Goal: Task Accomplishment & Management: Use online tool/utility

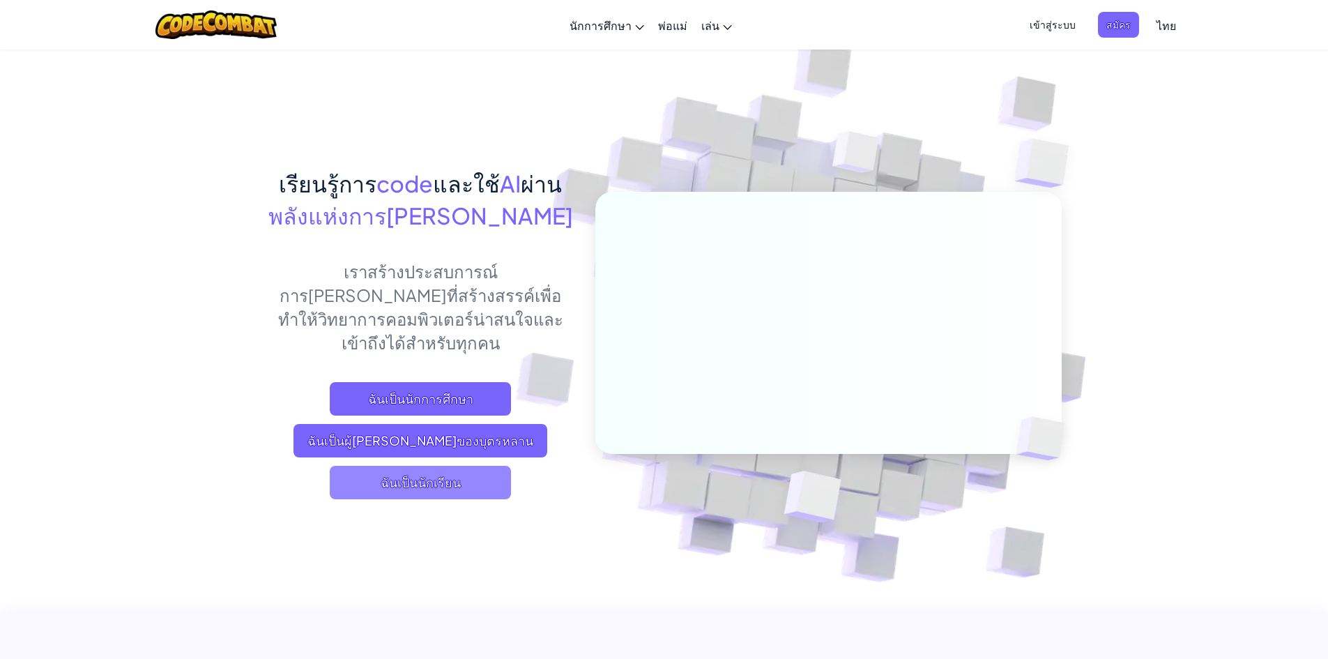
click at [429, 466] on span "ฉันเป็นนักเรียน" at bounding box center [420, 482] width 181 height 33
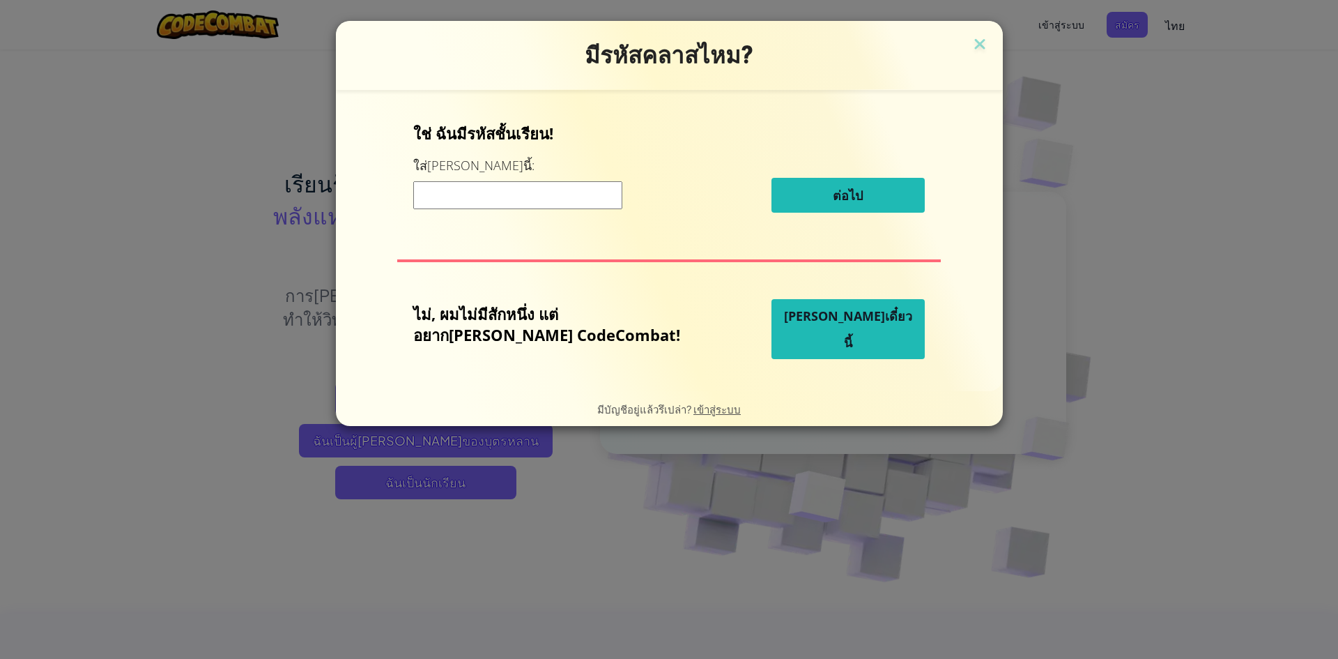
click at [813, 328] on span "[PERSON_NAME]เดี๋ยวนี้" at bounding box center [848, 328] width 128 height 43
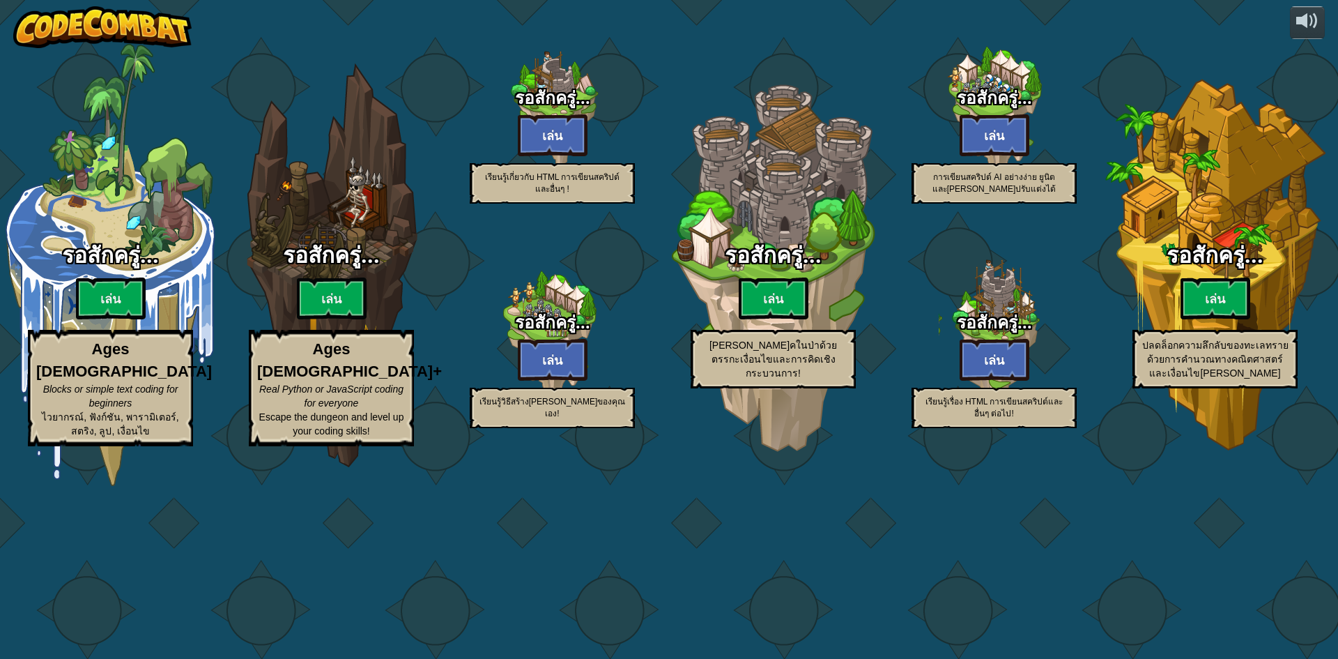
select select "th"
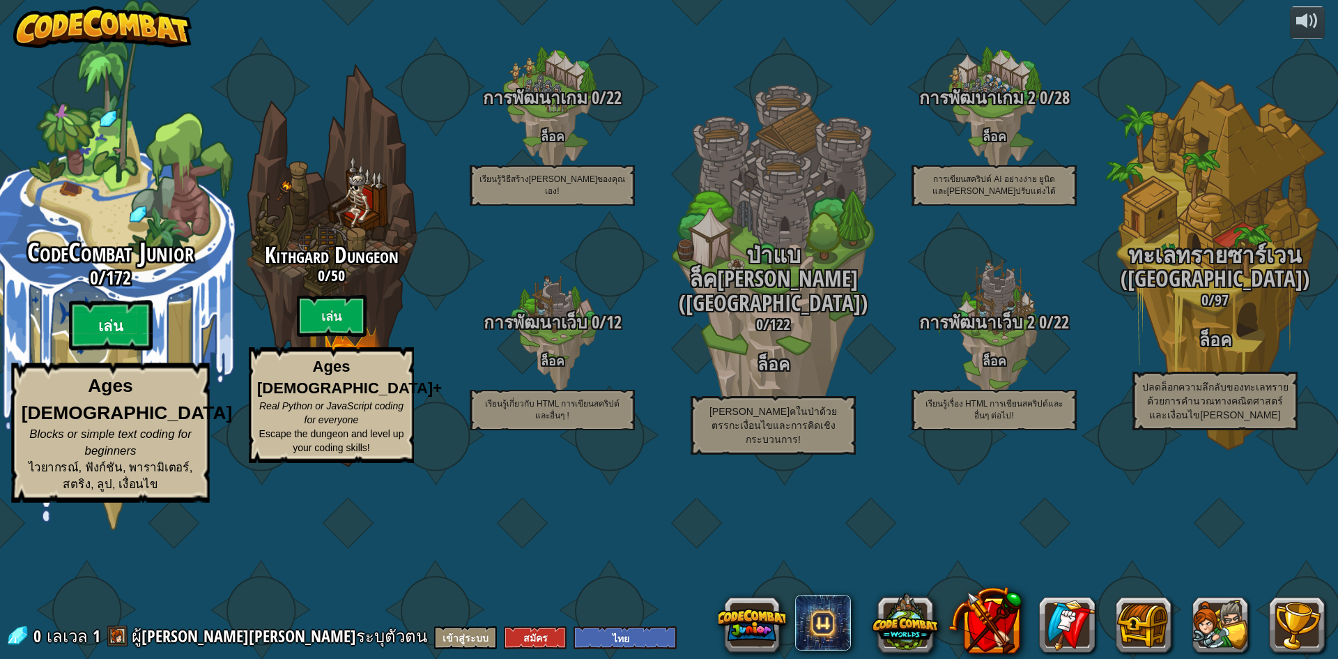
click at [117, 351] on btn "เล่น" at bounding box center [111, 325] width 84 height 50
select select "th"
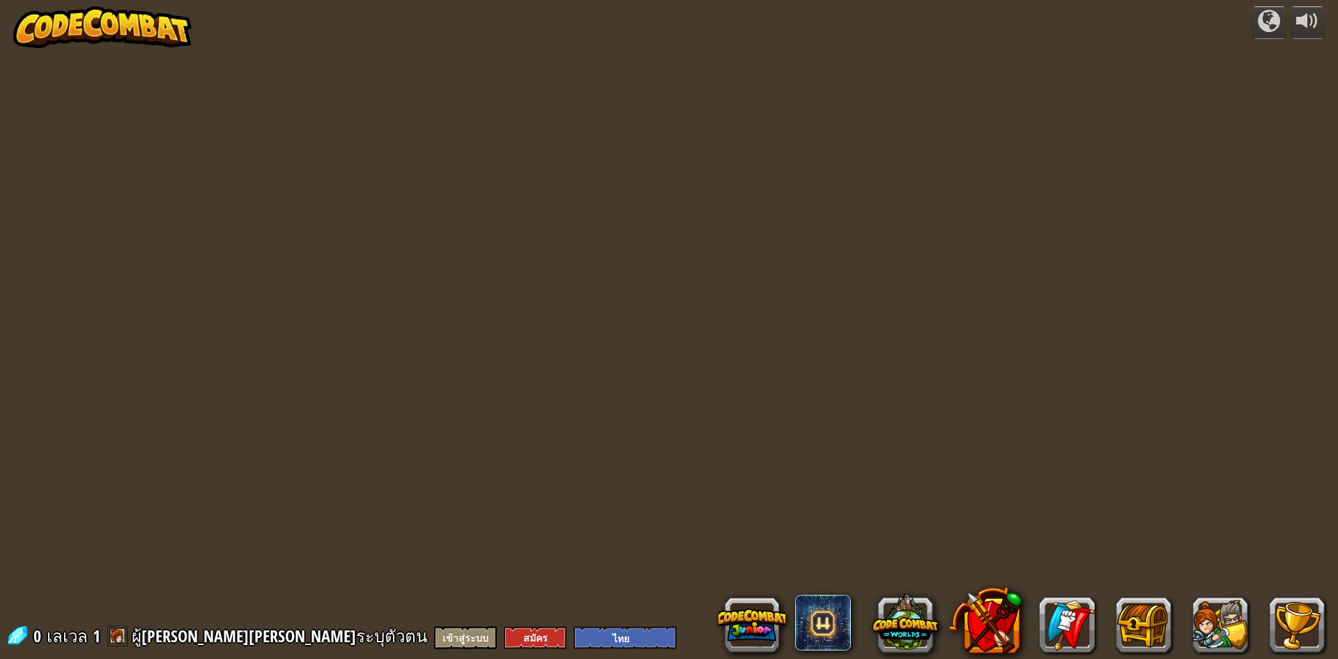
select select "th"
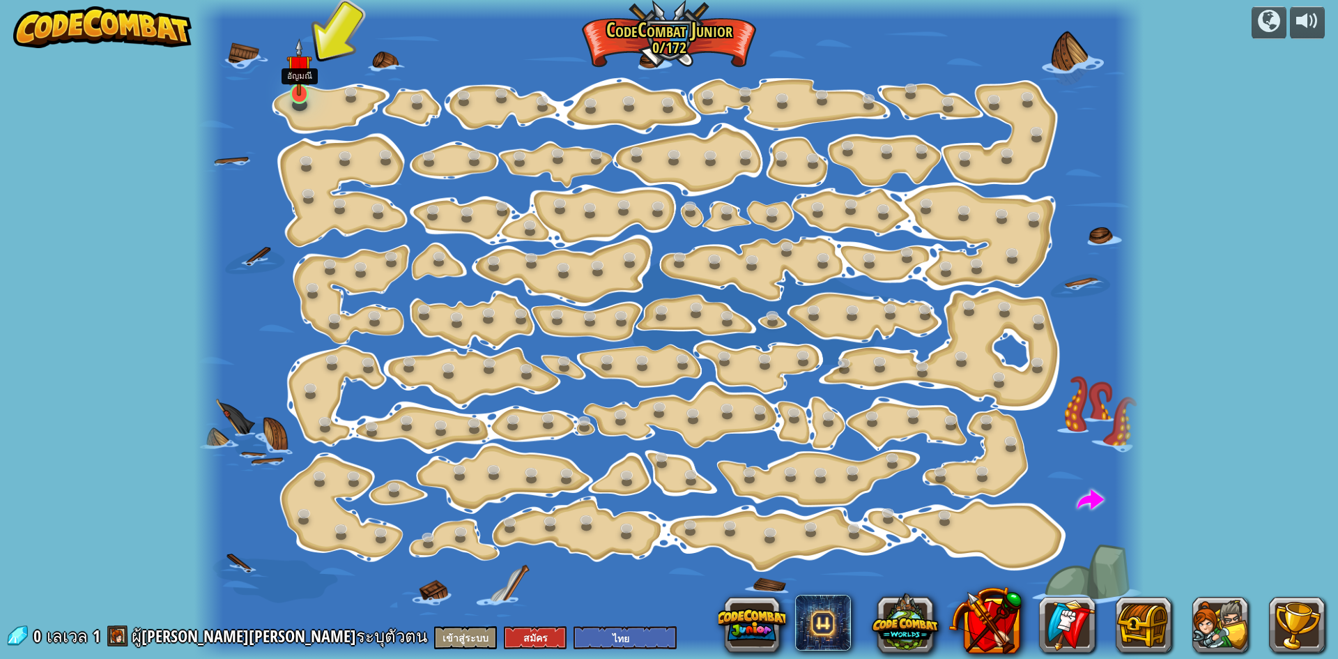
click at [293, 87] on img at bounding box center [298, 67] width 25 height 58
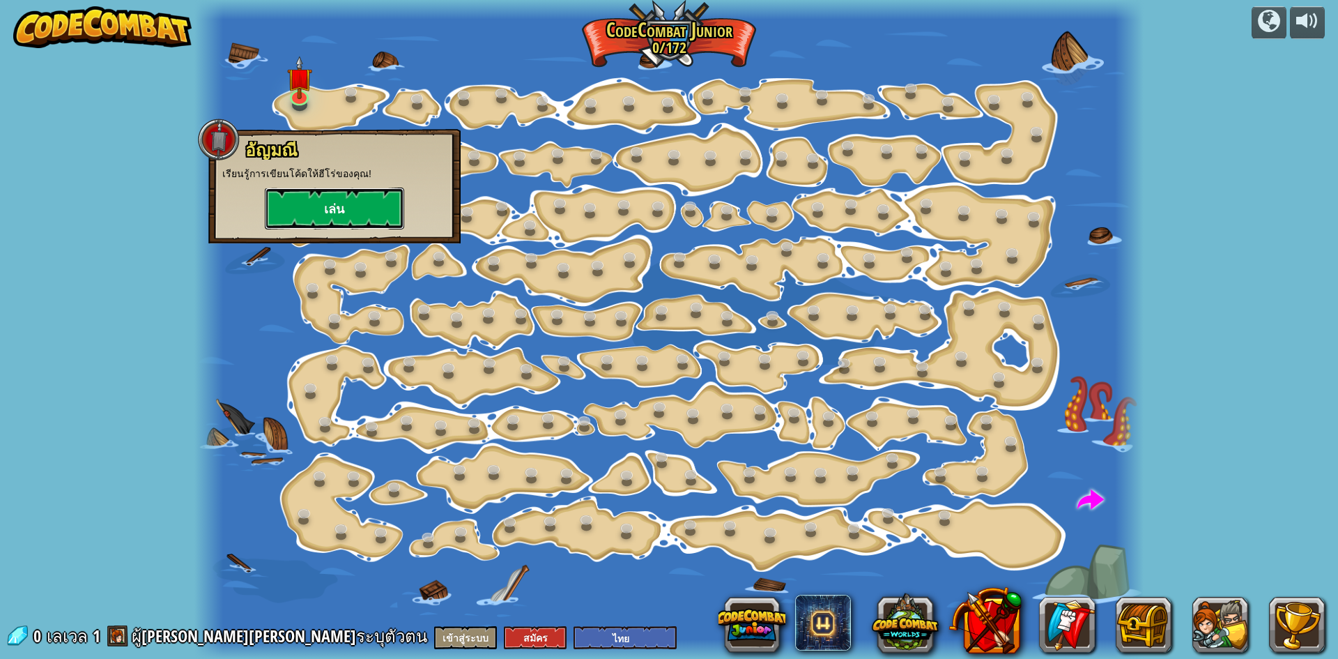
click at [360, 205] on button "เล่น" at bounding box center [334, 208] width 139 height 42
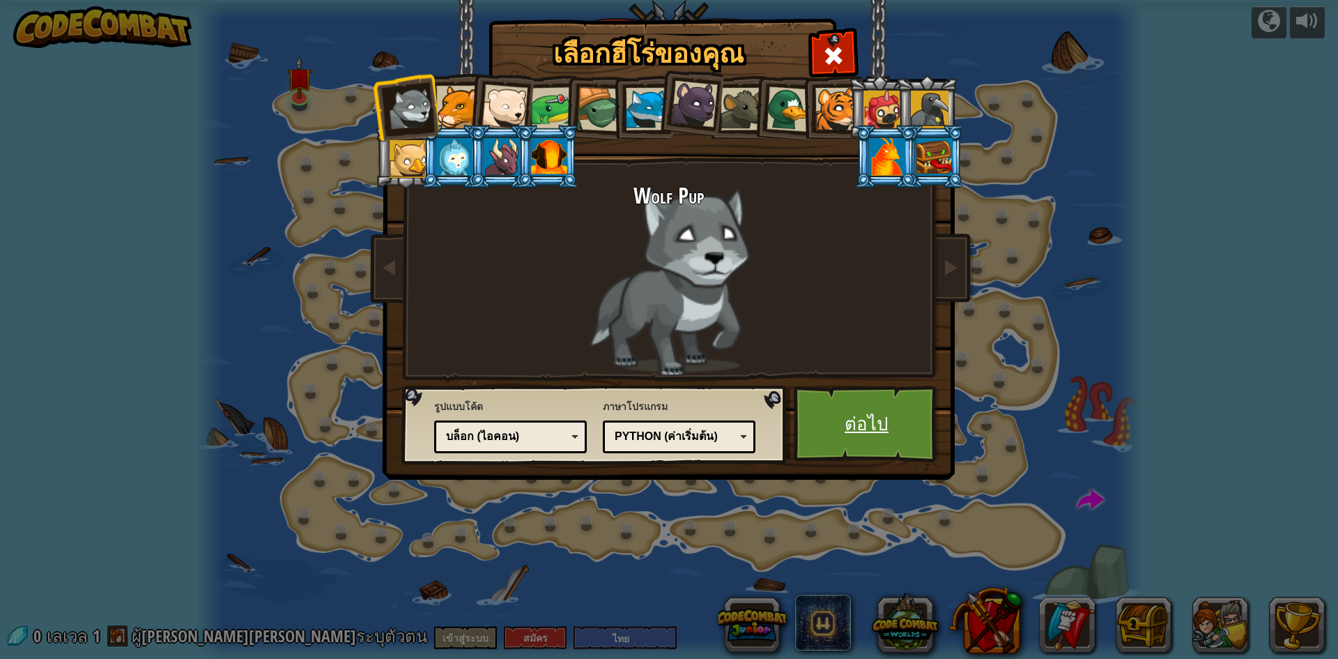
click at [898, 436] on link "ต่อไป" at bounding box center [867, 423] width 146 height 77
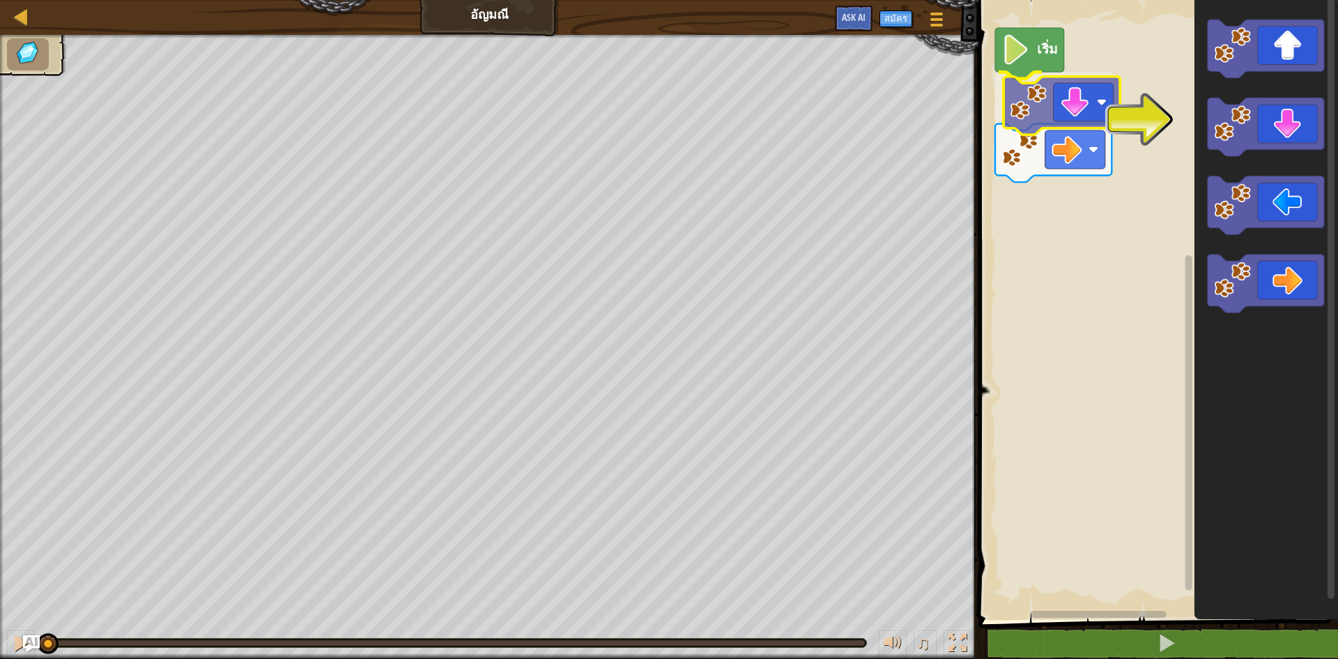
click at [1082, 94] on div "เริ่ม" at bounding box center [1156, 306] width 364 height 627
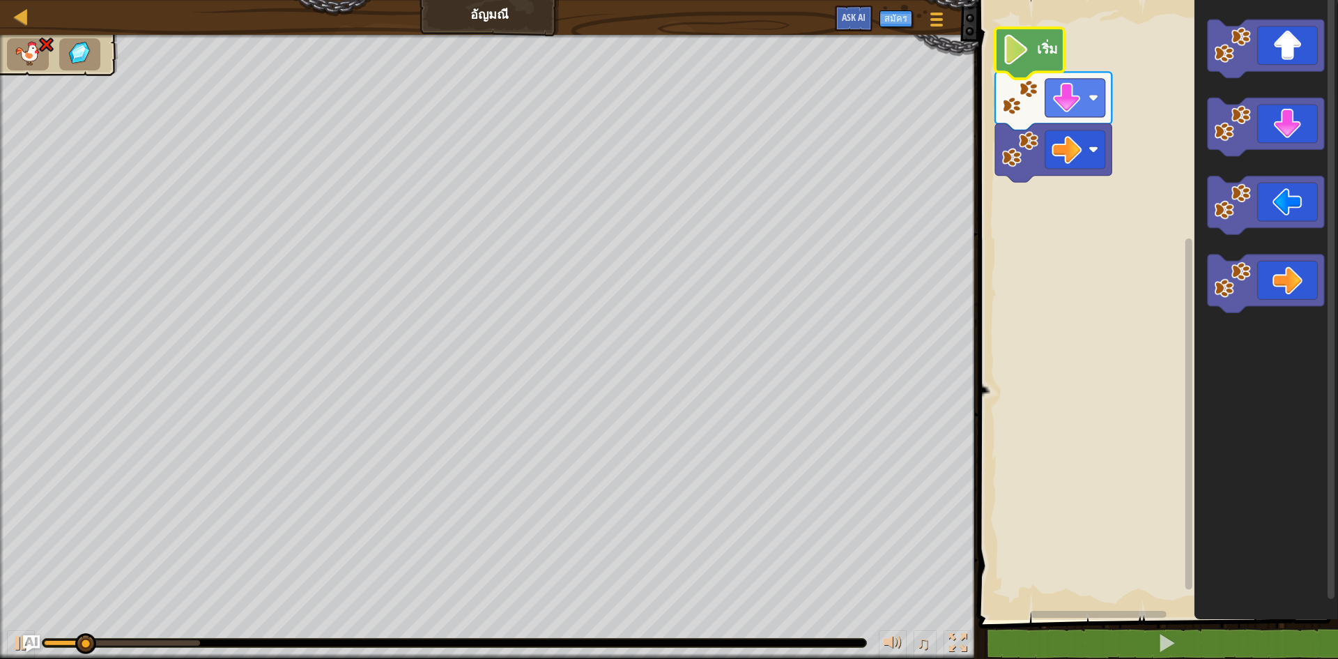
click at [1048, 59] on icon "พื้นที่ทำงาน Blockly" at bounding box center [1029, 53] width 69 height 51
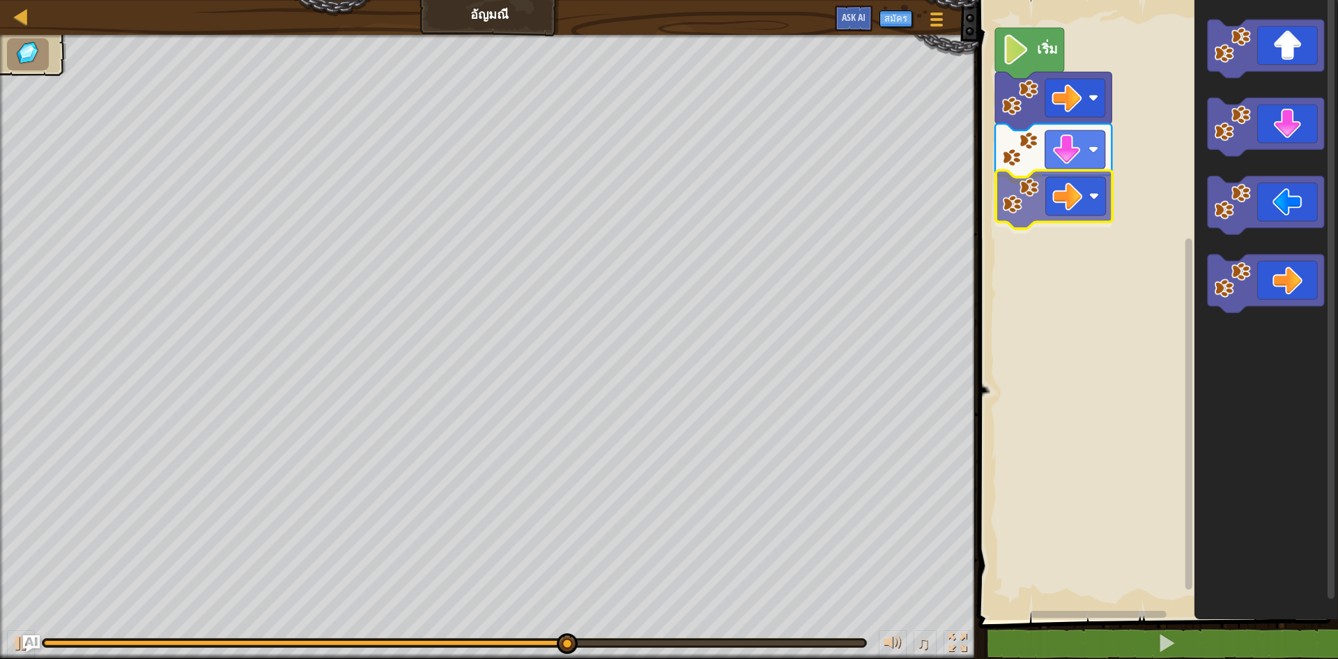
click at [1075, 183] on div "เริ่ม" at bounding box center [1156, 306] width 364 height 627
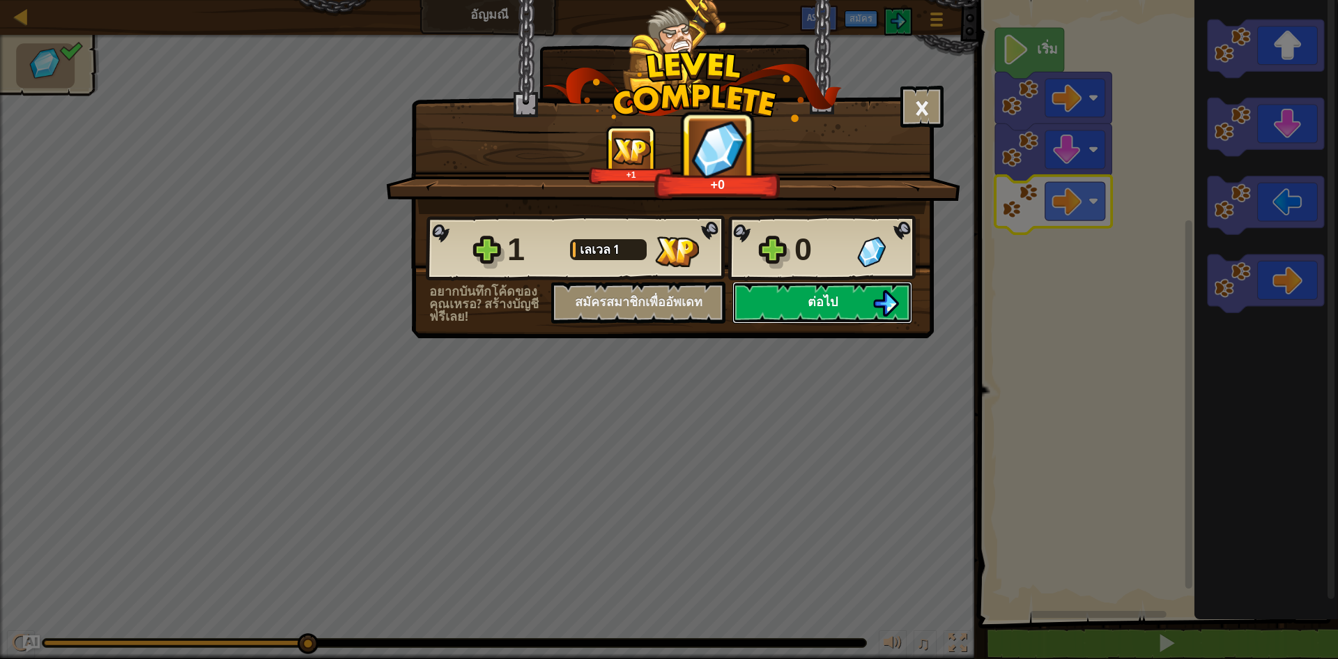
click at [818, 303] on span "ต่อไป" at bounding box center [823, 301] width 30 height 17
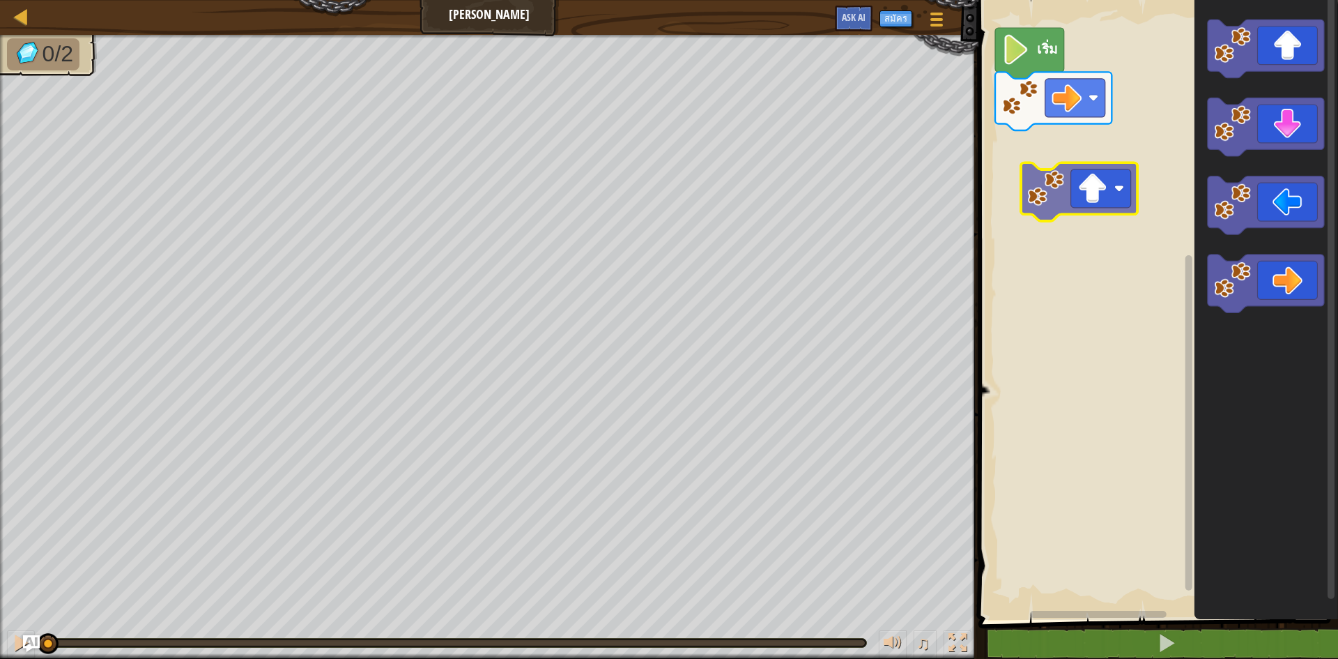
click at [1105, 177] on div "เริ่ม" at bounding box center [1156, 306] width 364 height 627
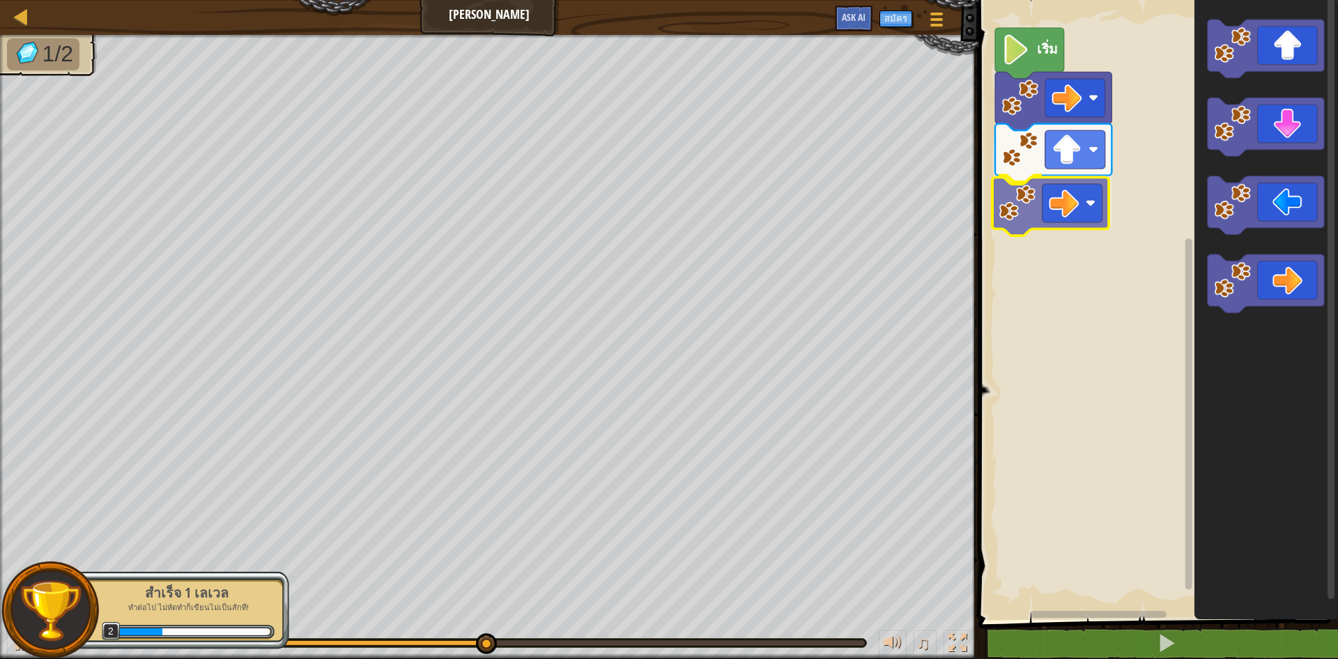
click at [1055, 208] on div "เริ่ม" at bounding box center [1156, 306] width 364 height 627
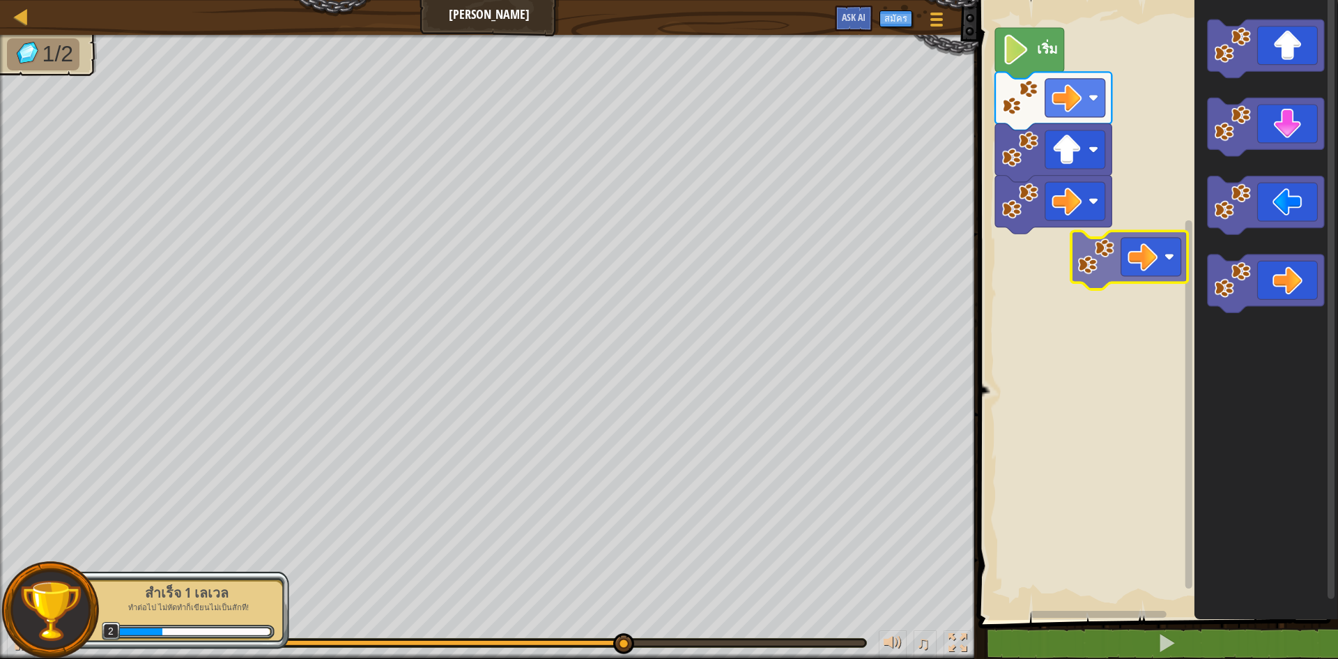
click at [1058, 256] on div "เริ่ม" at bounding box center [1156, 306] width 364 height 627
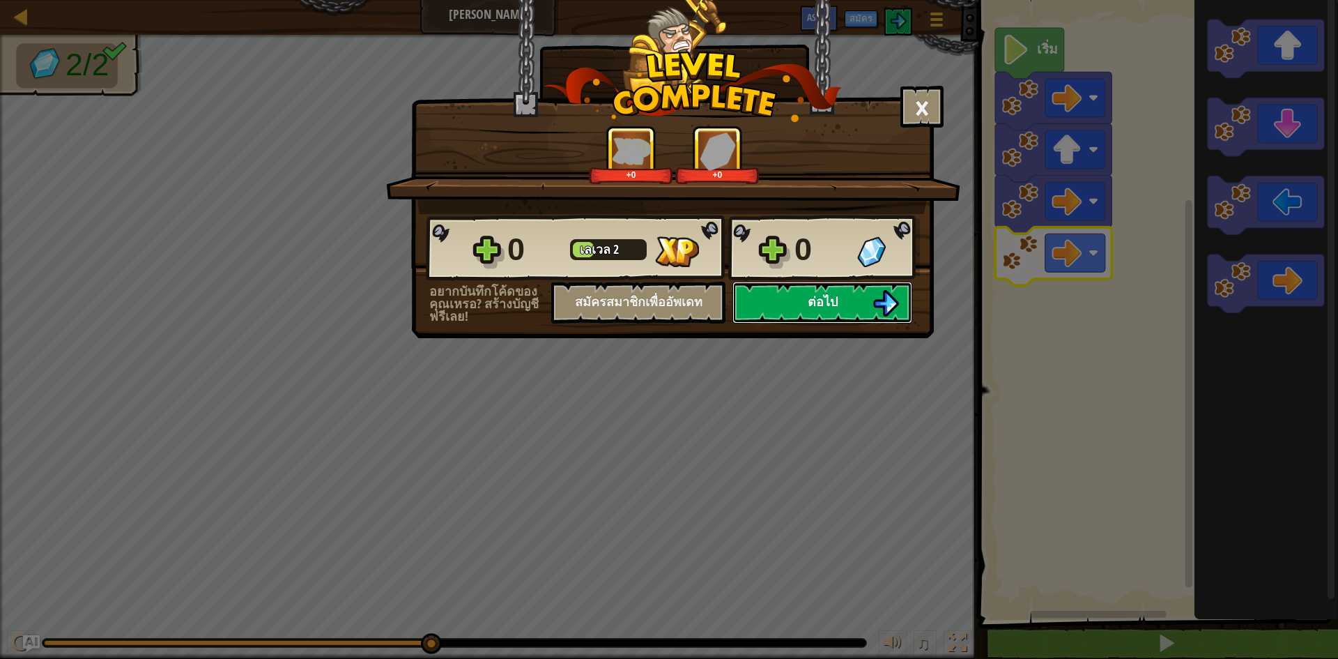
click at [847, 293] on button "ต่อไป" at bounding box center [822, 303] width 180 height 42
select select "th"
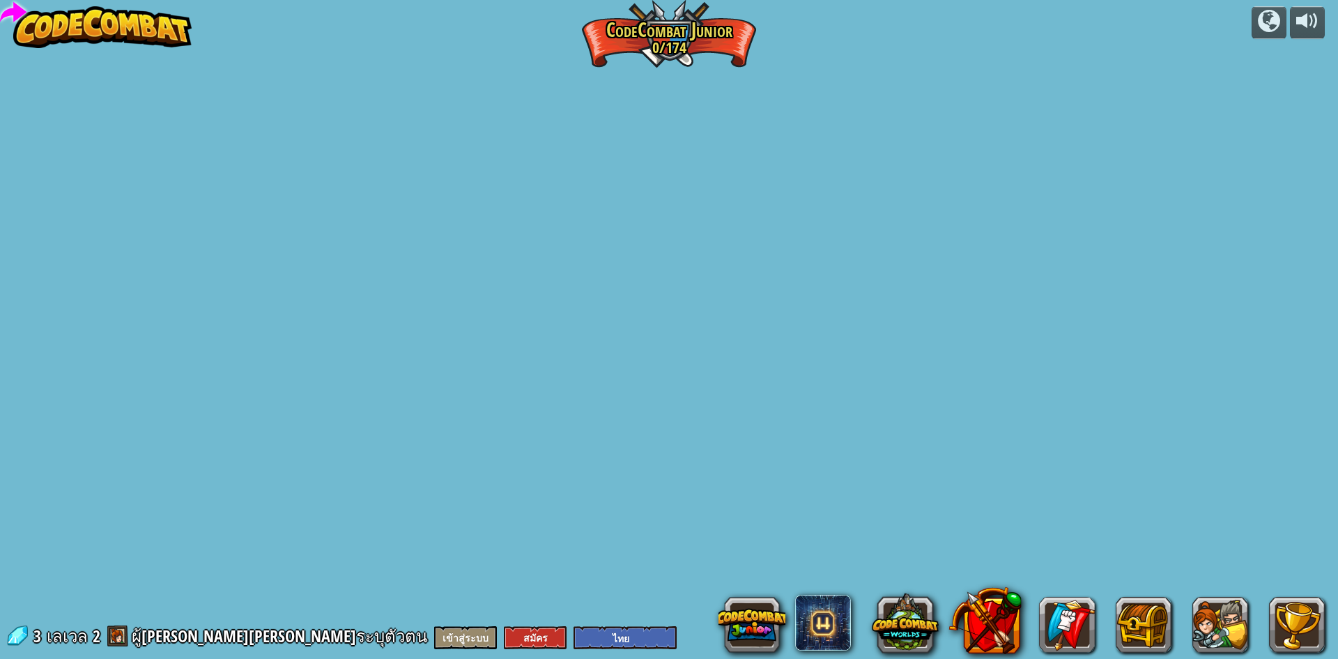
select select "th"
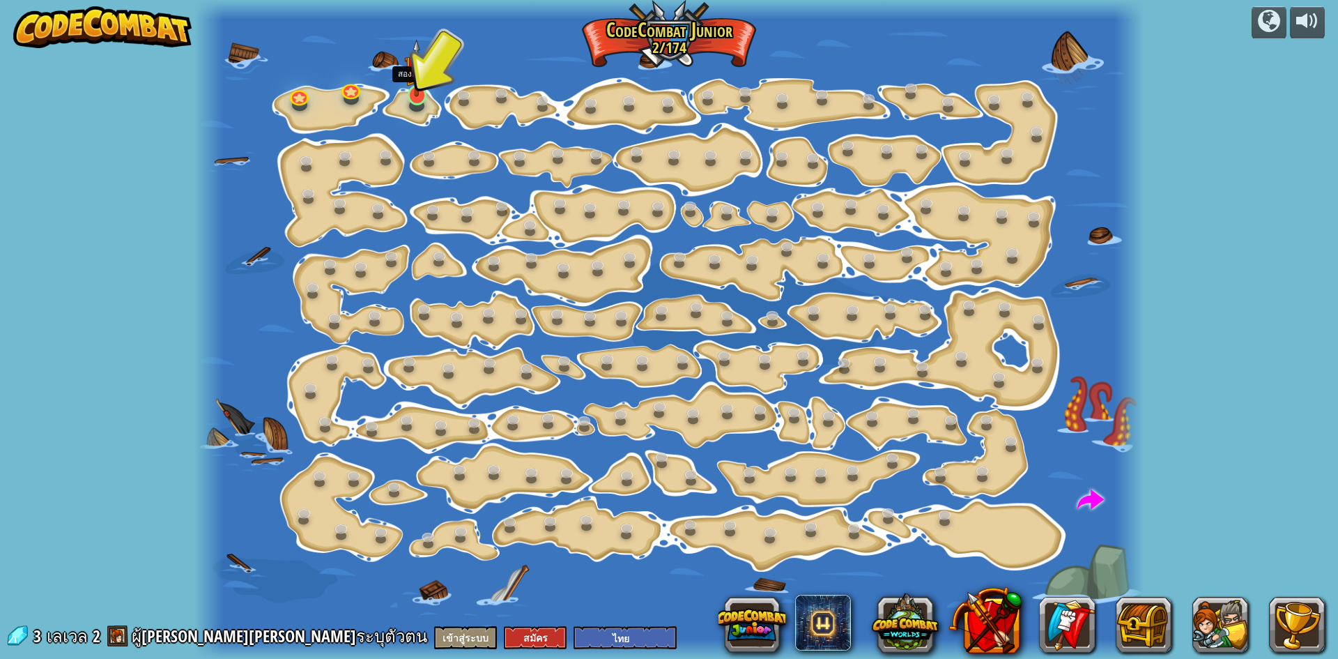
click at [413, 105] on div at bounding box center [416, 106] width 15 height 12
click at [413, 103] on link at bounding box center [417, 94] width 28 height 28
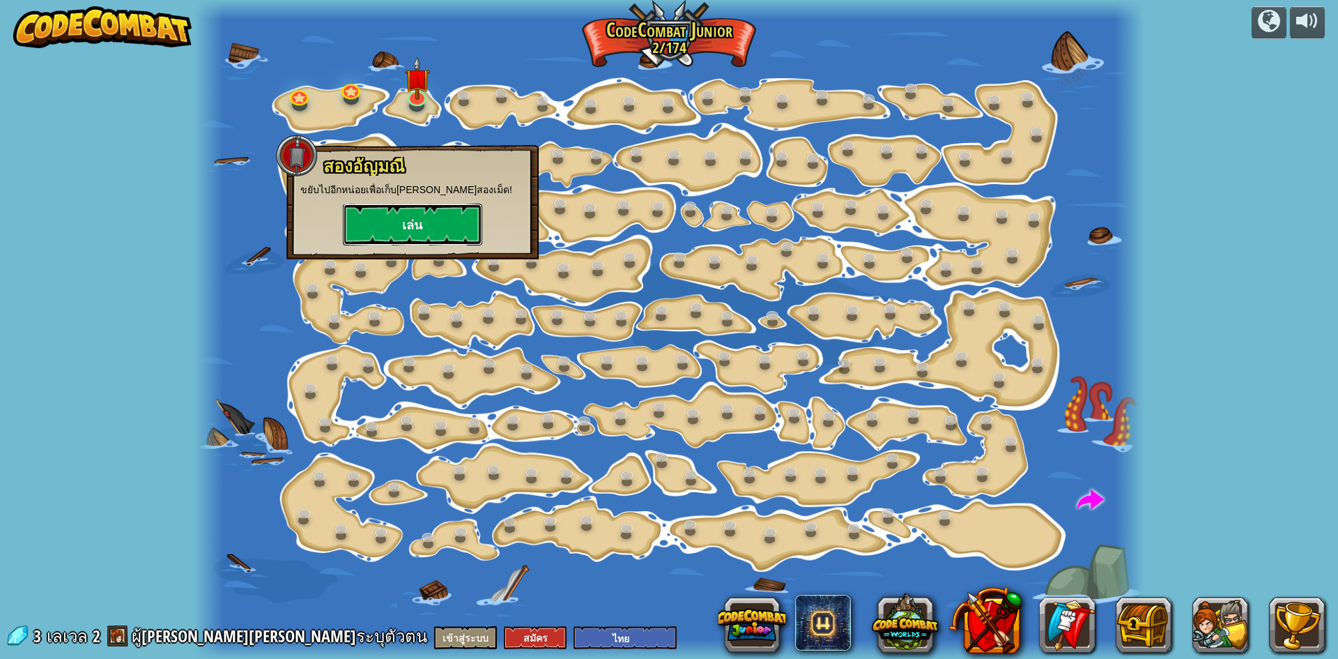
click at [449, 220] on button "เล่น" at bounding box center [412, 224] width 139 height 42
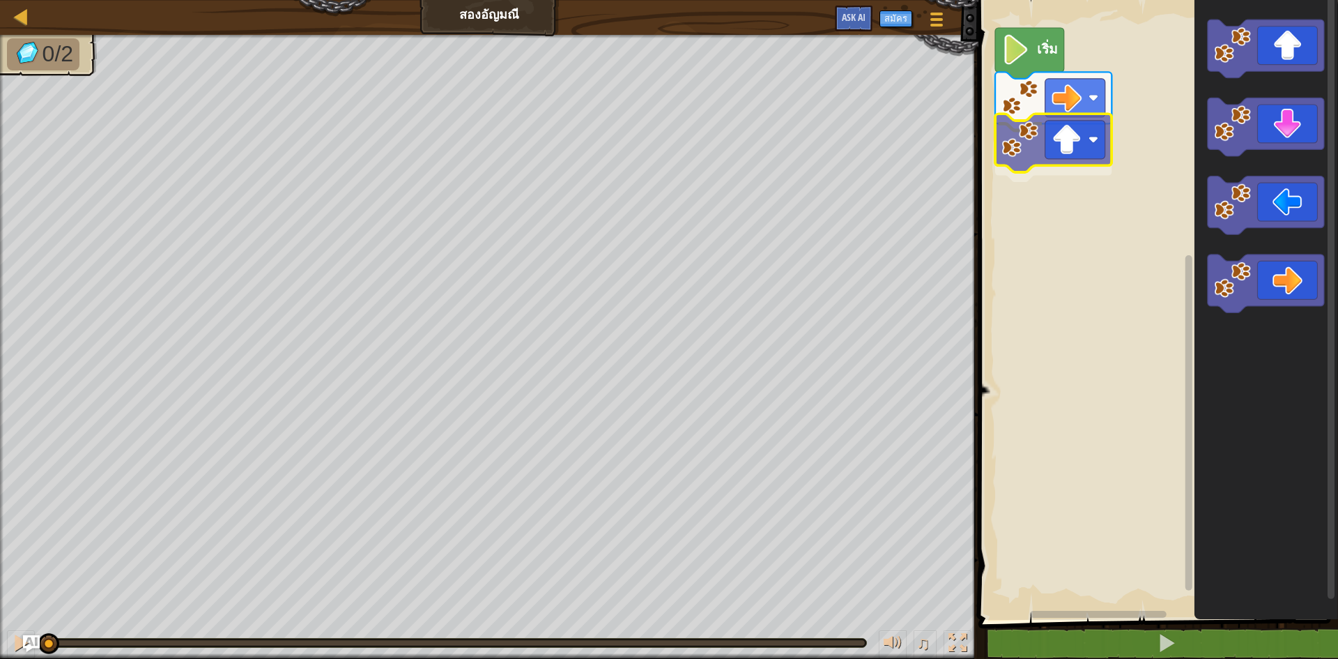
click at [1059, 147] on div "เริ่ม" at bounding box center [1156, 306] width 364 height 627
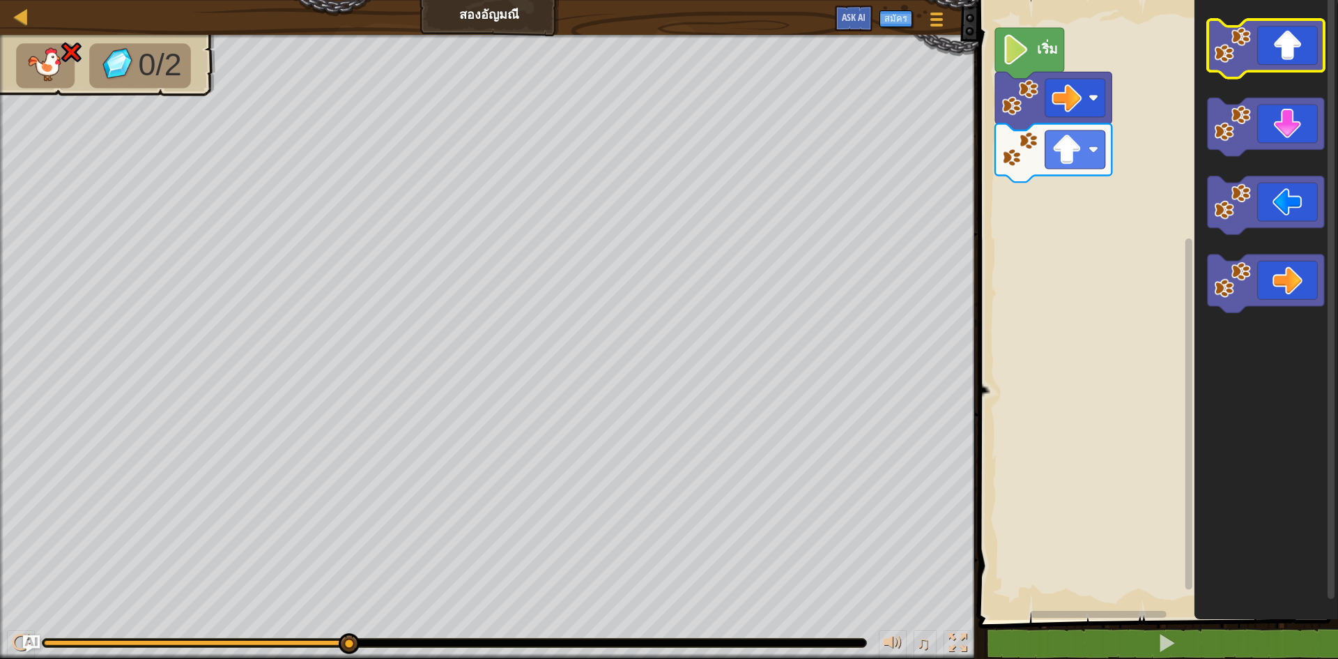
click at [1291, 59] on icon "พื้นที่ทำงาน Blockly" at bounding box center [1266, 49] width 116 height 59
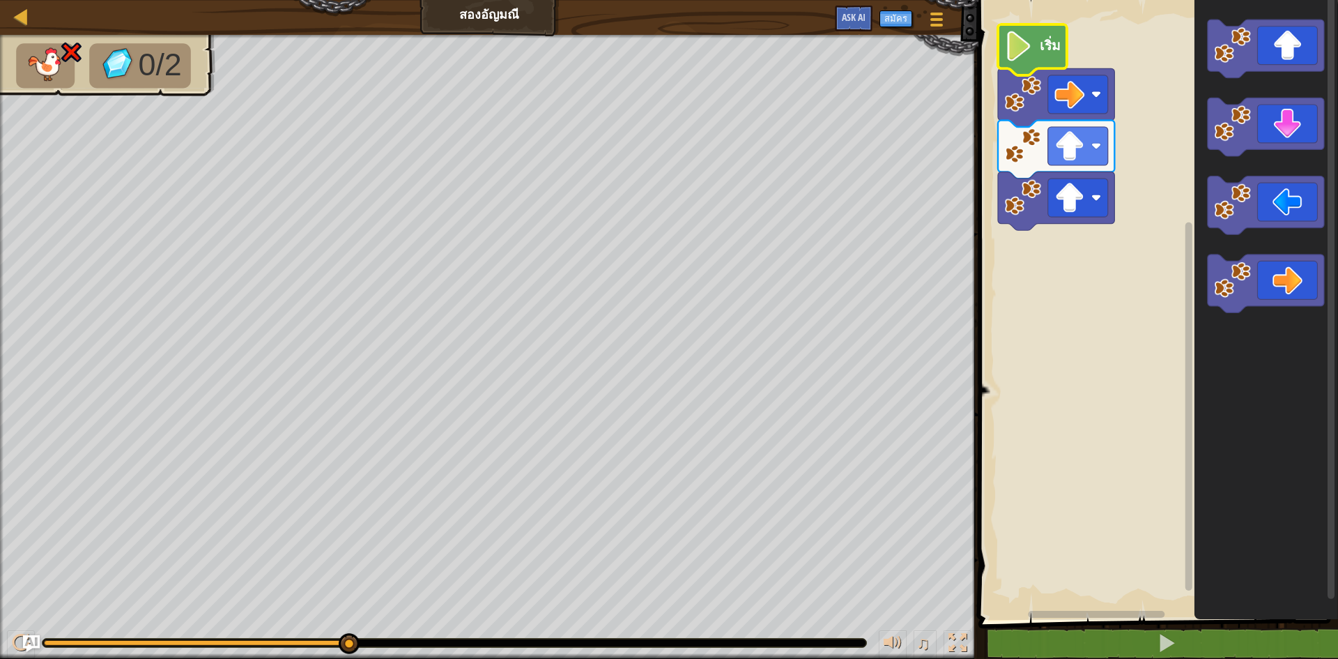
click at [1015, 48] on image "พื้นที่ทำงาน Blockly" at bounding box center [1019, 46] width 29 height 30
click at [1041, 60] on icon "พื้นที่ทำงาน Blockly" at bounding box center [1032, 49] width 69 height 51
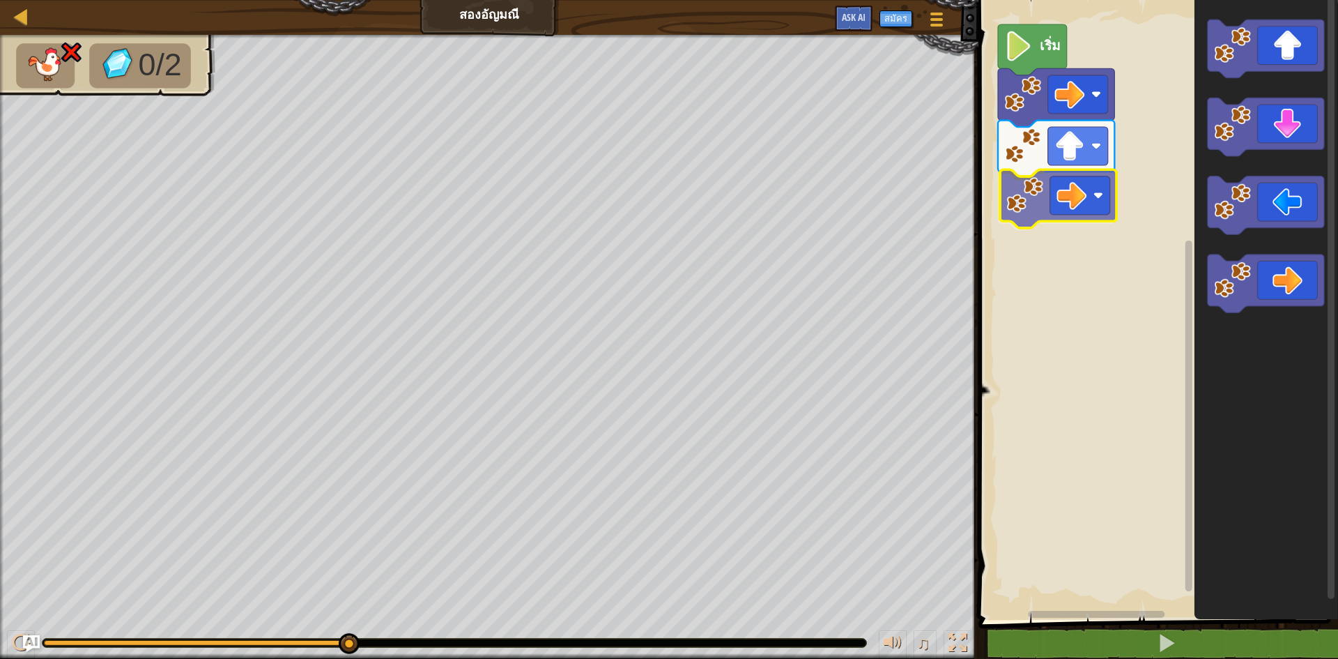
click at [1048, 194] on div "เริ่ม" at bounding box center [1156, 306] width 364 height 627
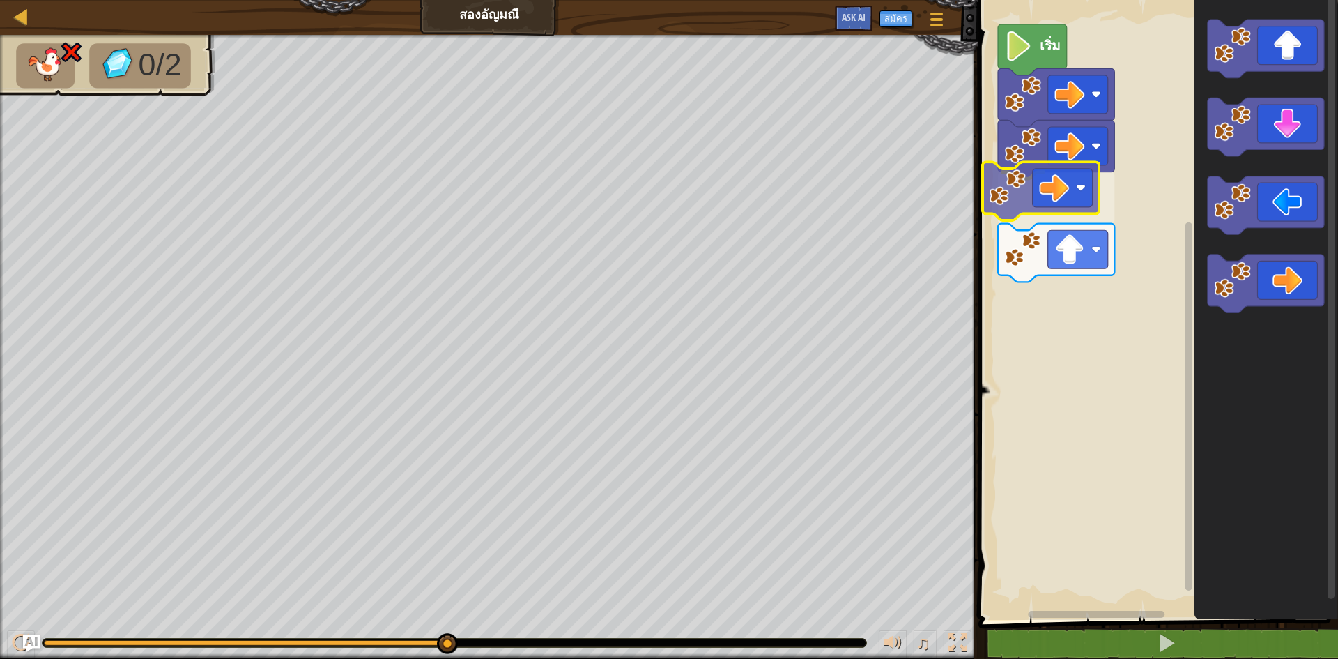
click at [1080, 202] on div "เริ่ม" at bounding box center [1156, 306] width 364 height 627
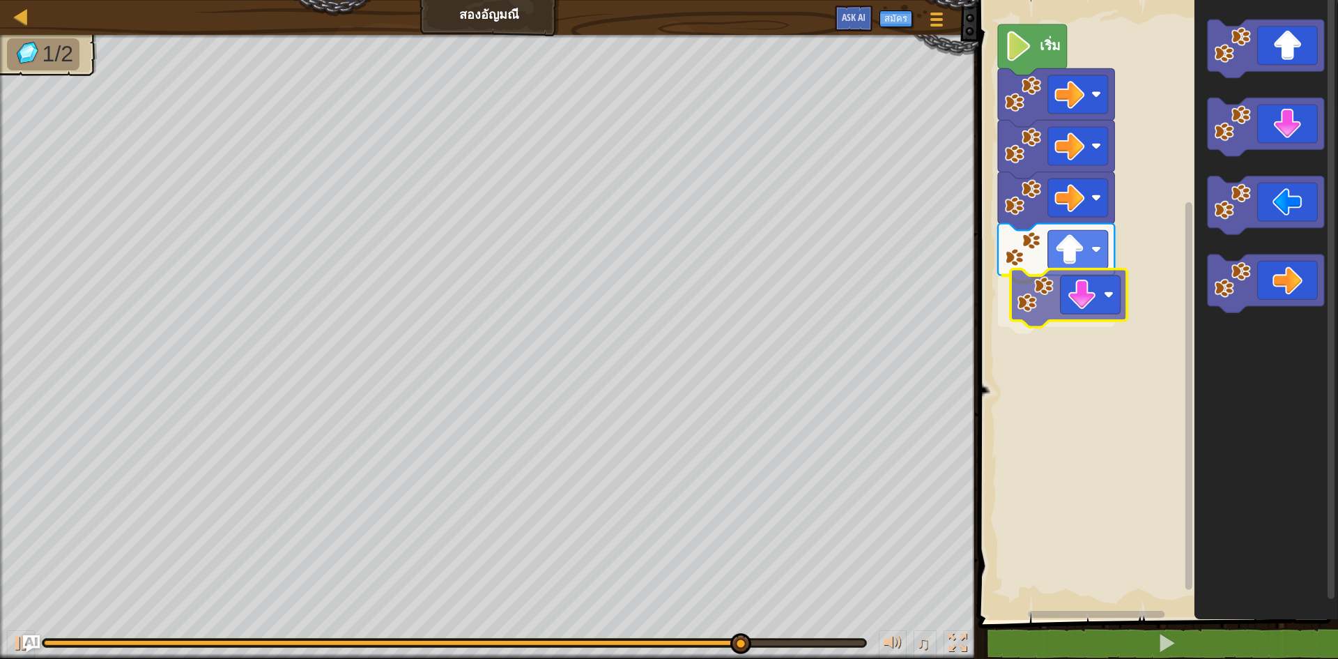
click at [1095, 302] on div "เริ่ม" at bounding box center [1156, 306] width 364 height 627
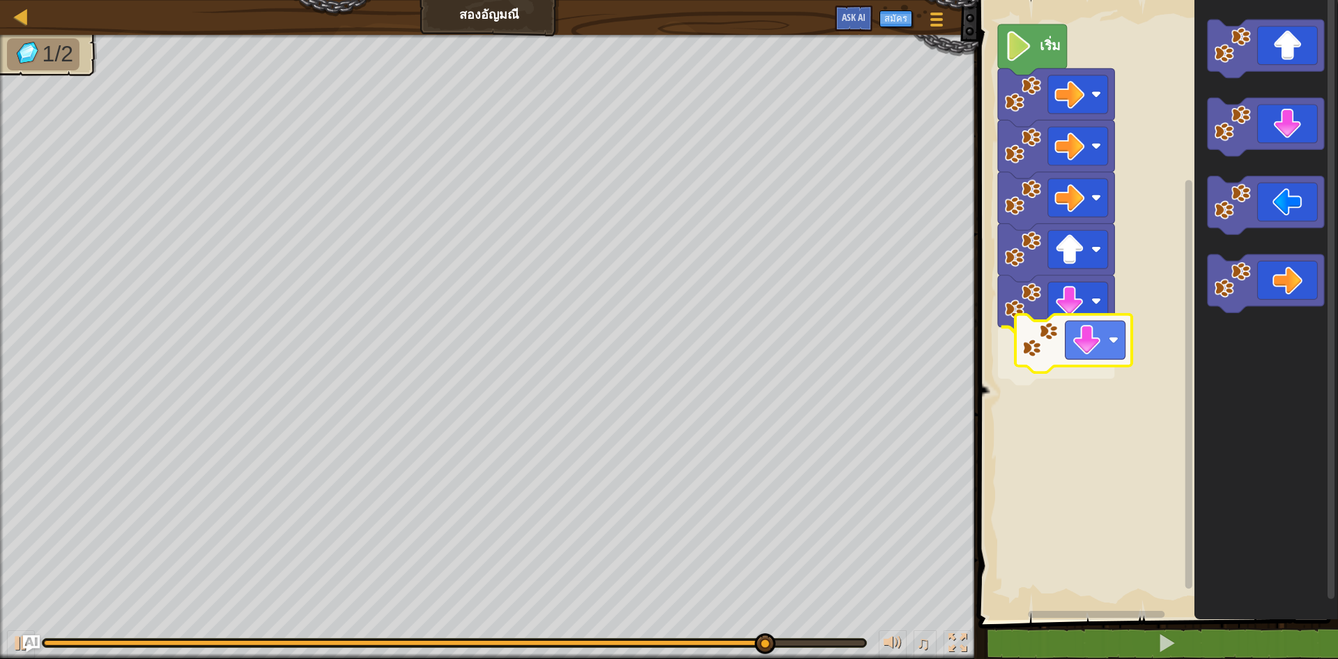
click at [1077, 337] on div "เริ่ม" at bounding box center [1156, 306] width 364 height 627
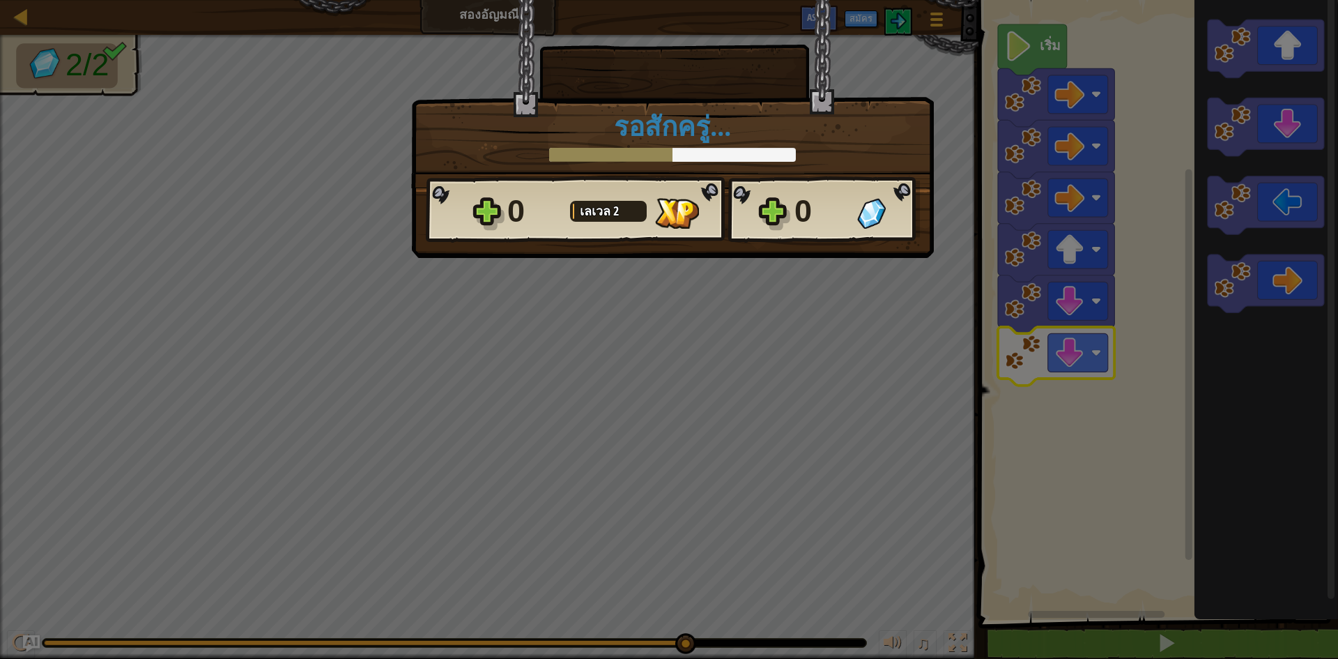
click at [857, 265] on div "× ด่านนี้สนุกแค่ไหน? รอสักครู่... Reticulating Splines... รอสักครู่... 0 [PERSO…" at bounding box center [669, 329] width 1338 height 659
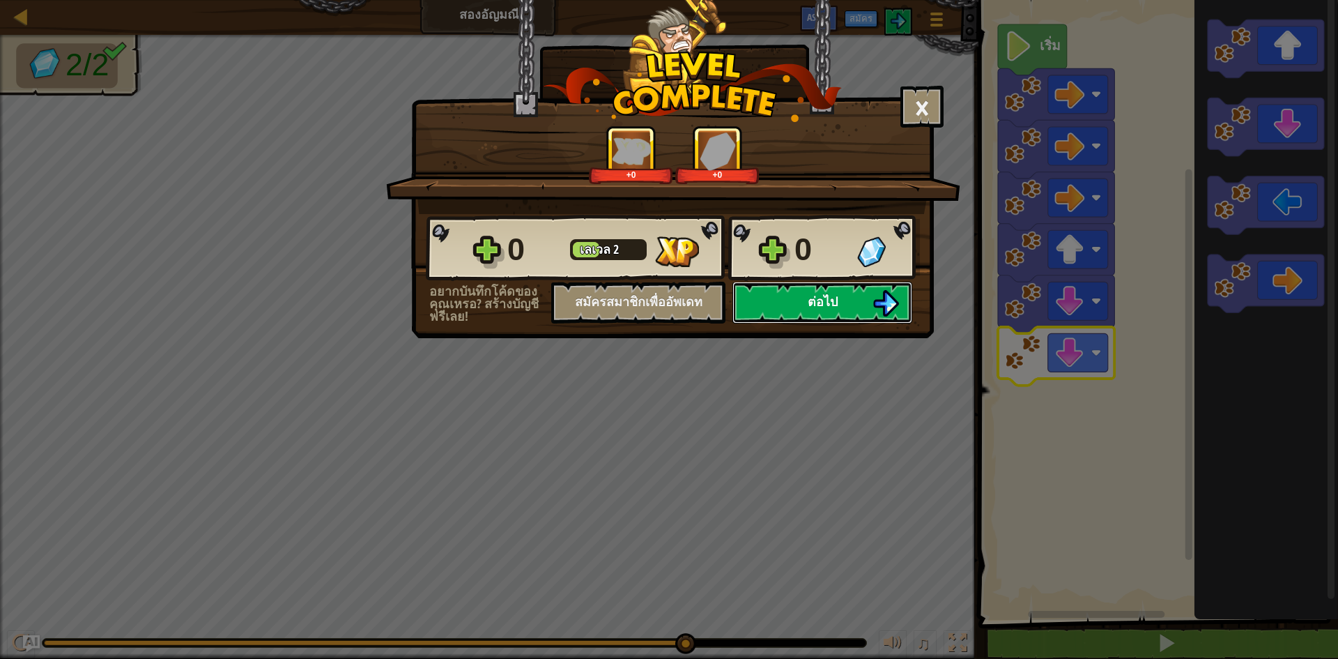
click at [800, 307] on button "ต่อไป" at bounding box center [822, 303] width 180 height 42
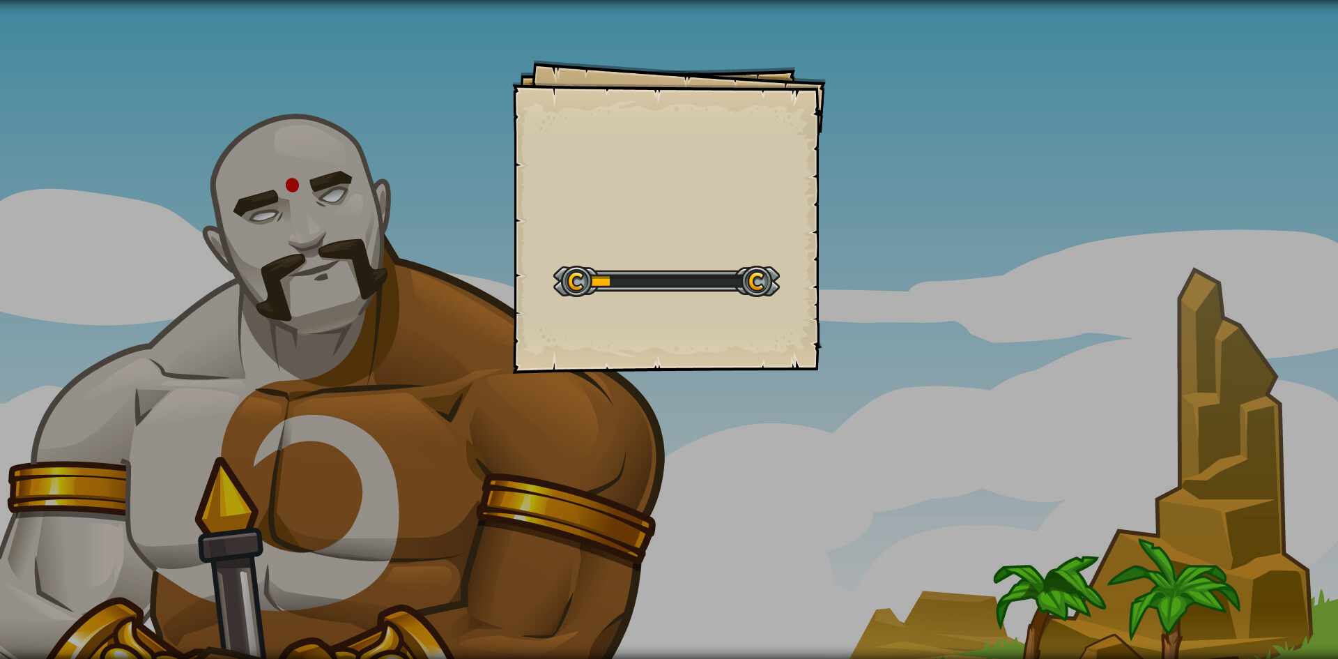
drag, startPoint x: 728, startPoint y: 283, endPoint x: 685, endPoint y: 275, distance: 44.0
click at [698, 278] on div at bounding box center [666, 281] width 226 height 31
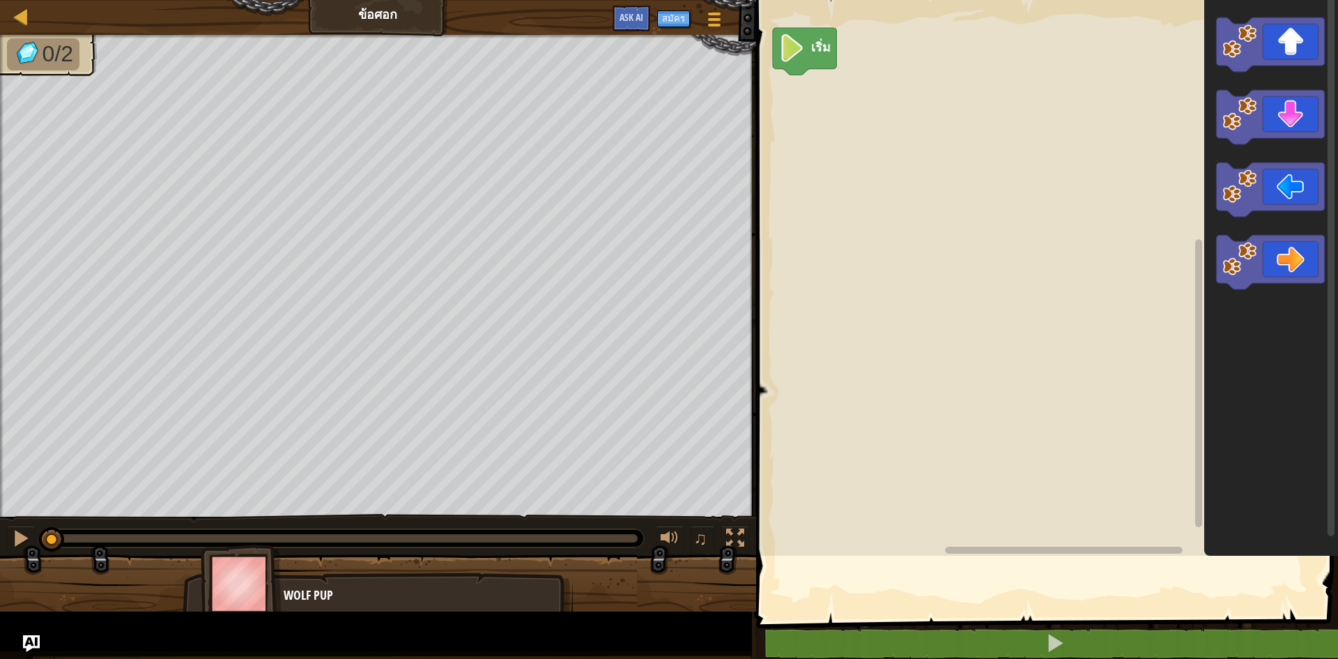
click at [627, 231] on div "ข้อศอก Goals Start Level เกิดข้อผิดพลาดในการโหลดจากเซิร์ฟเวอร์ [PERSON_NAME]รีเ…" at bounding box center [669, 329] width 1338 height 659
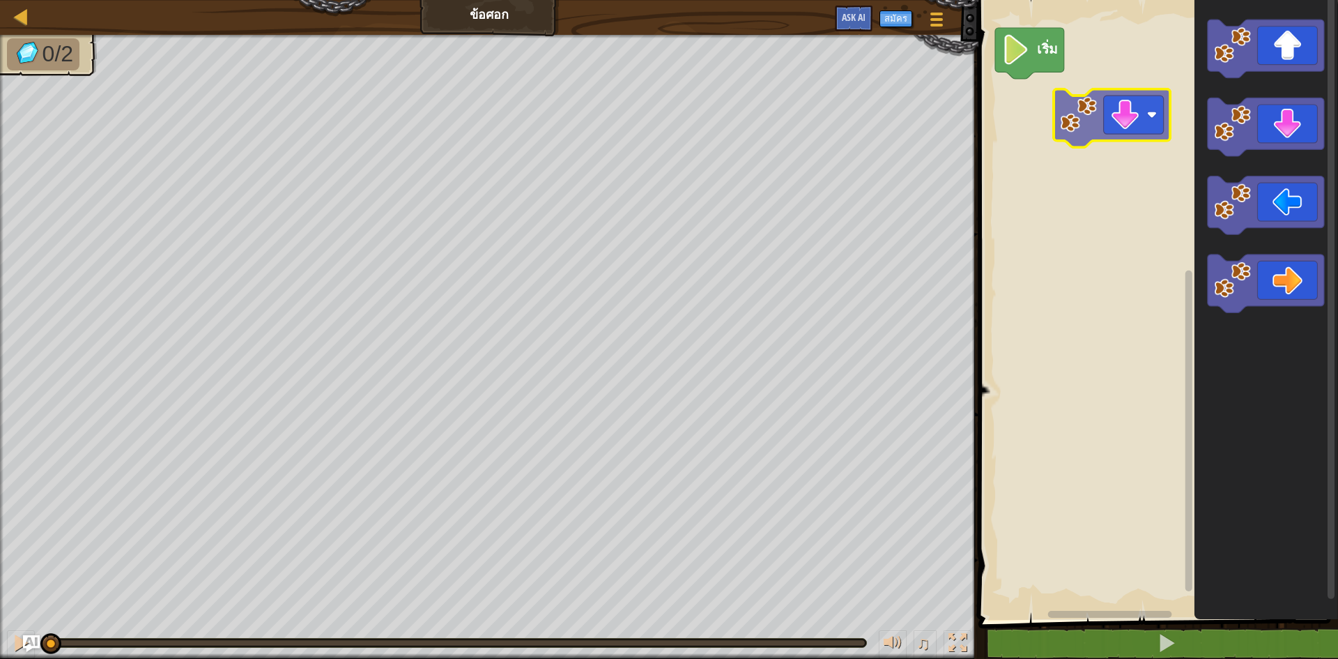
click at [1040, 105] on div "เริ่ม" at bounding box center [1156, 306] width 364 height 627
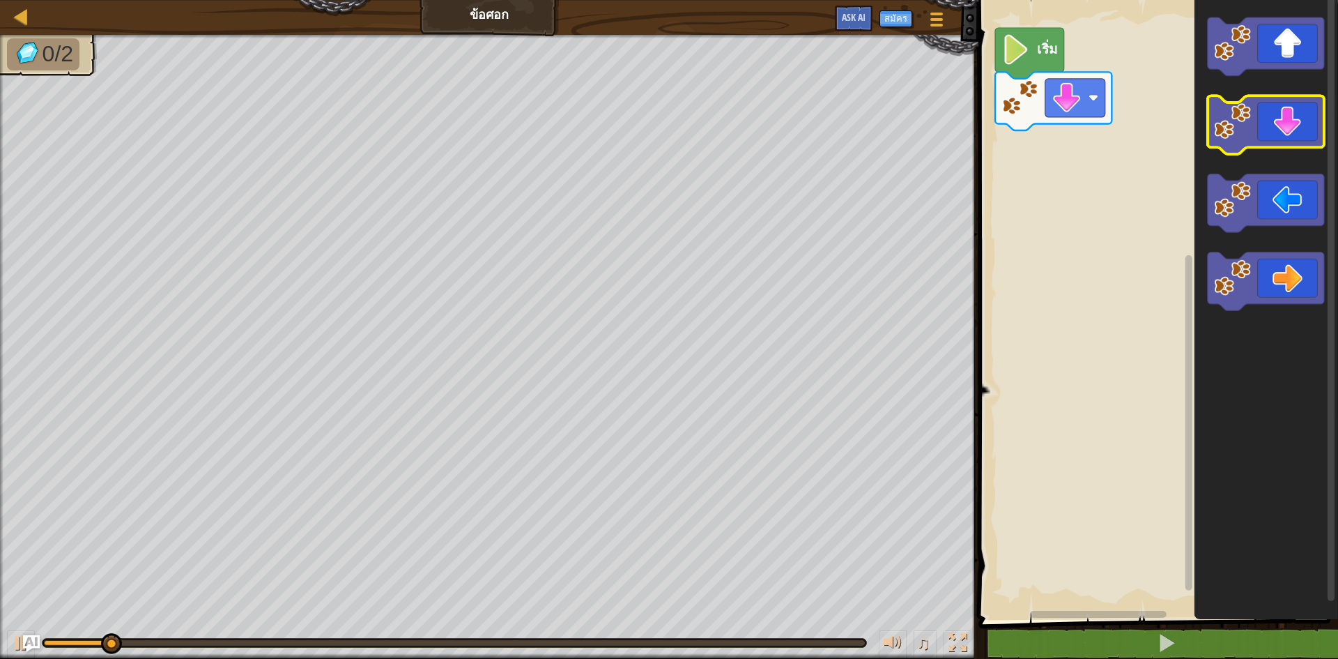
click at [1285, 144] on div "เริ่ม" at bounding box center [1156, 306] width 364 height 627
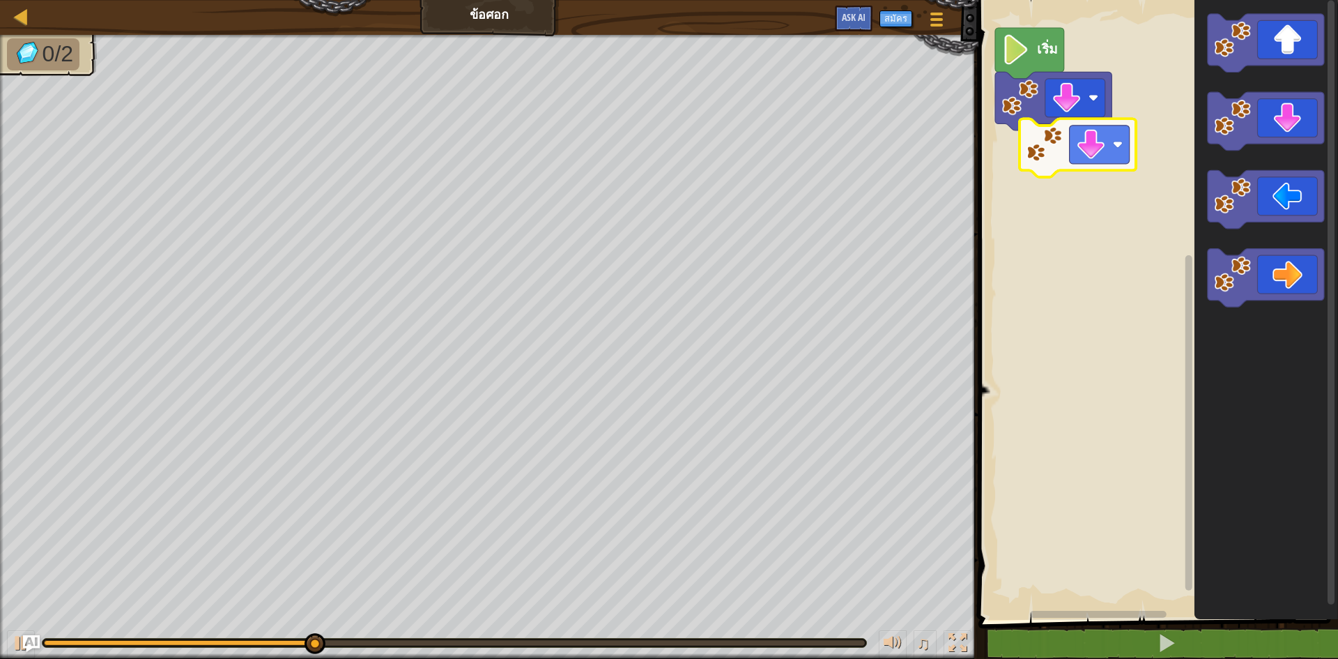
click at [1091, 166] on div "เริ่ม" at bounding box center [1156, 306] width 364 height 627
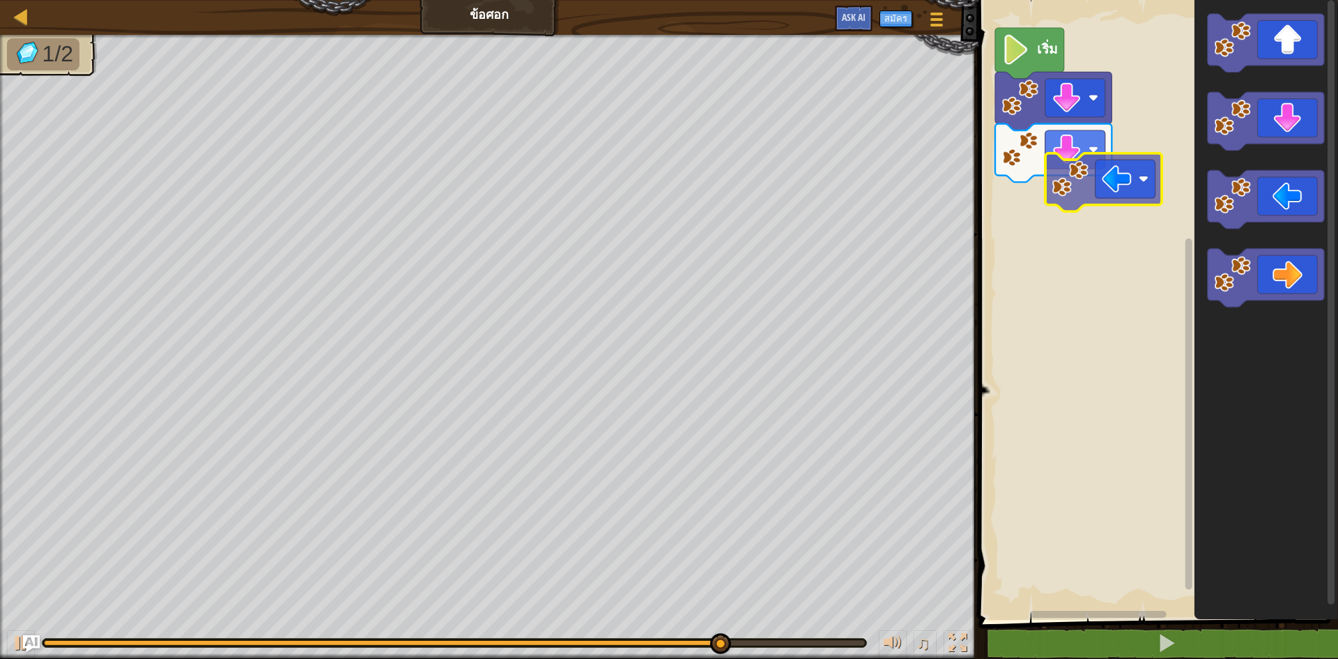
click at [1109, 194] on div "เริ่ม" at bounding box center [1156, 306] width 364 height 627
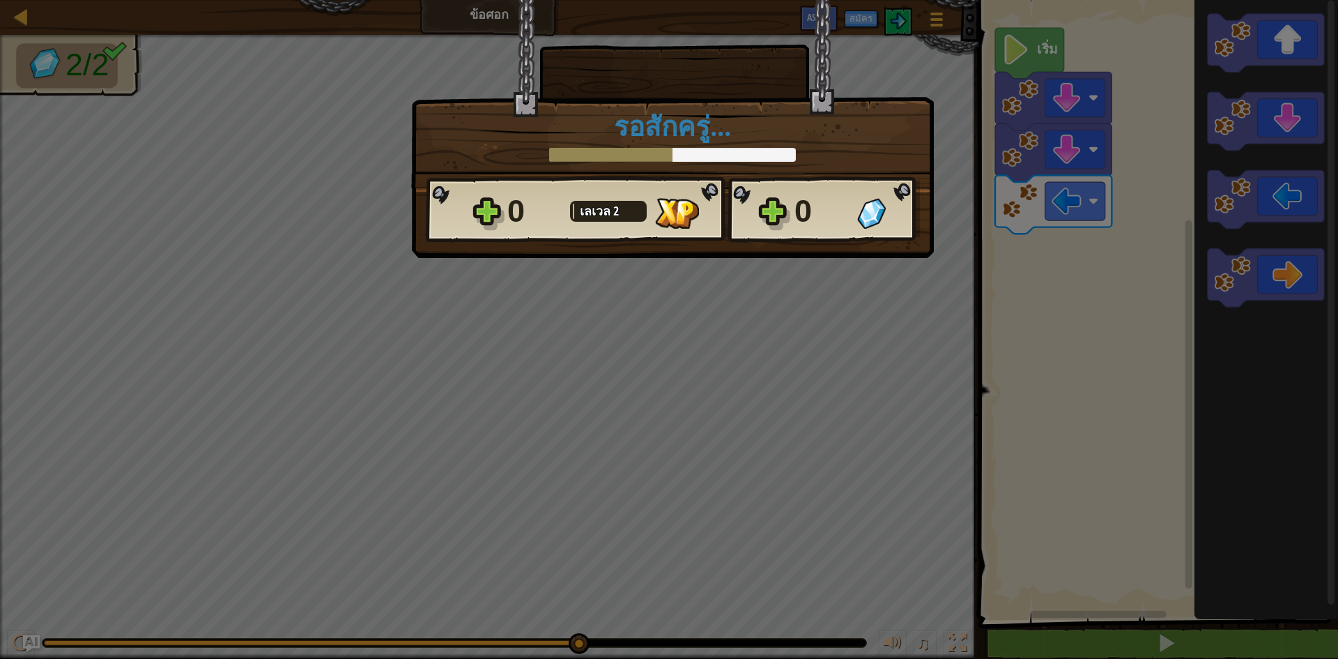
drag, startPoint x: 839, startPoint y: 246, endPoint x: 843, endPoint y: 254, distance: 9.1
click at [843, 252] on div "× ด่านนี้สนุกแค่ไหน? รอสักครู่... Reticulating Splines... รอสักครู่... 0 [PERSO…" at bounding box center [672, 129] width 523 height 258
click at [840, 260] on div "× ด่านนี้สนุกแค่ไหน? รอสักครู่... Reticulating Splines... รอสักครู่... 0 [PERSO…" at bounding box center [669, 130] width 523 height 261
click at [697, 208] on img at bounding box center [677, 213] width 44 height 31
click at [633, 208] on div at bounding box center [608, 211] width 77 height 21
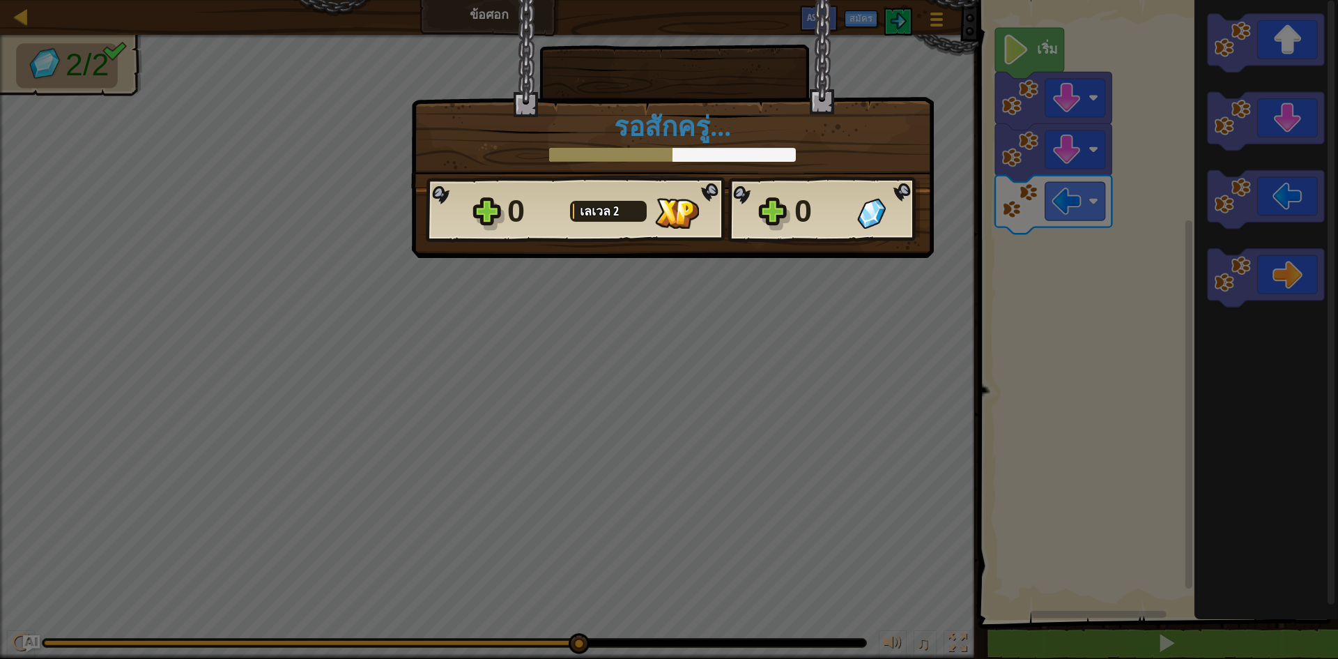
drag, startPoint x: 761, startPoint y: 213, endPoint x: 615, endPoint y: 299, distance: 169.6
click at [615, 299] on div "× ด่านนี้สนุกแค่ไหน? รอสักครู่... Reticulating Splines... รอสักครู่... 0 [PERSO…" at bounding box center [669, 329] width 1338 height 659
drag, startPoint x: 500, startPoint y: 205, endPoint x: 490, endPoint y: 207, distance: 10.0
click at [490, 207] on div "0 [PERSON_NAME] 2 0" at bounding box center [673, 209] width 494 height 67
drag, startPoint x: 490, startPoint y: 207, endPoint x: 528, endPoint y: 203, distance: 38.6
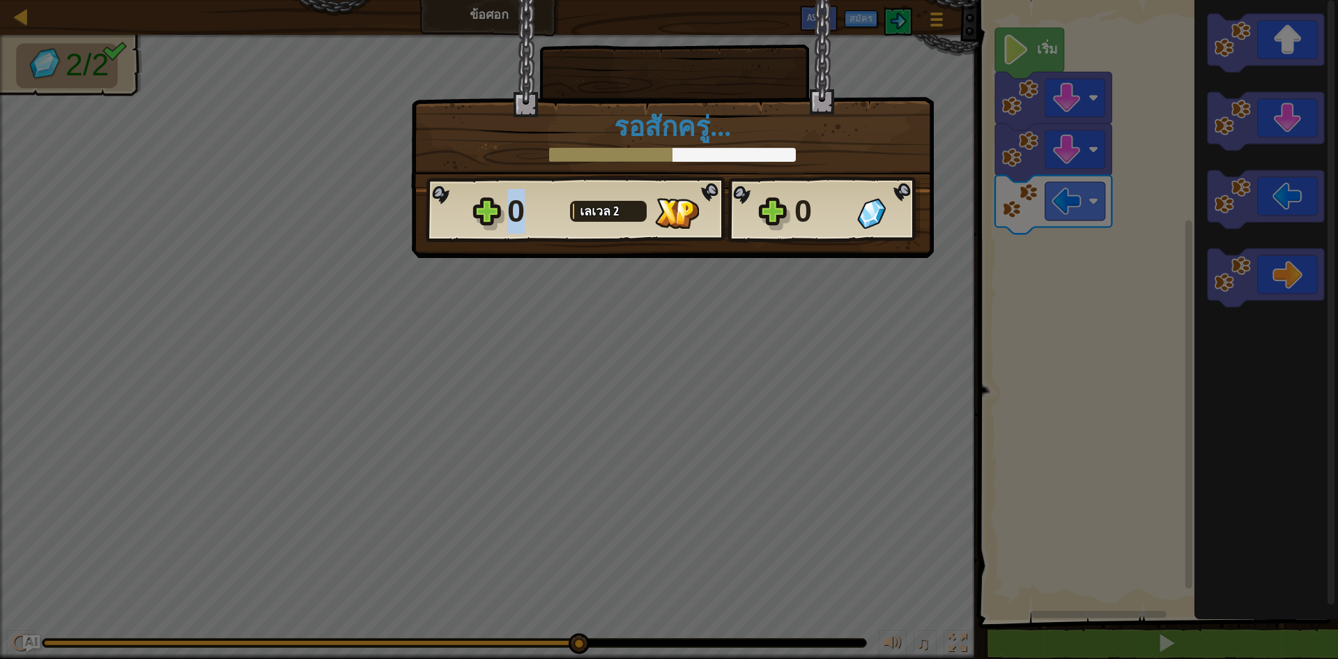
click at [528, 203] on div "0 [PERSON_NAME] 2 0" at bounding box center [673, 209] width 494 height 67
click at [525, 210] on div "0" at bounding box center [534, 211] width 54 height 45
drag, startPoint x: 586, startPoint y: 207, endPoint x: 642, endPoint y: 220, distance: 57.1
click at [587, 207] on span "เลเวล" at bounding box center [596, 210] width 33 height 17
click at [647, 227] on div "0 [PERSON_NAME] 2" at bounding box center [611, 211] width 209 height 45
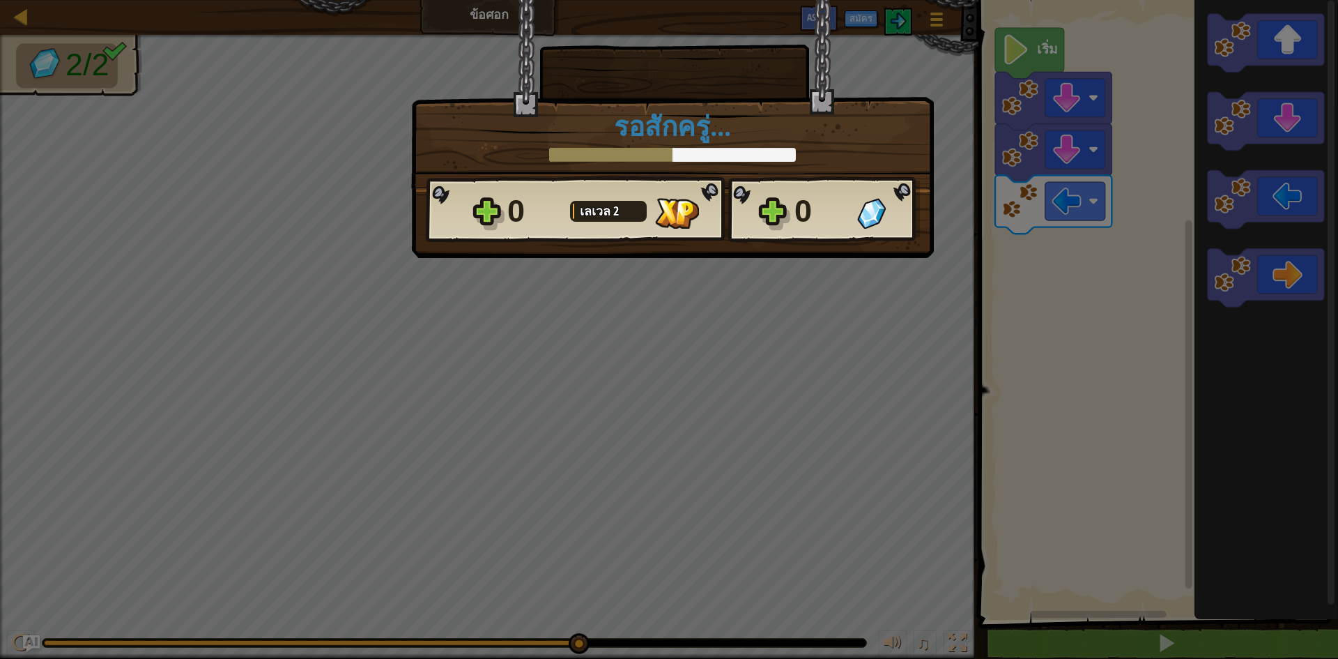
click at [655, 227] on img at bounding box center [677, 213] width 44 height 31
drag, startPoint x: 682, startPoint y: 242, endPoint x: 698, endPoint y: 266, distance: 28.6
click at [697, 266] on div "× ด่านนี้สนุกแค่ไหน? รอสักครู่... Reticulating Splines... รอสักครู่... 0 [PERSO…" at bounding box center [669, 329] width 1338 height 659
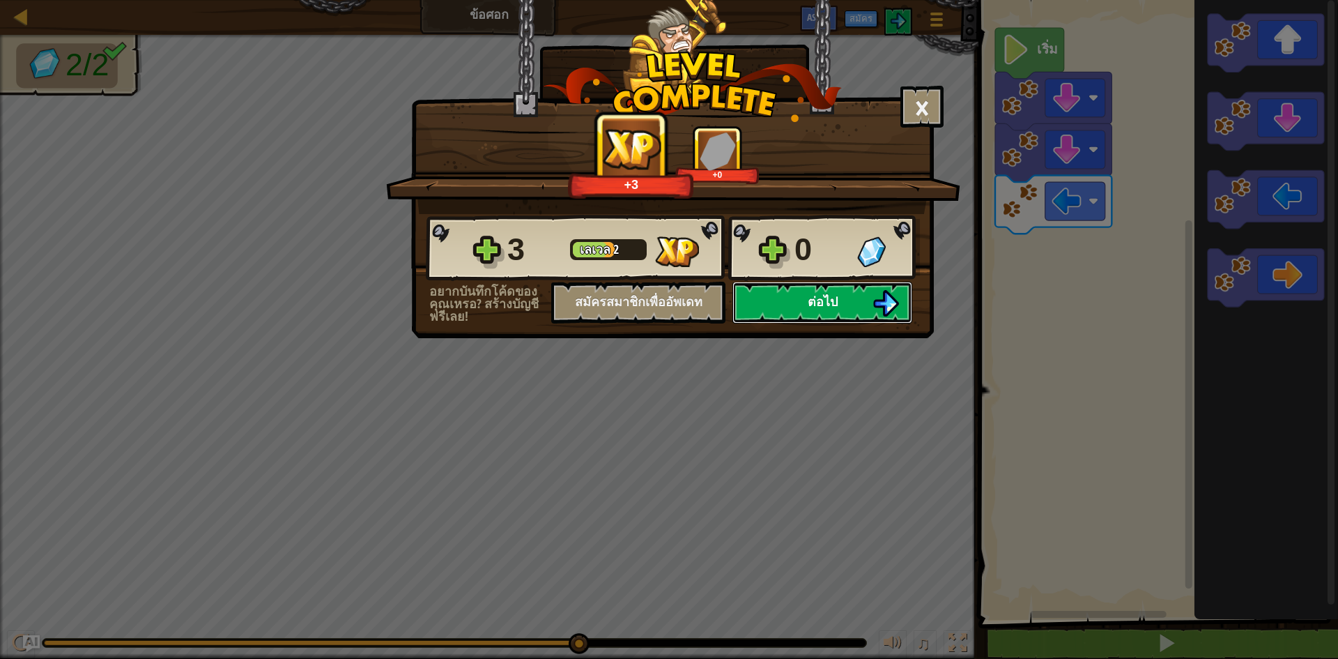
click at [811, 314] on button "ต่อไป" at bounding box center [822, 303] width 180 height 42
select select "th"
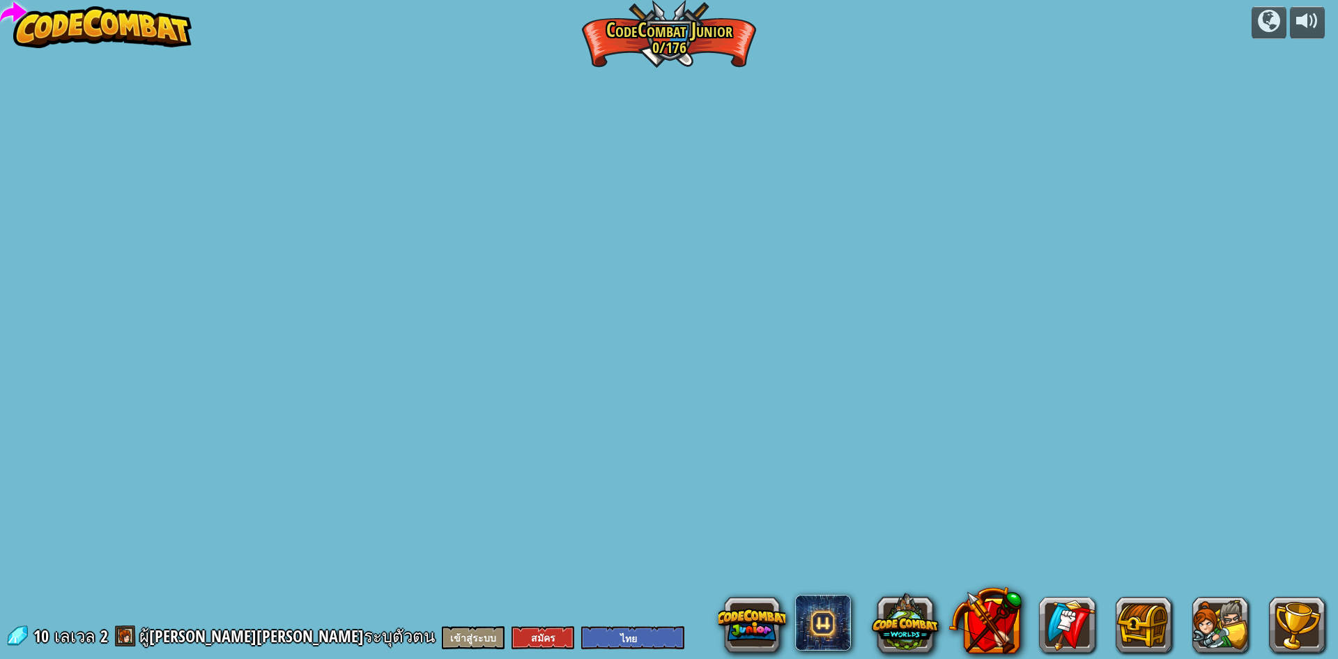
select select "th"
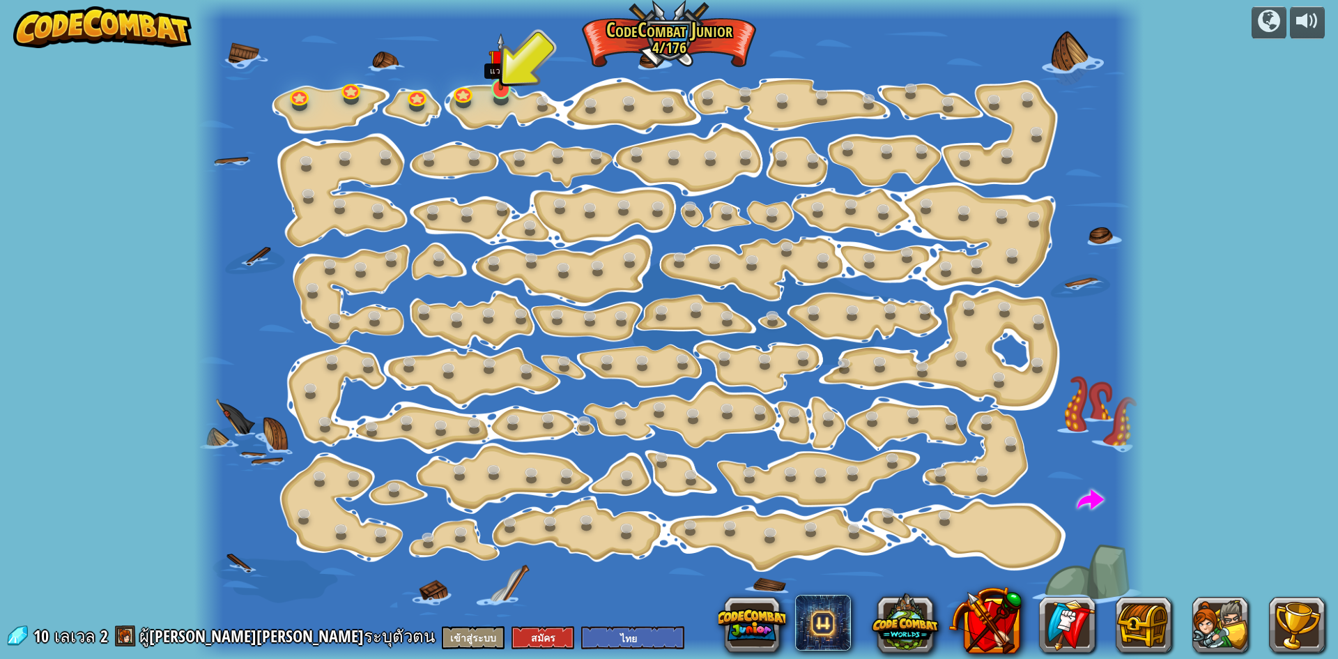
click at [504, 85] on img at bounding box center [501, 62] width 25 height 58
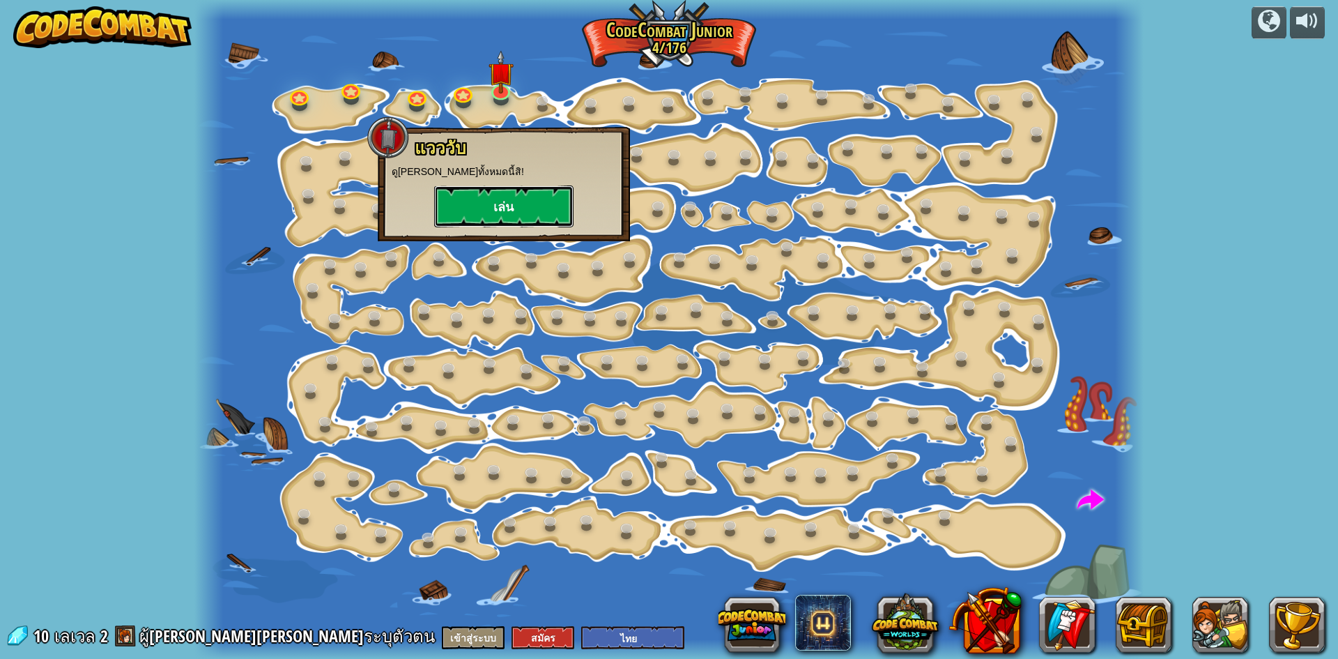
click at [471, 206] on button "เล่น" at bounding box center [503, 206] width 139 height 42
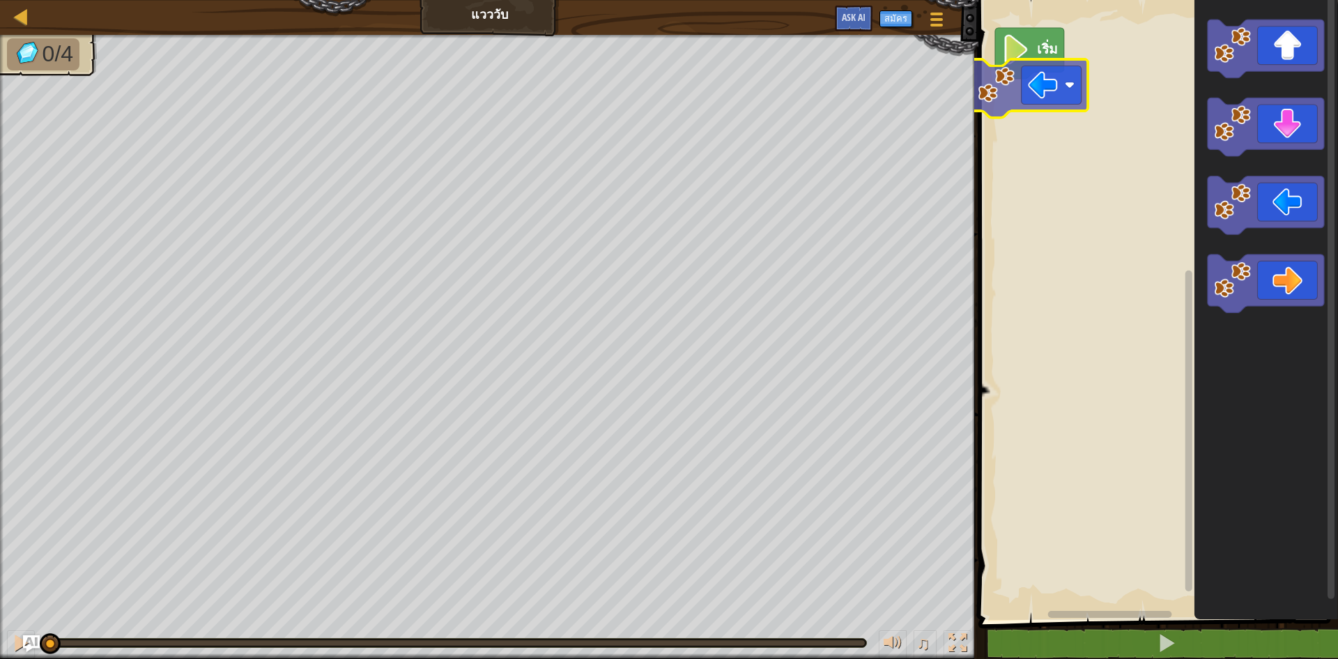
click at [1044, 109] on div "เริ่ม" at bounding box center [1156, 306] width 364 height 627
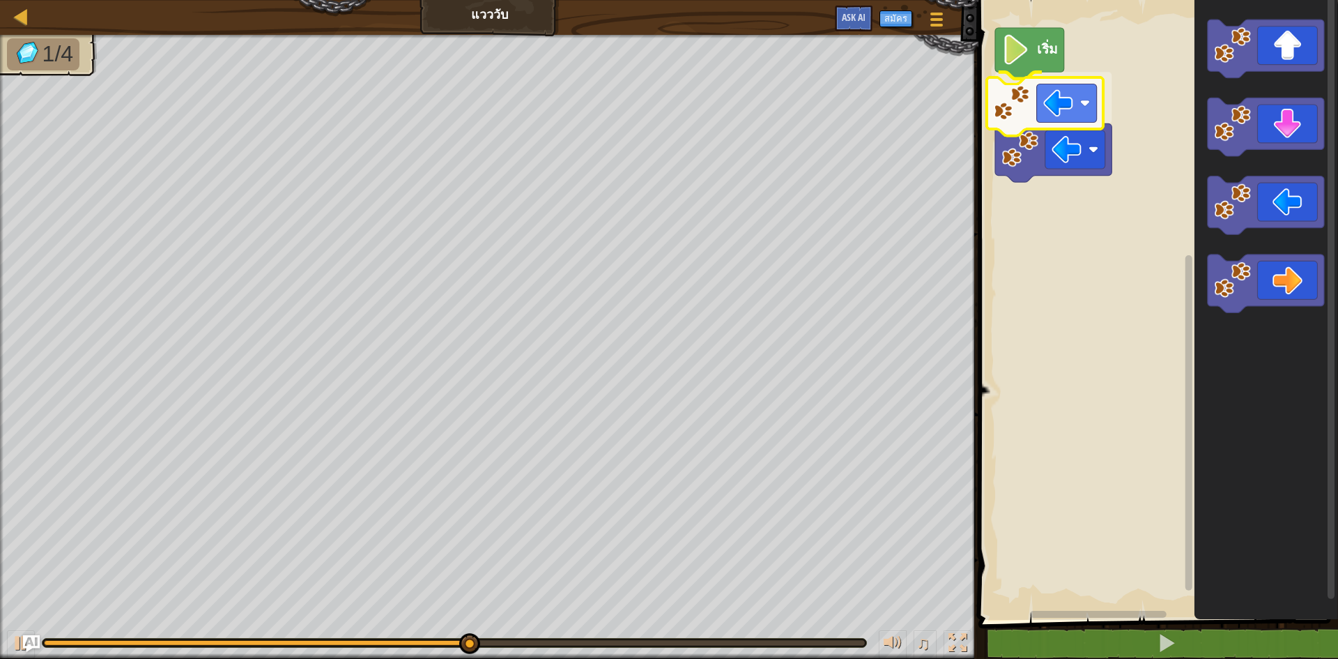
click at [1053, 109] on div "เริ่ม" at bounding box center [1156, 306] width 364 height 627
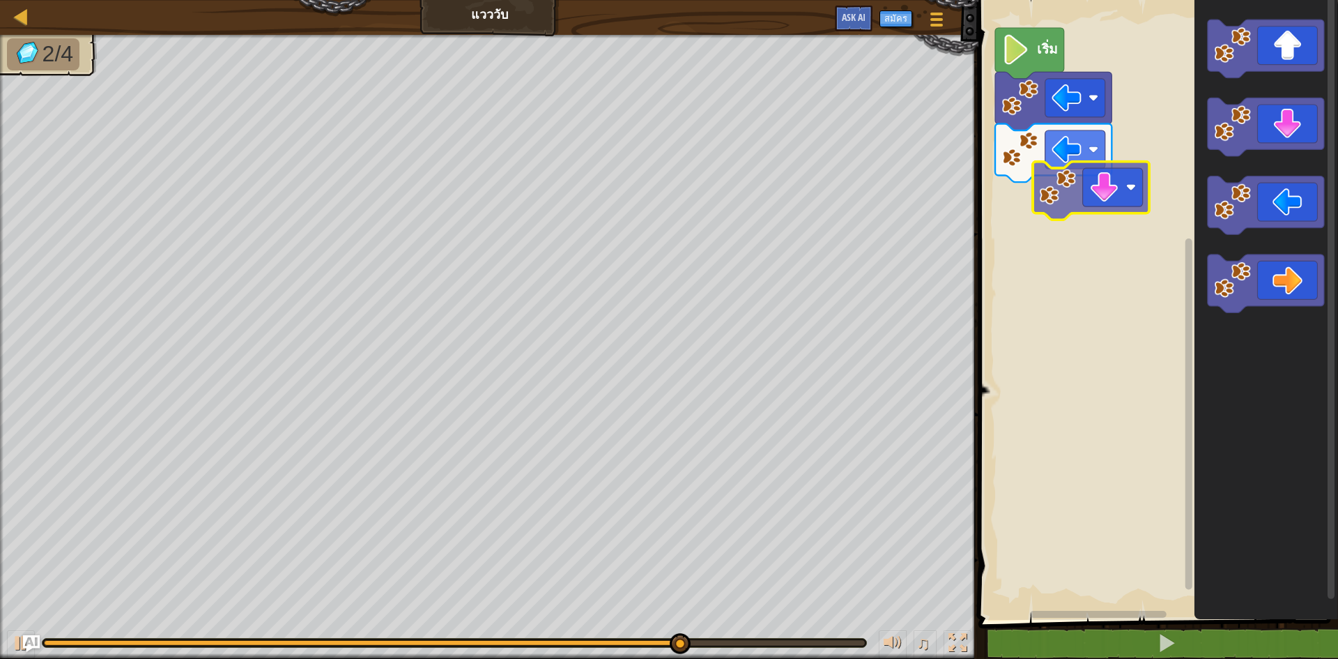
click at [1104, 196] on div "เริ่ม" at bounding box center [1156, 306] width 364 height 627
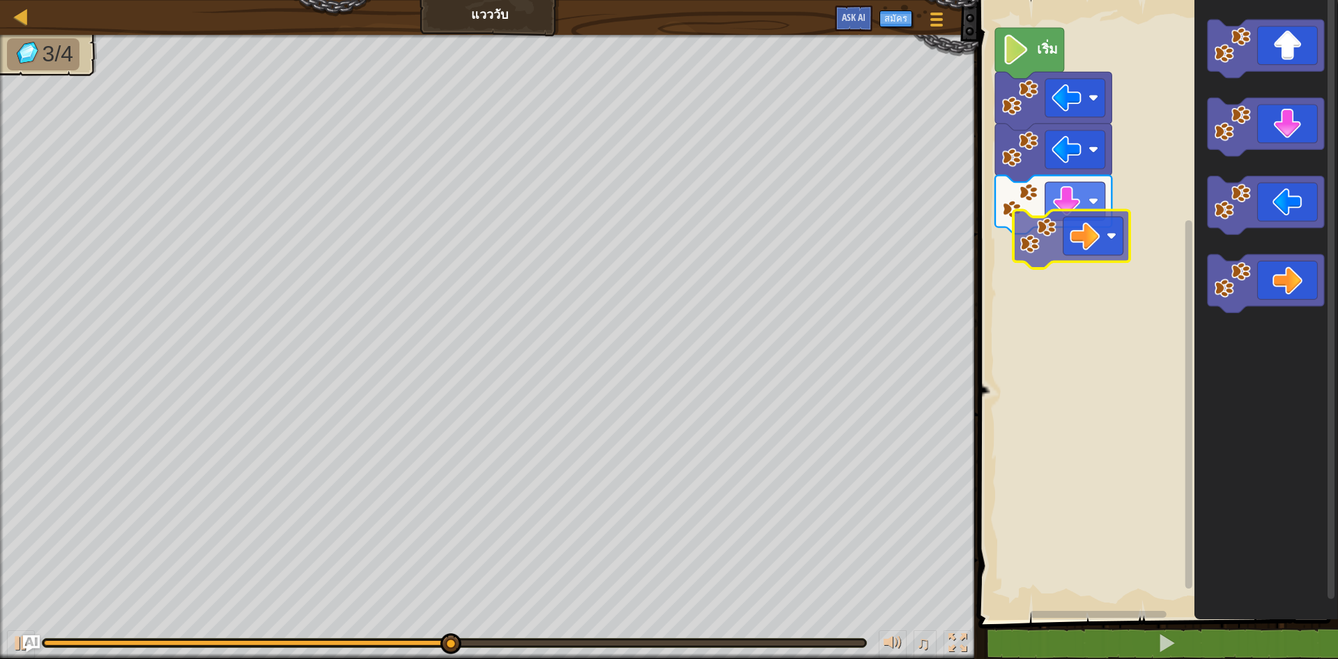
click at [1070, 232] on div "เริ่ม" at bounding box center [1156, 306] width 364 height 627
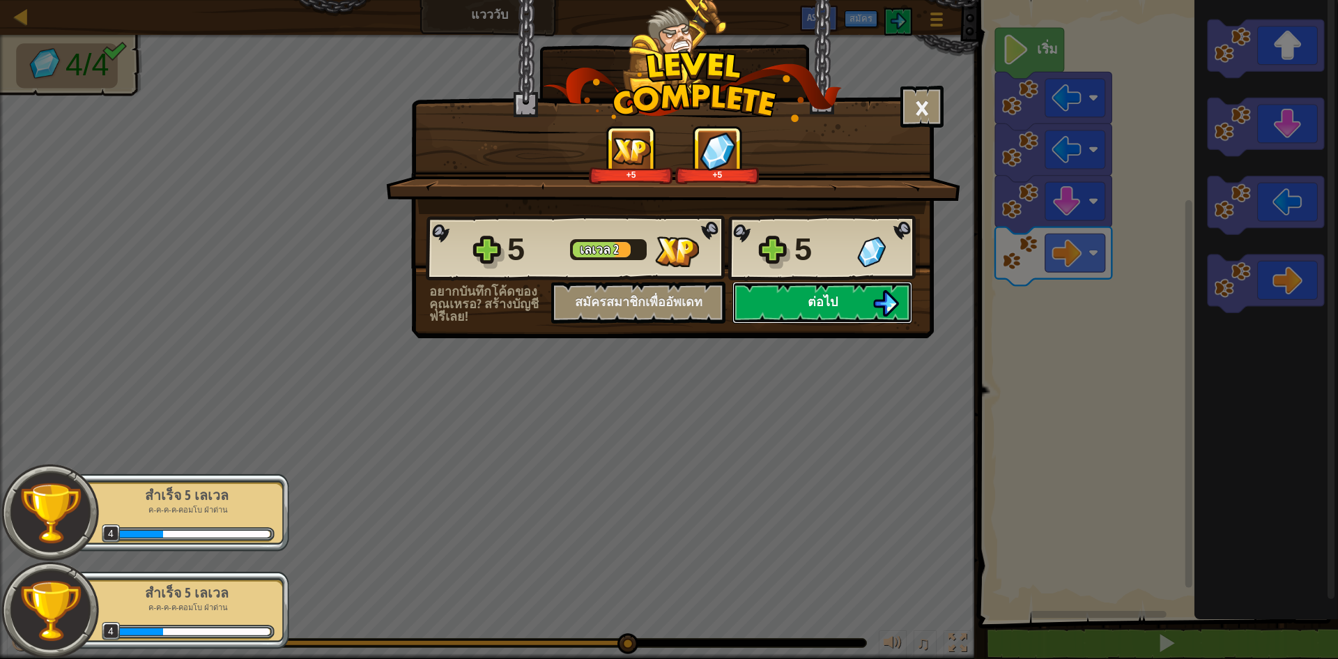
click at [871, 293] on button "ต่อไป" at bounding box center [822, 303] width 180 height 42
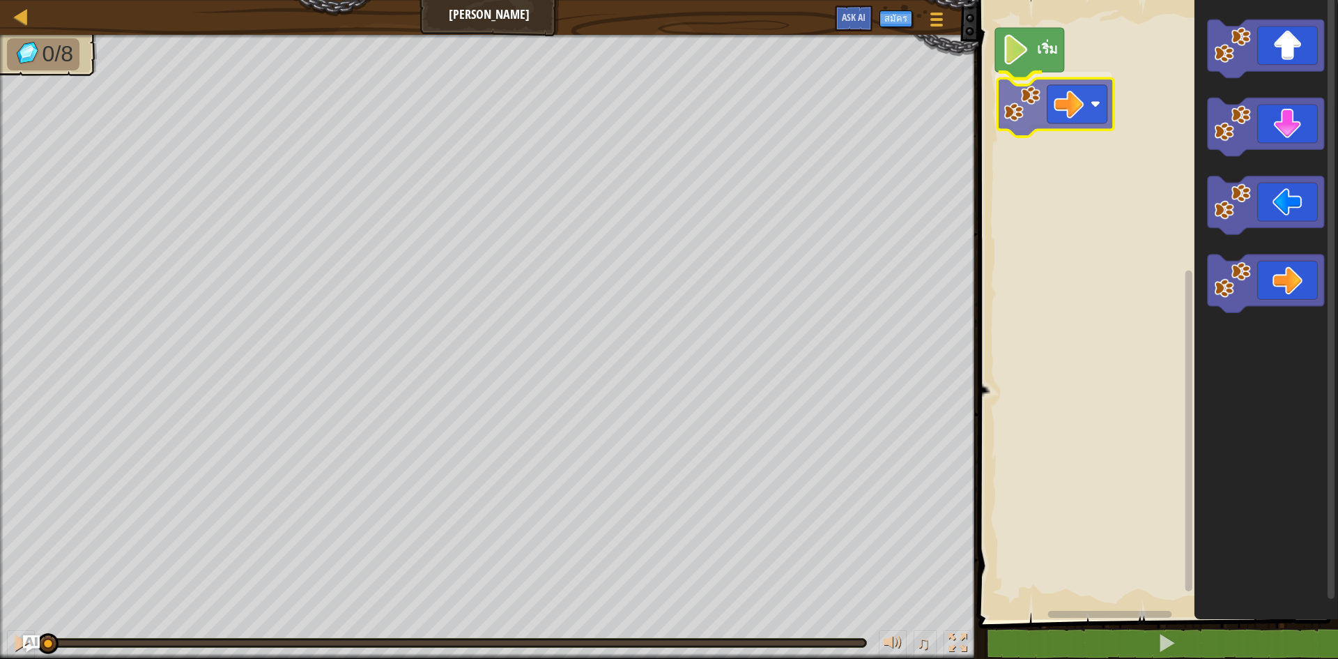
click at [1064, 94] on div "เริ่ม" at bounding box center [1156, 306] width 364 height 627
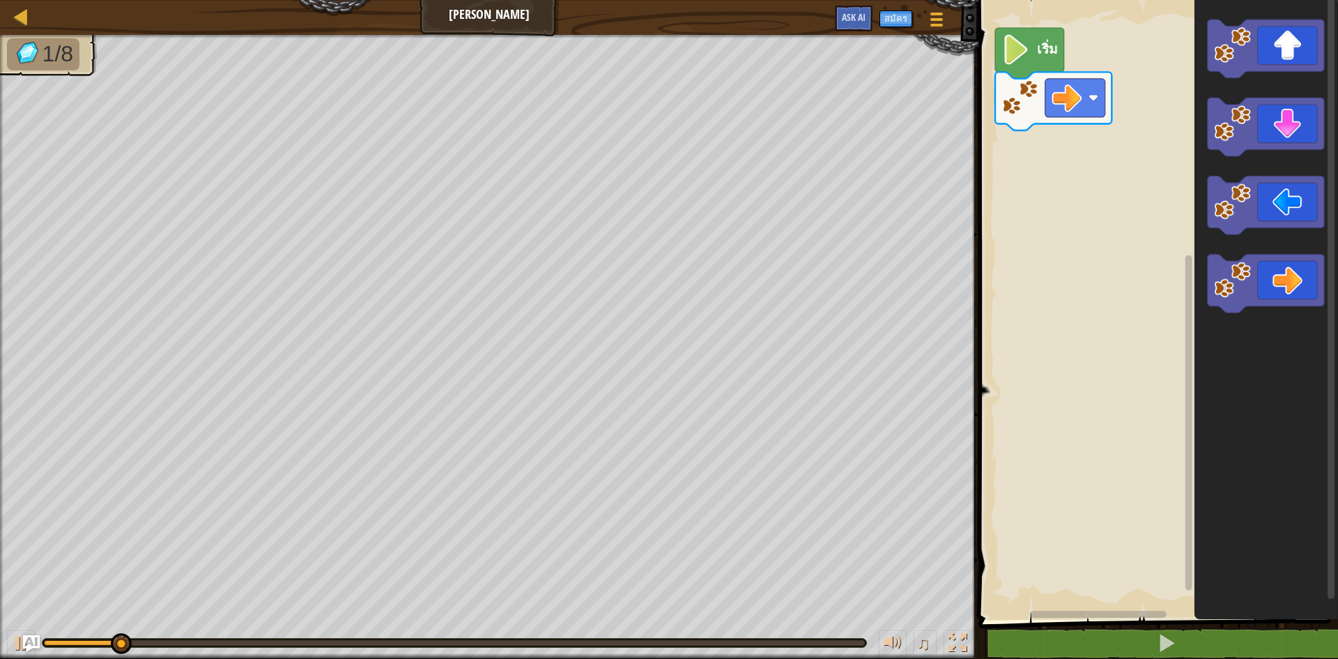
click at [1175, 114] on div "เริ่ม" at bounding box center [1156, 306] width 364 height 627
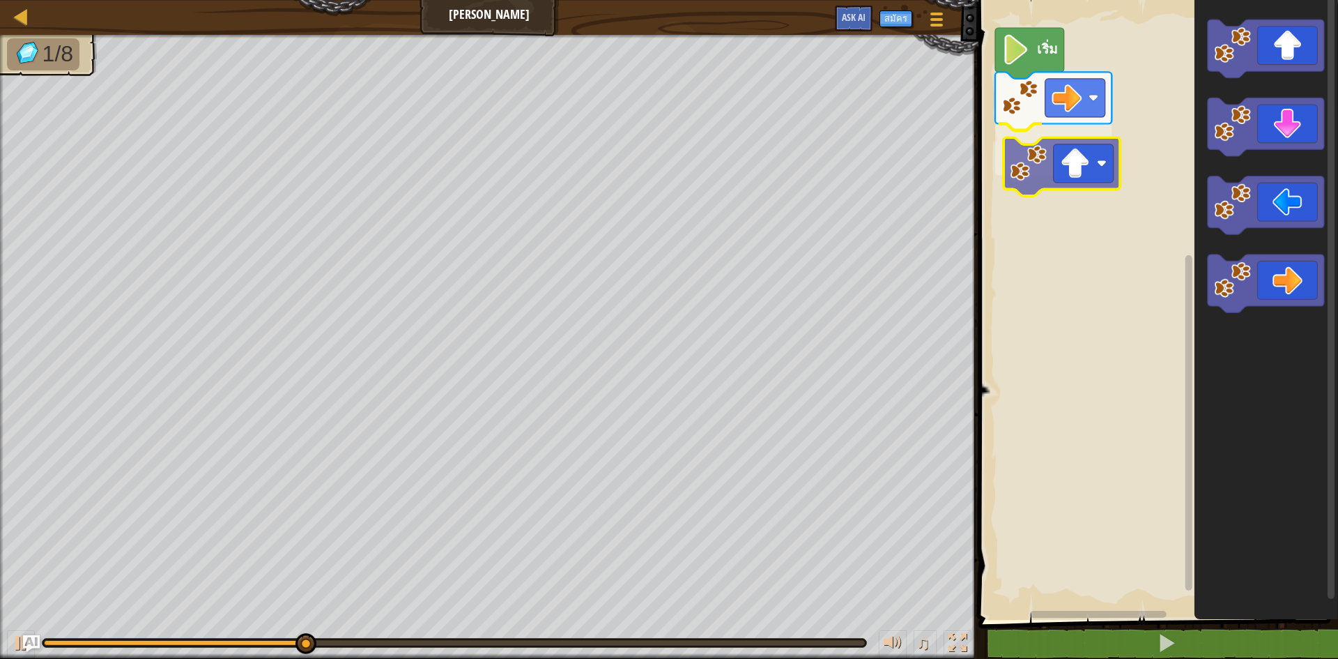
click at [1105, 167] on div "เริ่ม" at bounding box center [1156, 306] width 364 height 627
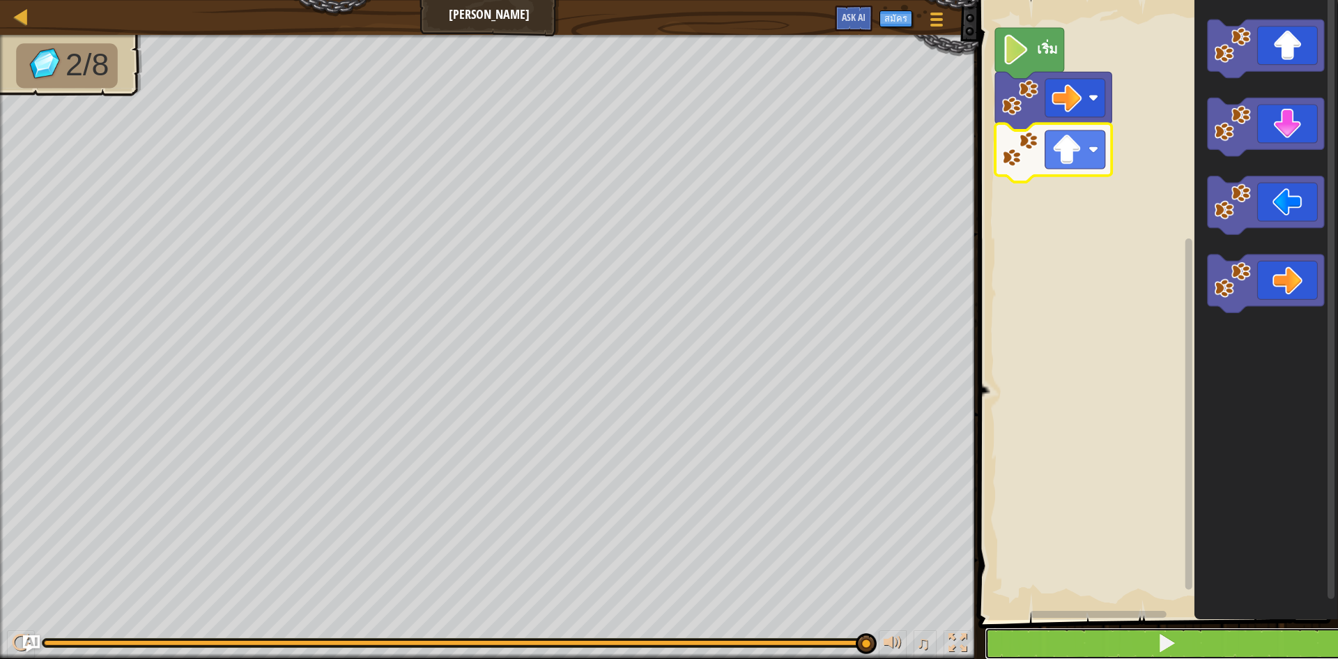
click at [1205, 646] on button at bounding box center [1167, 643] width 364 height 32
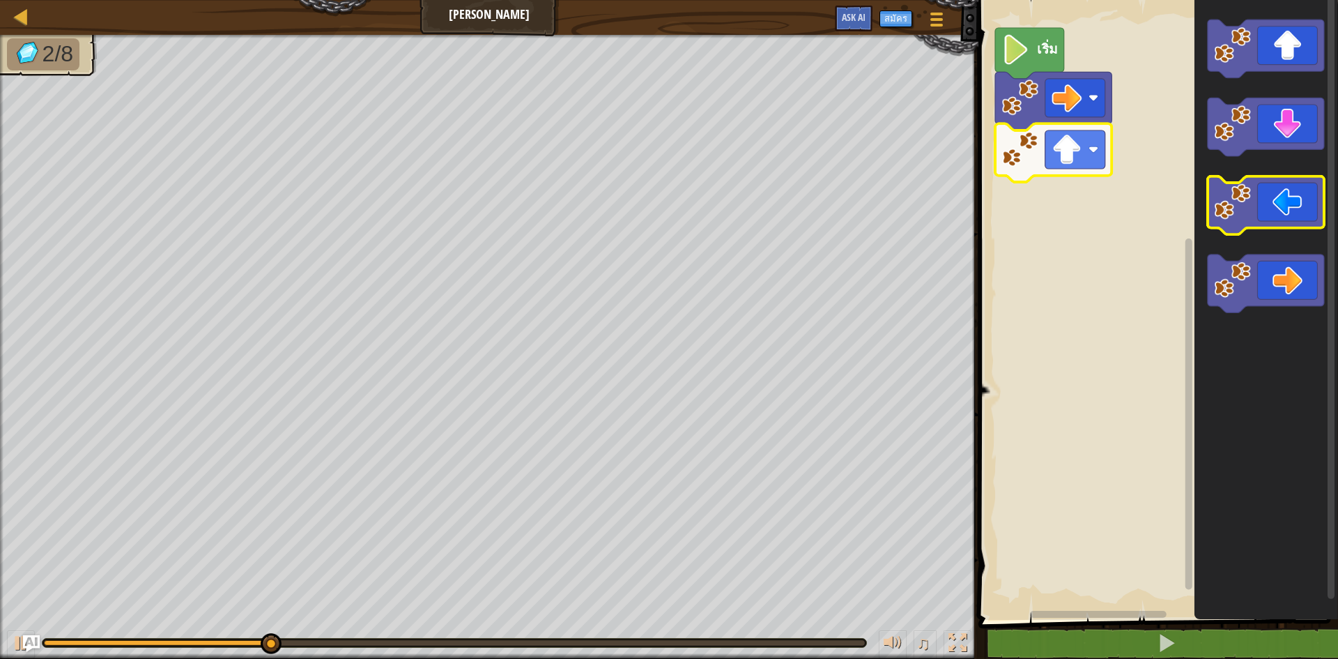
click at [1261, 198] on icon "พื้นที่ทำงาน Blockly" at bounding box center [1266, 205] width 116 height 59
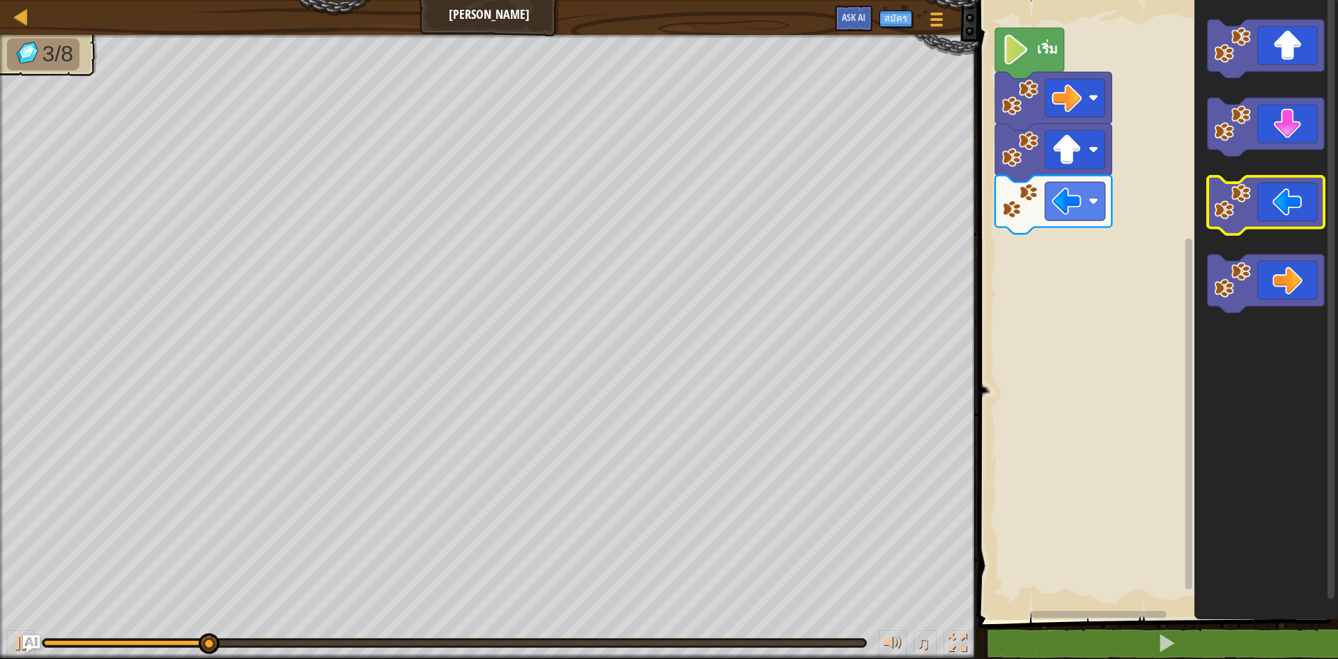
click at [1261, 198] on icon "พื้นที่ทำงาน Blockly" at bounding box center [1266, 205] width 116 height 59
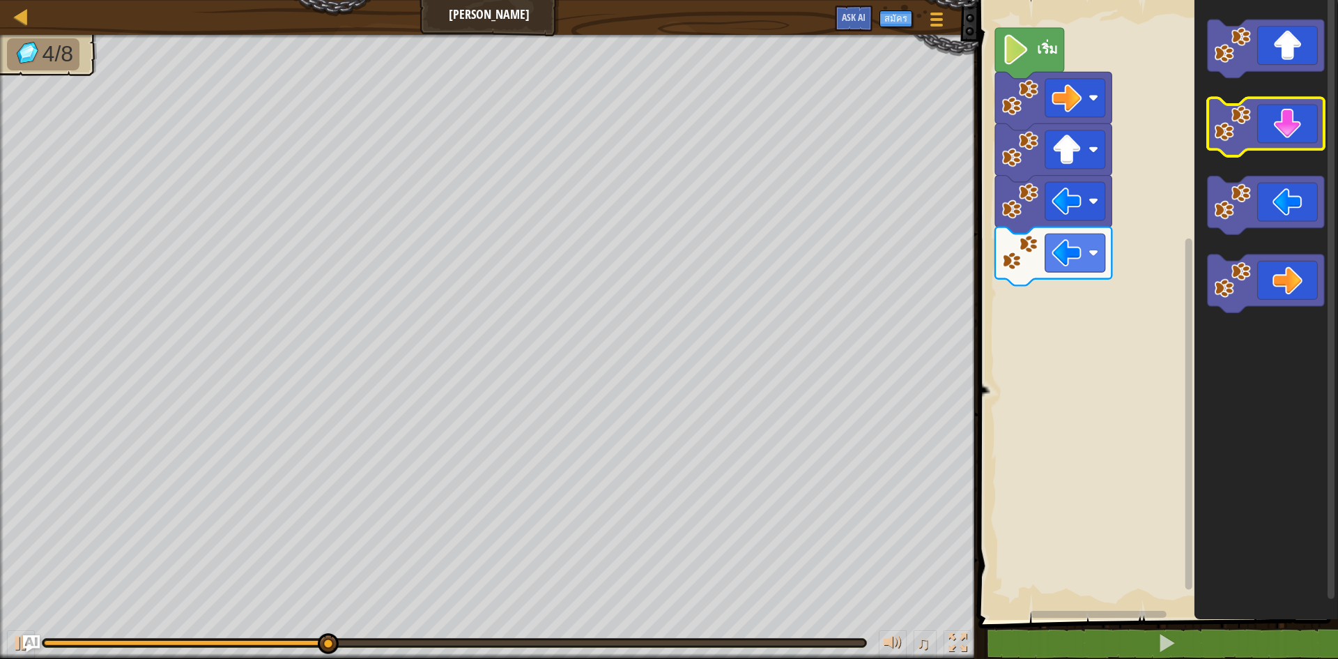
click at [1298, 149] on icon "พื้นที่ทำงาน Blockly" at bounding box center [1266, 127] width 116 height 59
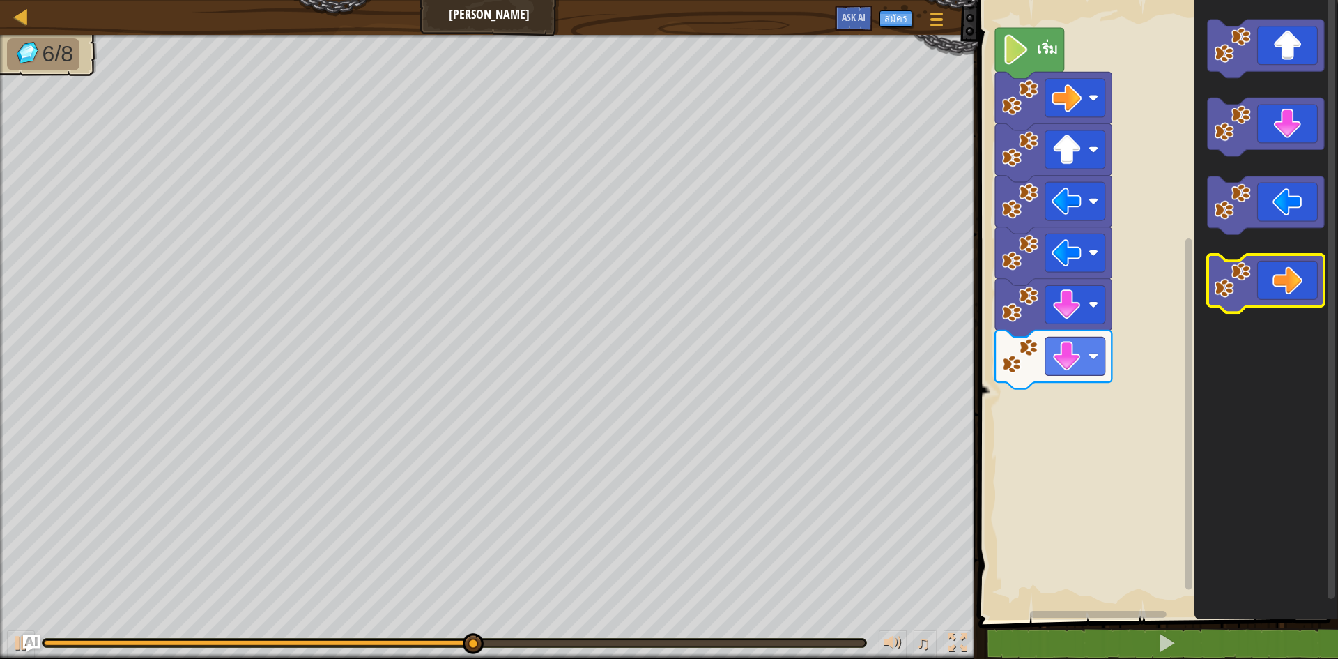
click at [1270, 283] on icon "พื้นที่ทำงาน Blockly" at bounding box center [1266, 283] width 116 height 59
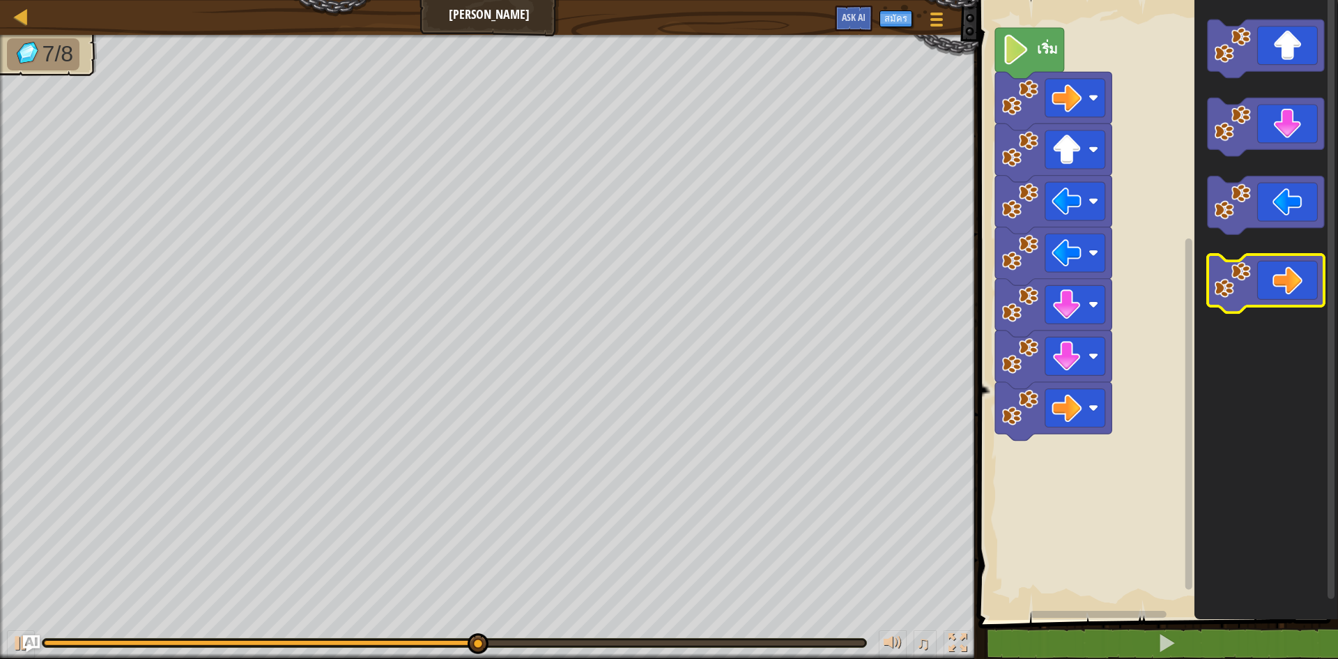
click at [1271, 282] on icon "พื้นที่ทำงาน Blockly" at bounding box center [1266, 283] width 116 height 59
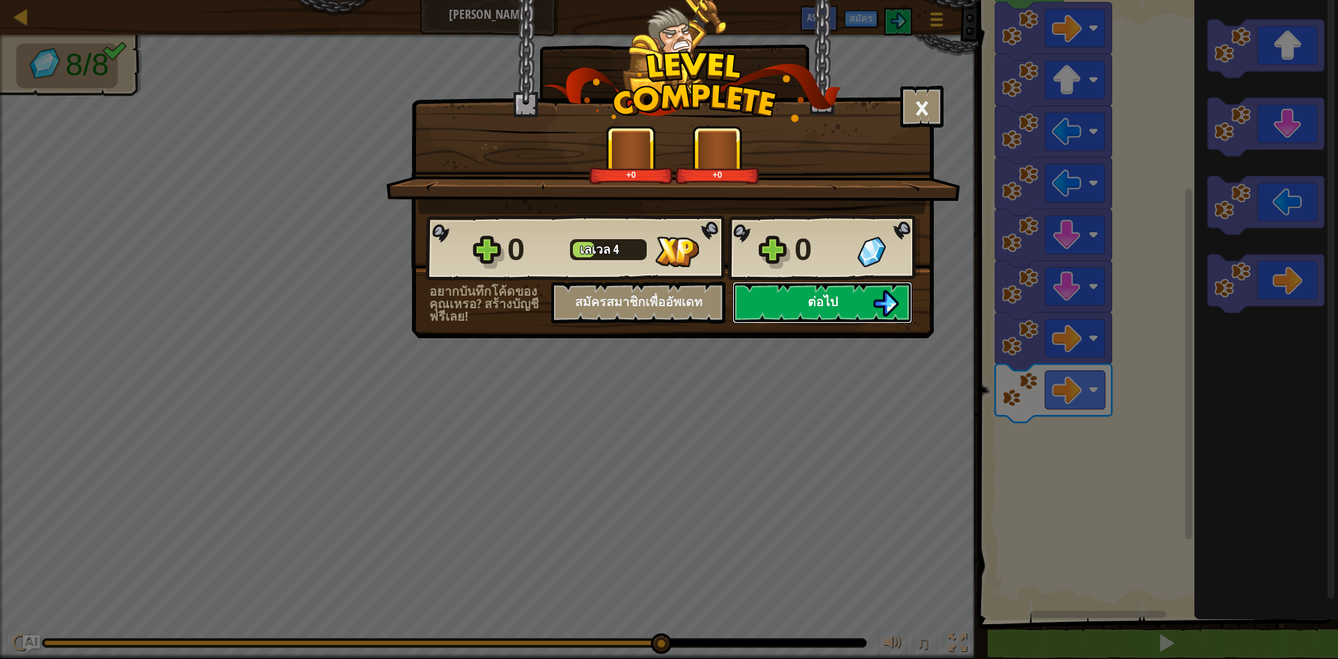
click at [797, 312] on button "ต่อไป" at bounding box center [822, 303] width 180 height 42
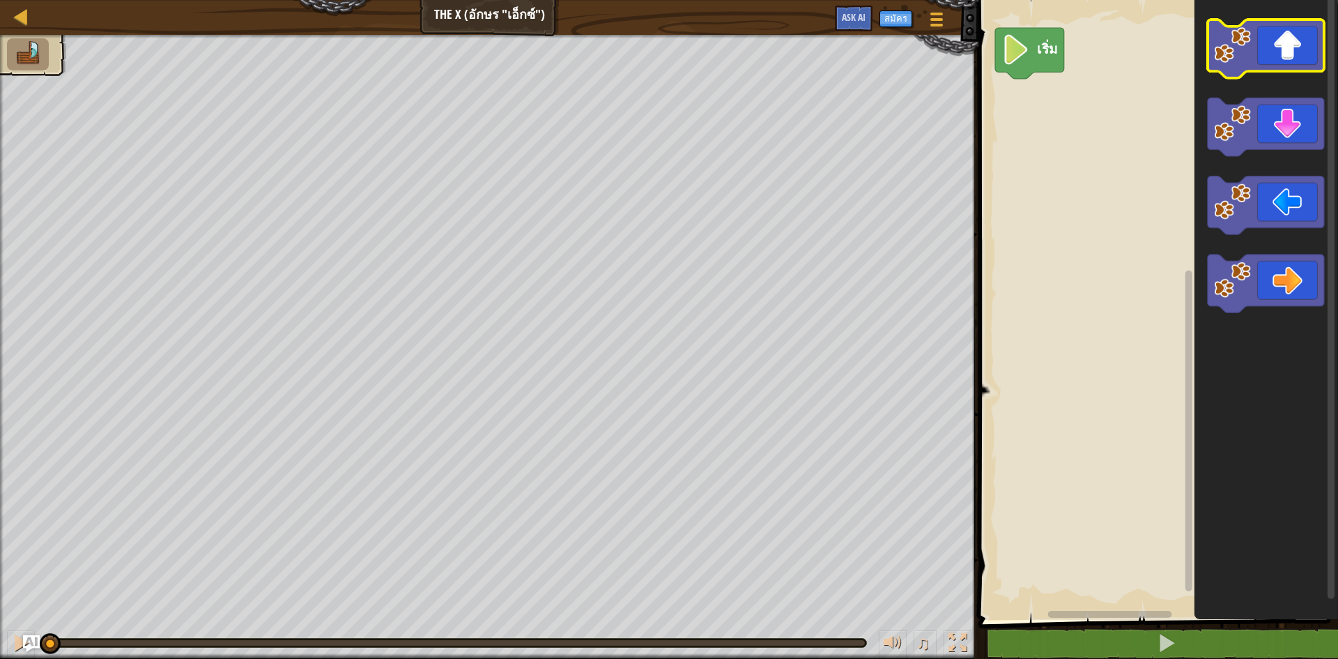
click at [1266, 44] on icon "พื้นที่ทำงาน Blockly" at bounding box center [1266, 49] width 116 height 59
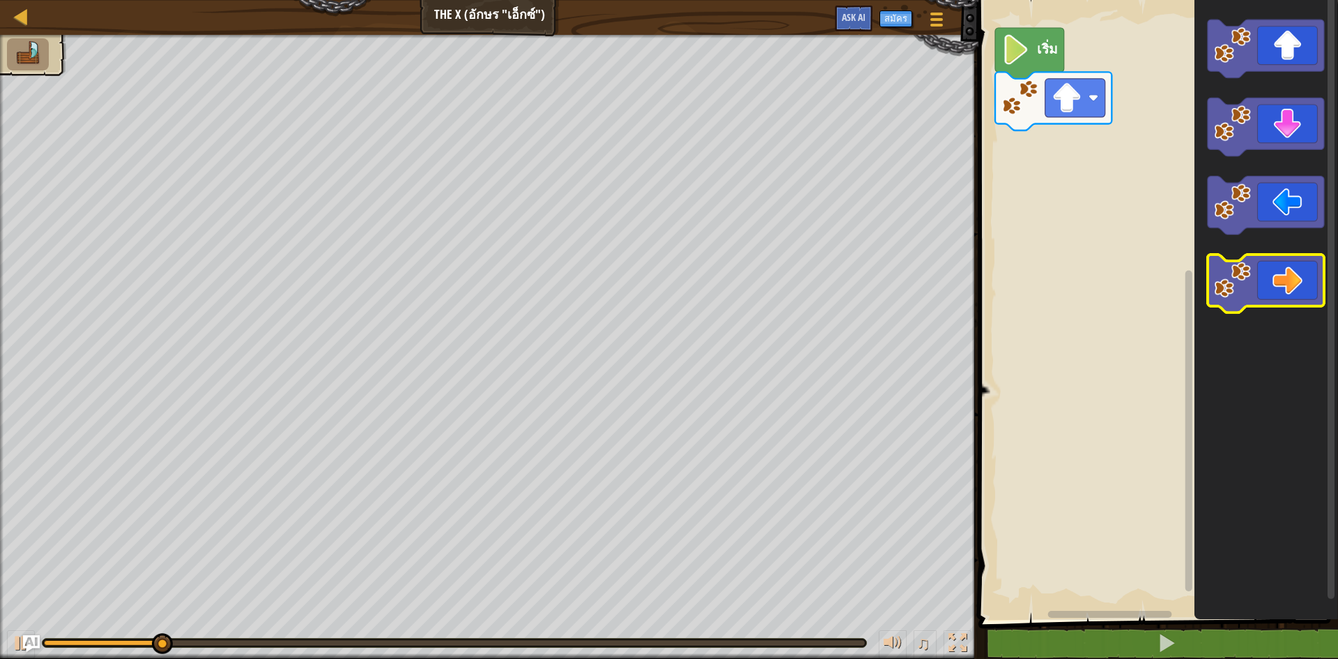
click at [1300, 282] on icon "พื้นที่ทำงาน Blockly" at bounding box center [1266, 283] width 116 height 59
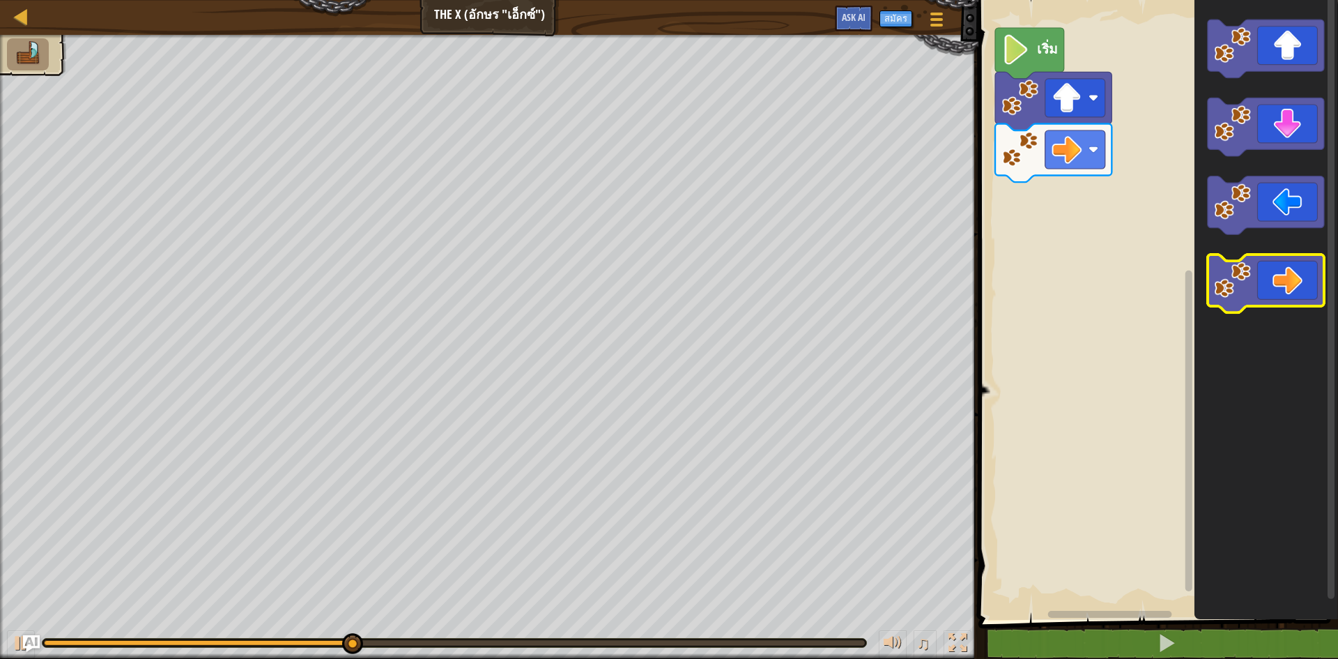
click at [1300, 282] on icon "พื้นที่ทำงาน Blockly" at bounding box center [1266, 283] width 116 height 59
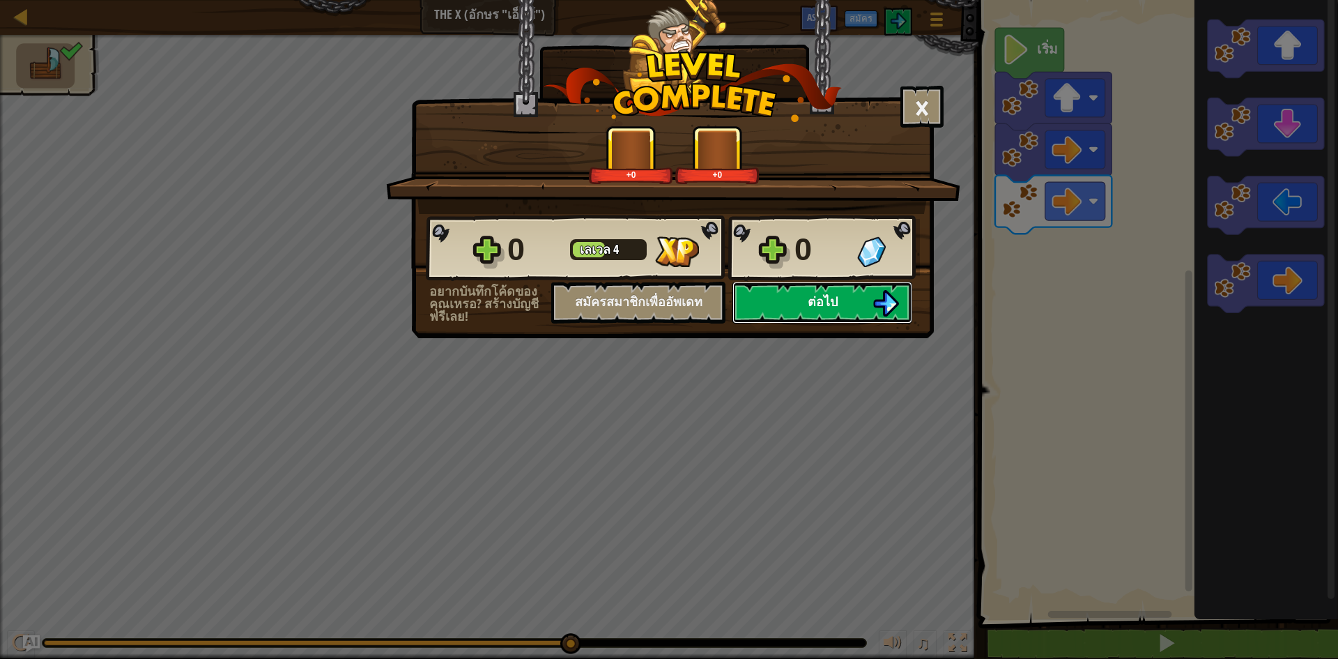
click at [792, 289] on button "ต่อไป" at bounding box center [822, 303] width 180 height 42
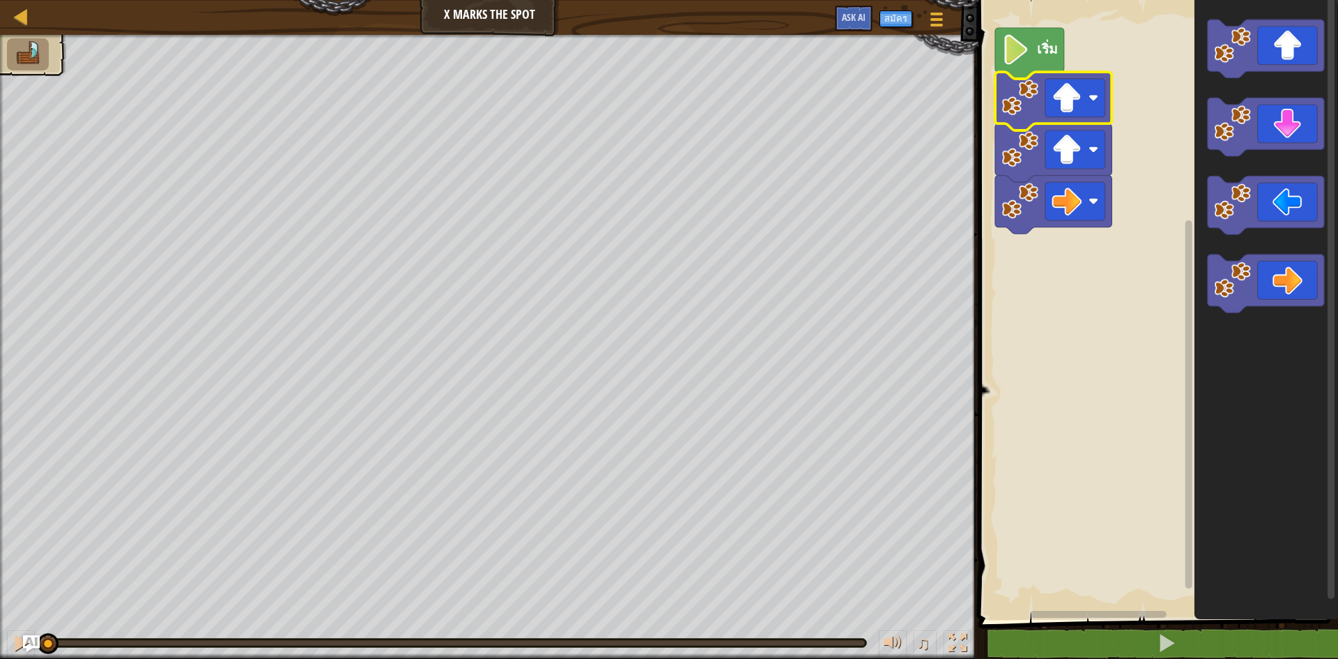
click at [1183, 153] on div "เริ่ม" at bounding box center [1156, 306] width 364 height 627
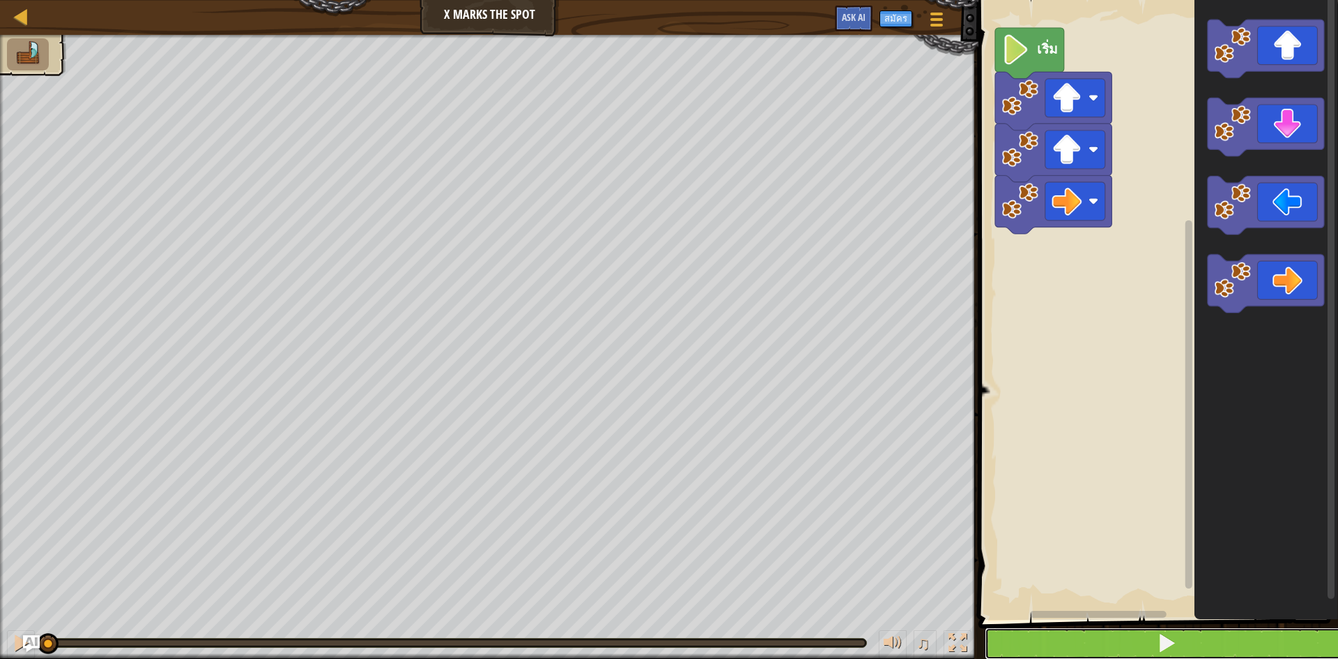
click at [1251, 632] on button at bounding box center [1167, 643] width 364 height 32
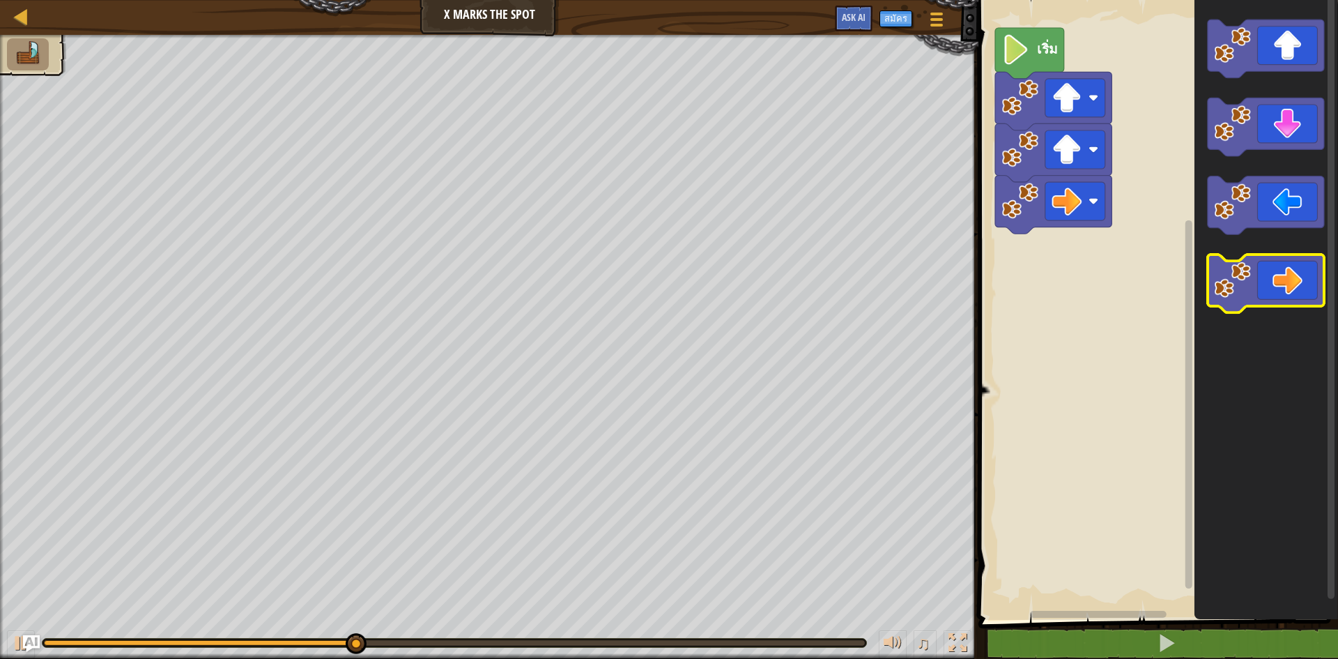
click at [1277, 294] on icon "พื้นที่ทำงาน Blockly" at bounding box center [1266, 283] width 116 height 59
click at [1273, 293] on icon "พื้นที่ทำงาน Blockly" at bounding box center [1266, 283] width 116 height 59
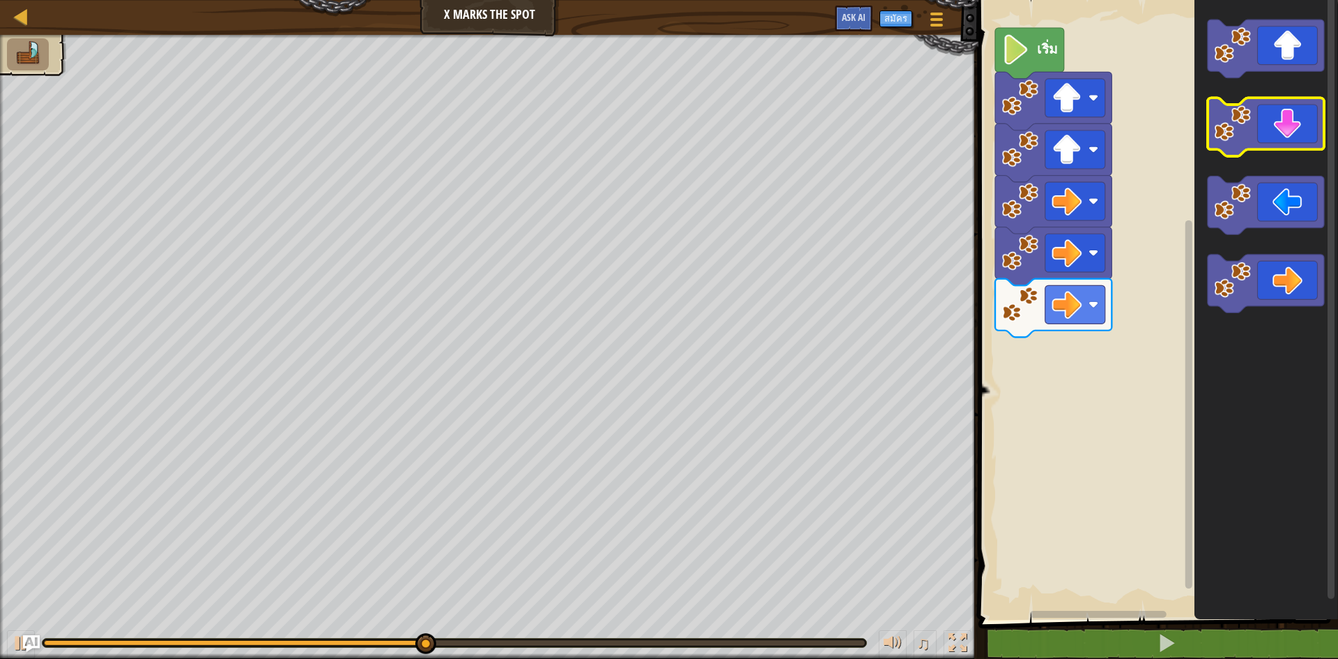
click at [1260, 126] on icon "พื้นที่ทำงาน Blockly" at bounding box center [1266, 127] width 116 height 59
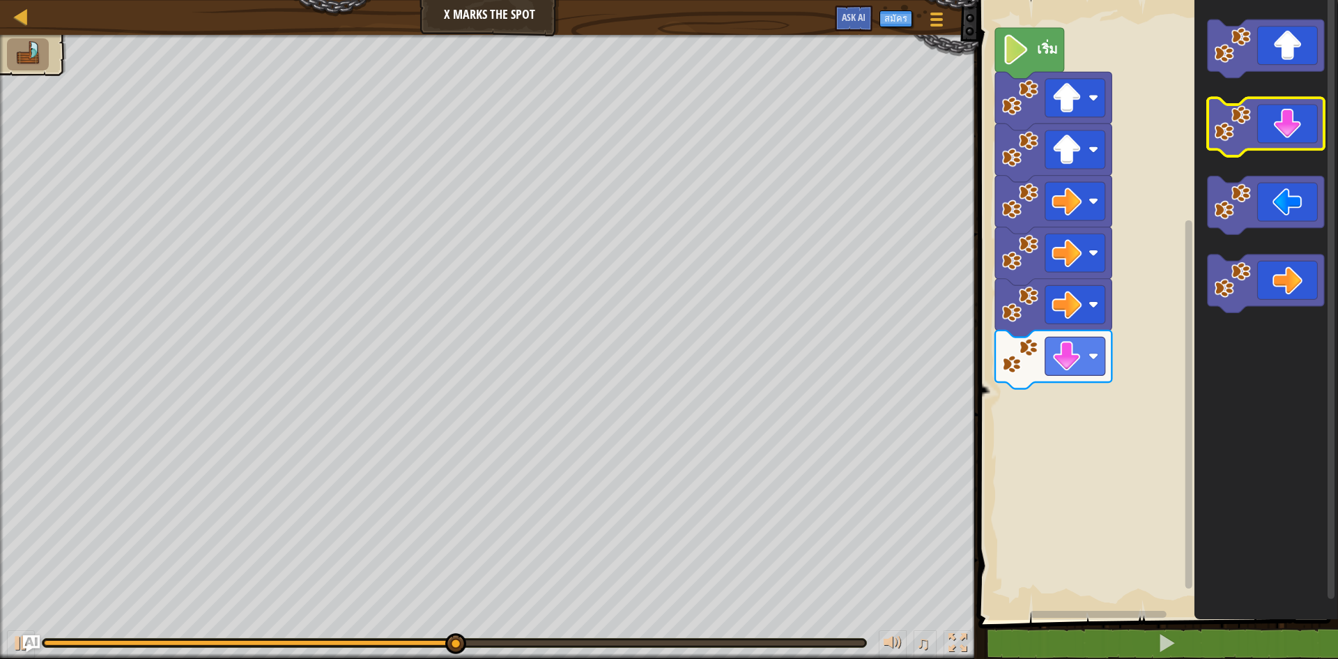
click at [1260, 126] on icon "พื้นที่ทำงาน Blockly" at bounding box center [1266, 127] width 116 height 59
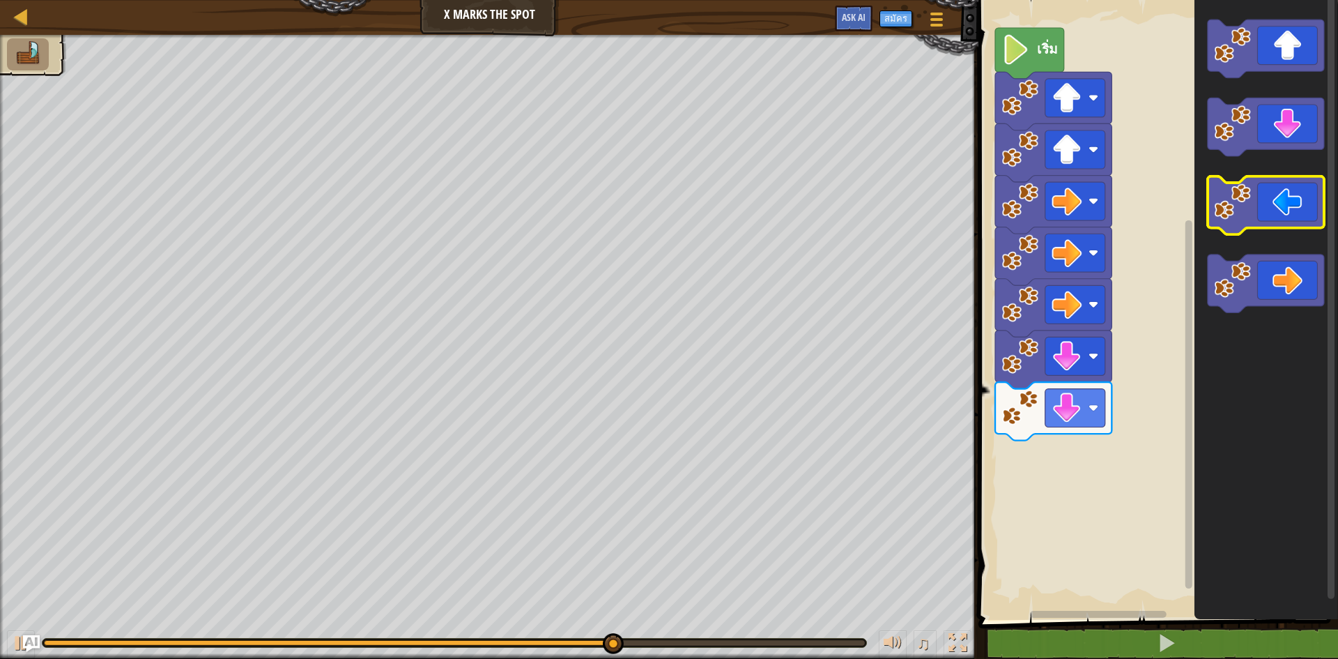
click at [1258, 211] on icon "พื้นที่ทำงาน Blockly" at bounding box center [1266, 205] width 116 height 59
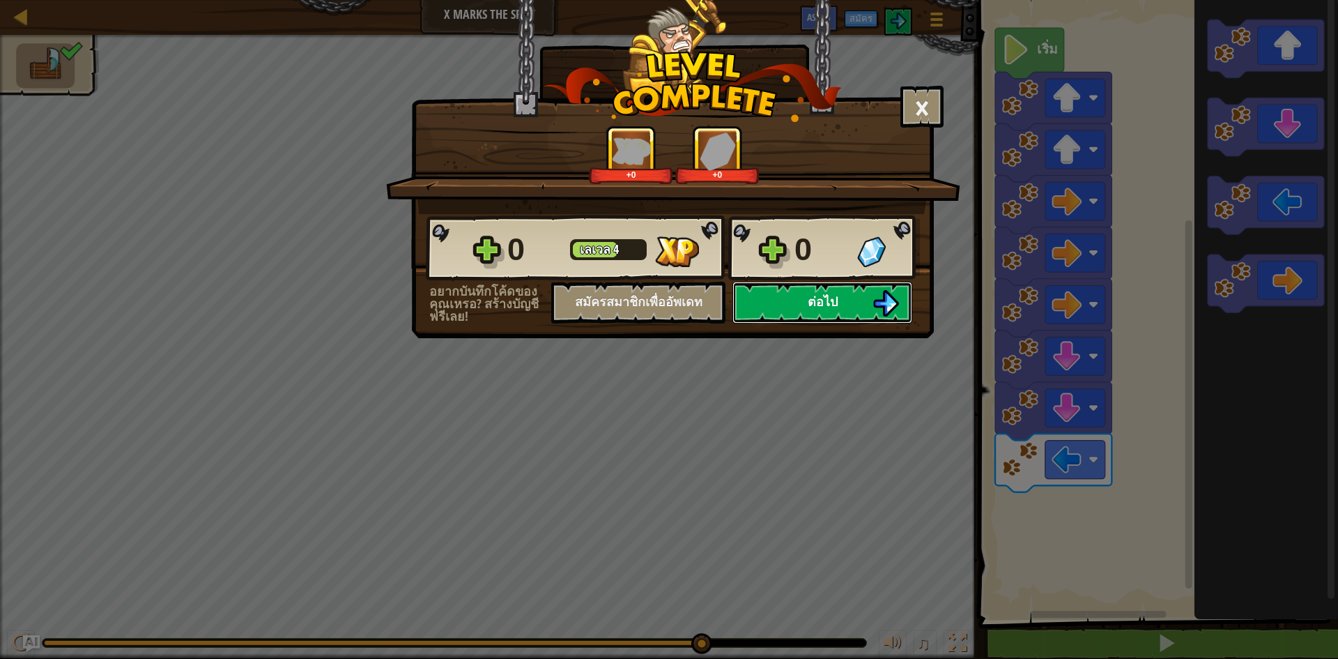
click at [815, 292] on button "ต่อไป" at bounding box center [822, 303] width 180 height 42
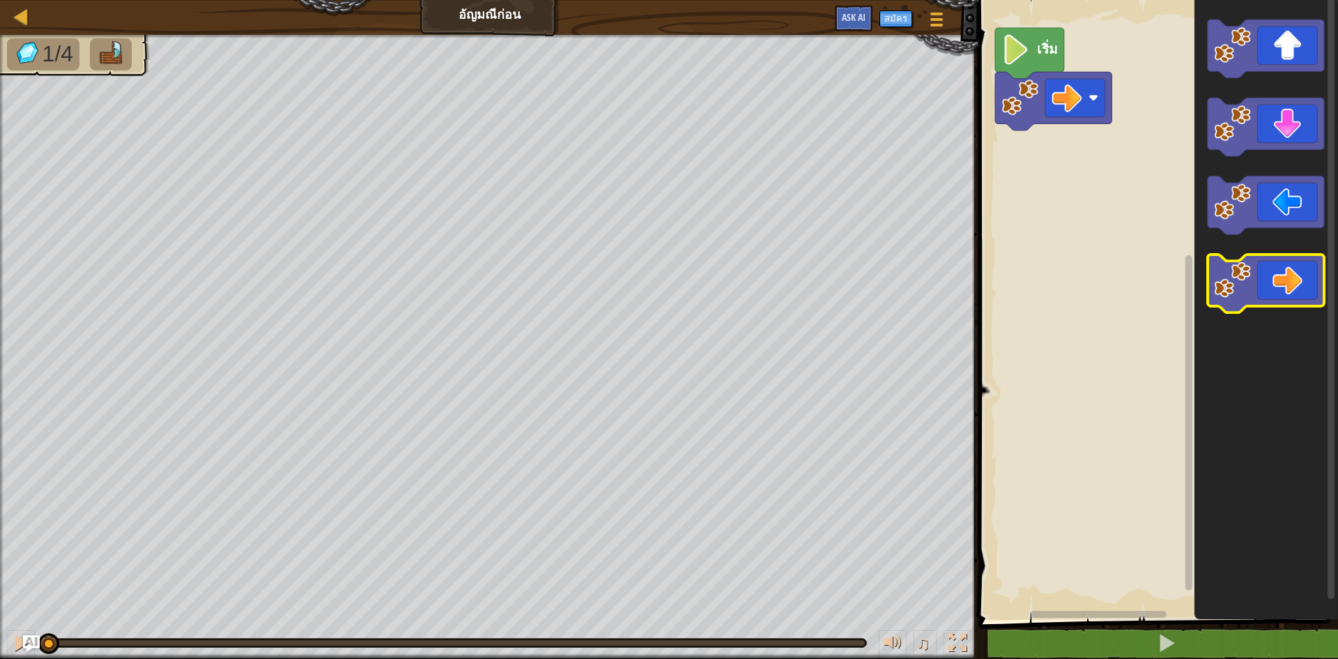
click at [1296, 264] on icon "พื้นที่ทำงาน Blockly" at bounding box center [1266, 283] width 116 height 59
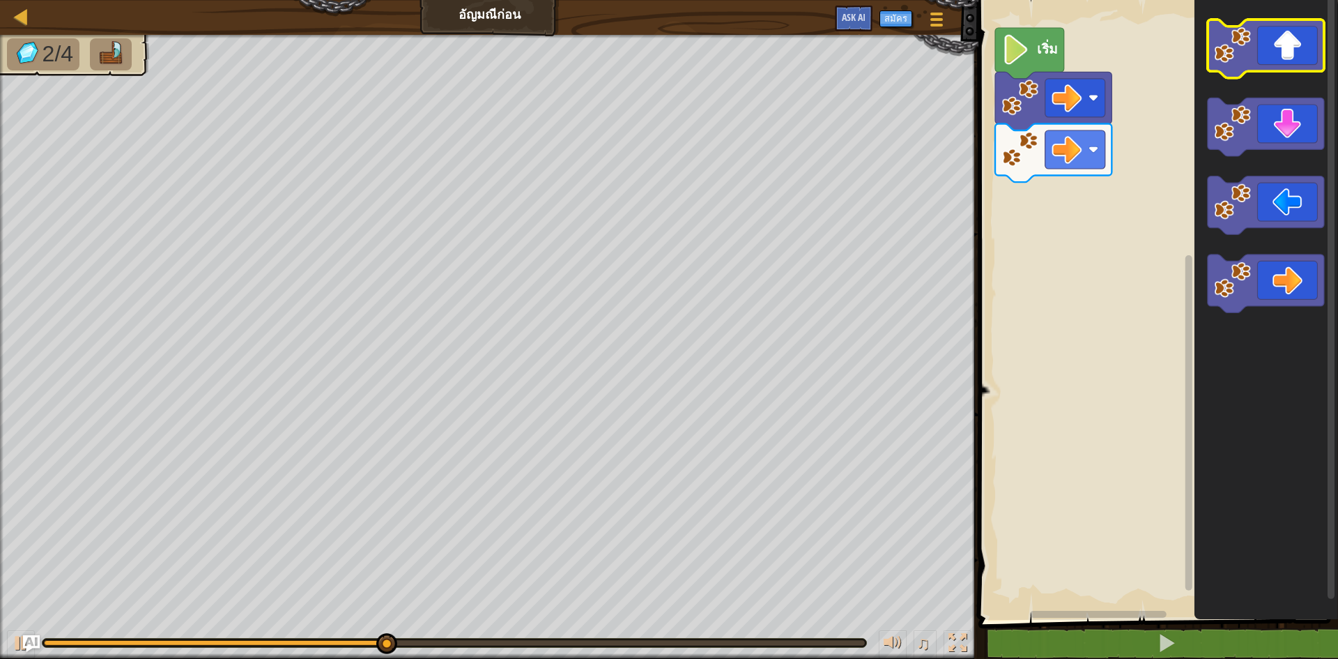
click at [1261, 46] on icon "พื้นที่ทำงาน Blockly" at bounding box center [1266, 49] width 116 height 59
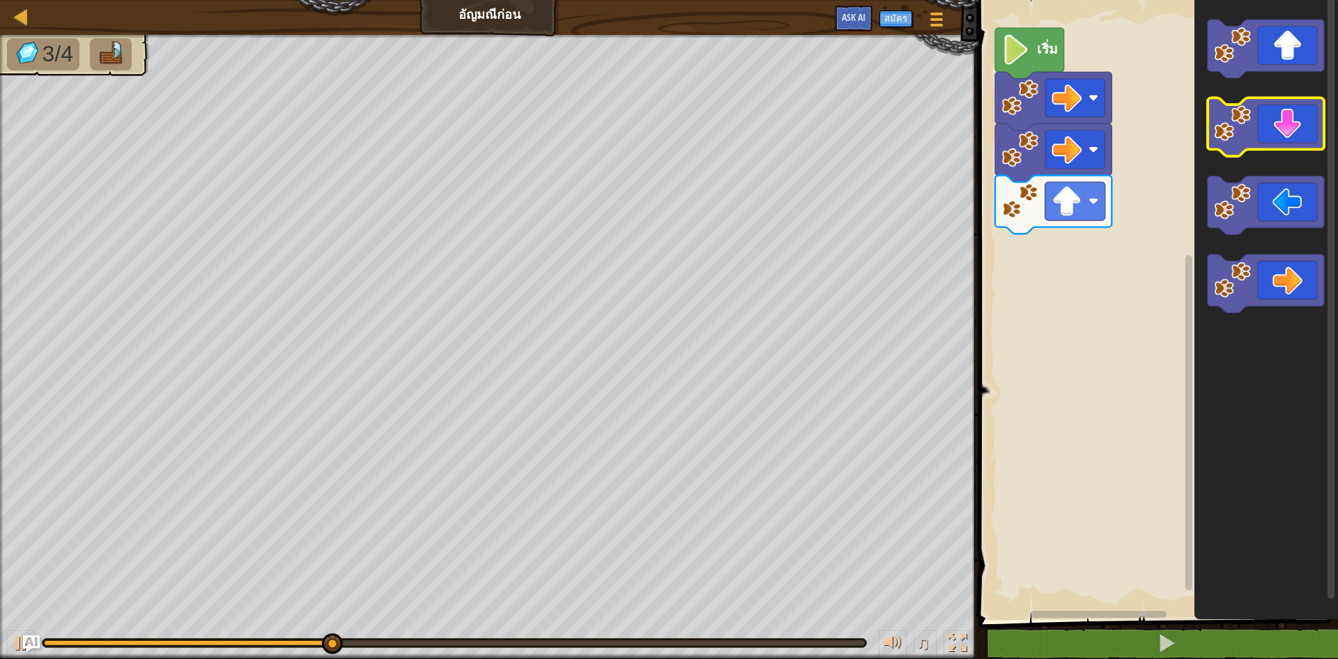
click at [1273, 120] on icon "พื้นที่ทำงาน Blockly" at bounding box center [1266, 127] width 116 height 59
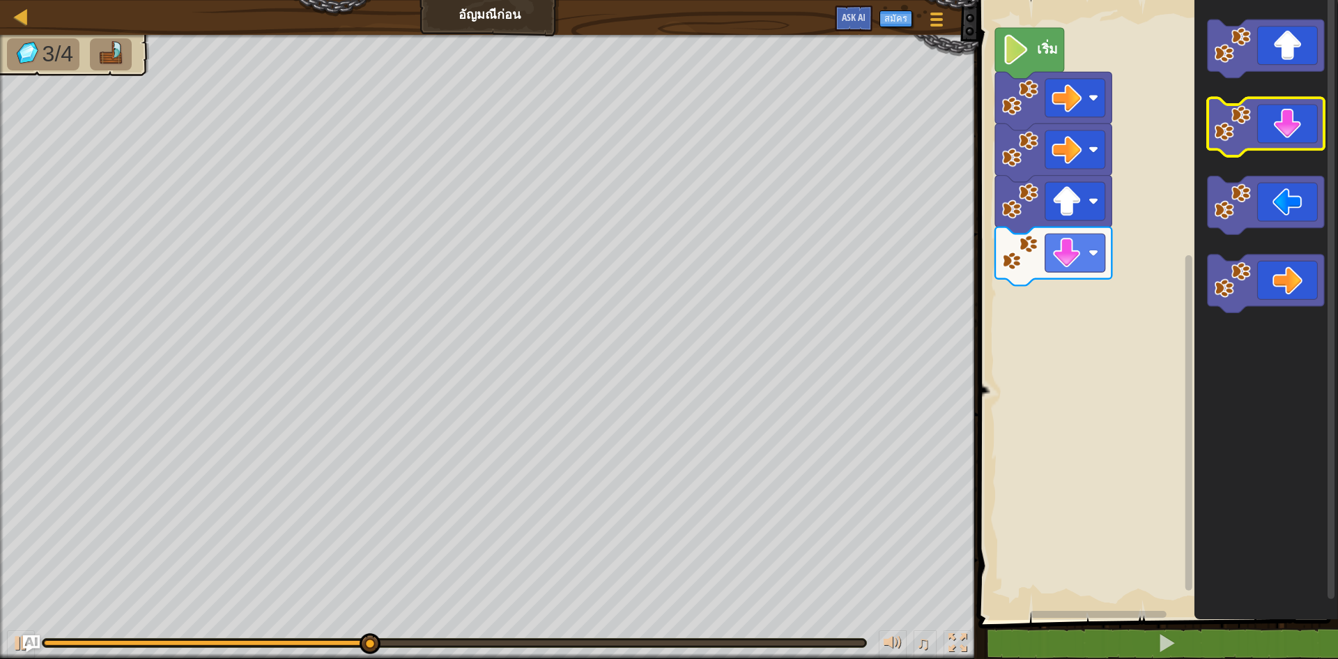
click at [1272, 121] on icon "พื้นที่ทำงาน Blockly" at bounding box center [1266, 127] width 116 height 59
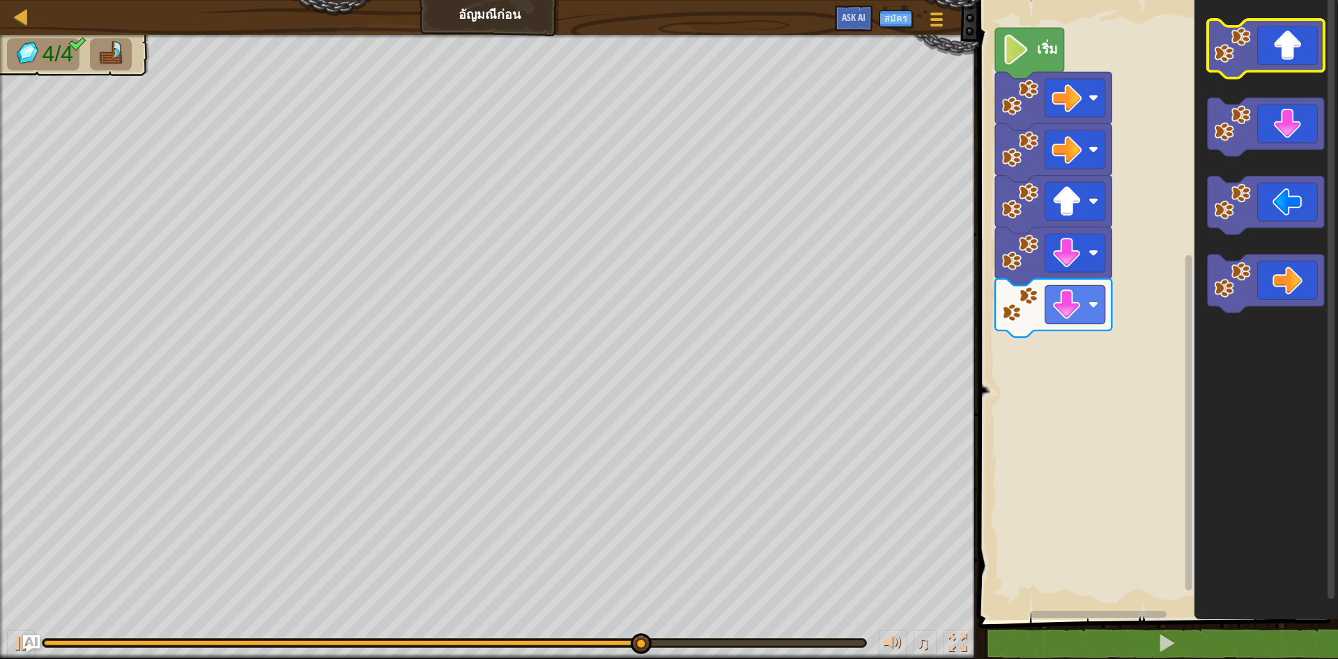
click at [1298, 52] on icon "พื้นที่ทำงาน Blockly" at bounding box center [1266, 49] width 116 height 59
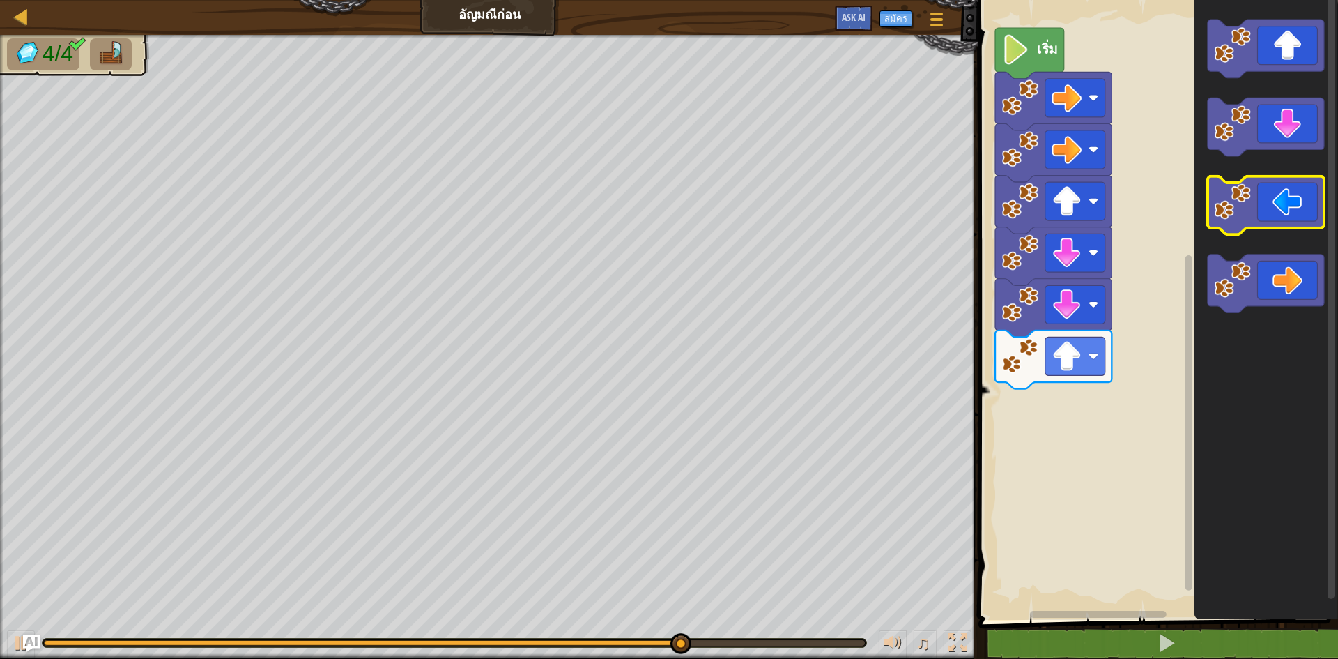
click at [1299, 214] on icon "พื้นที่ทำงาน Blockly" at bounding box center [1266, 205] width 116 height 59
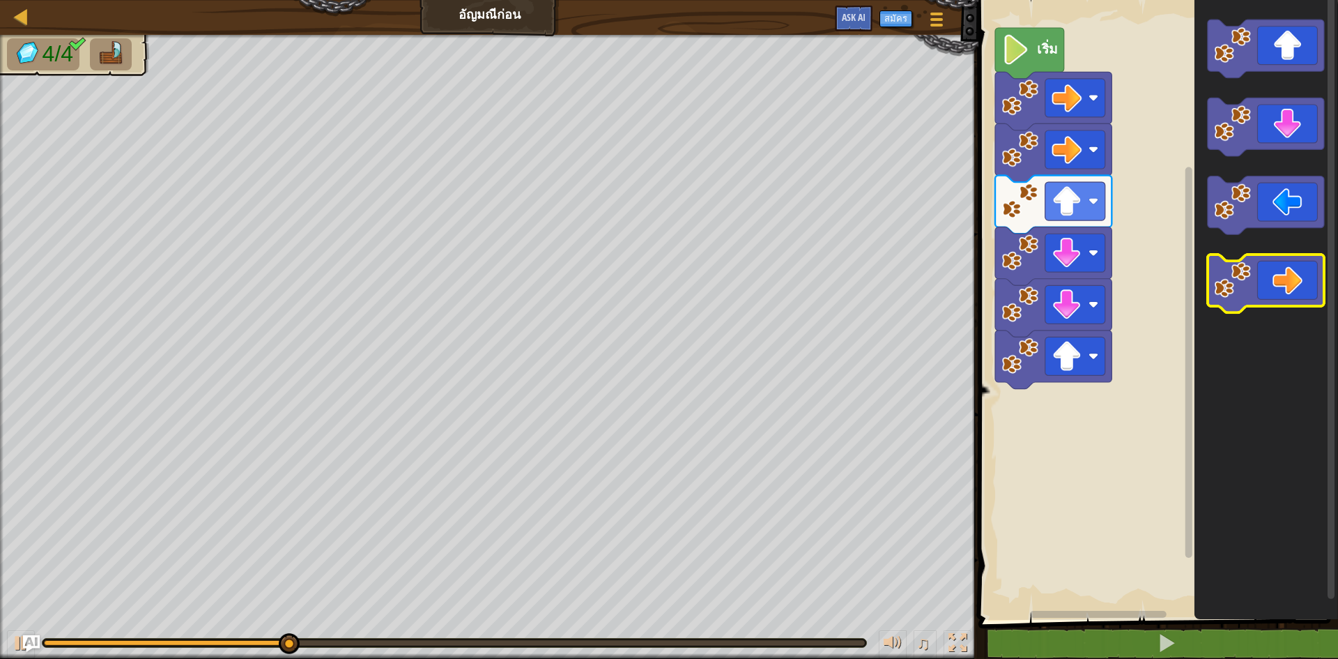
click at [1293, 274] on icon "พื้นที่ทำงาน Blockly" at bounding box center [1266, 283] width 116 height 59
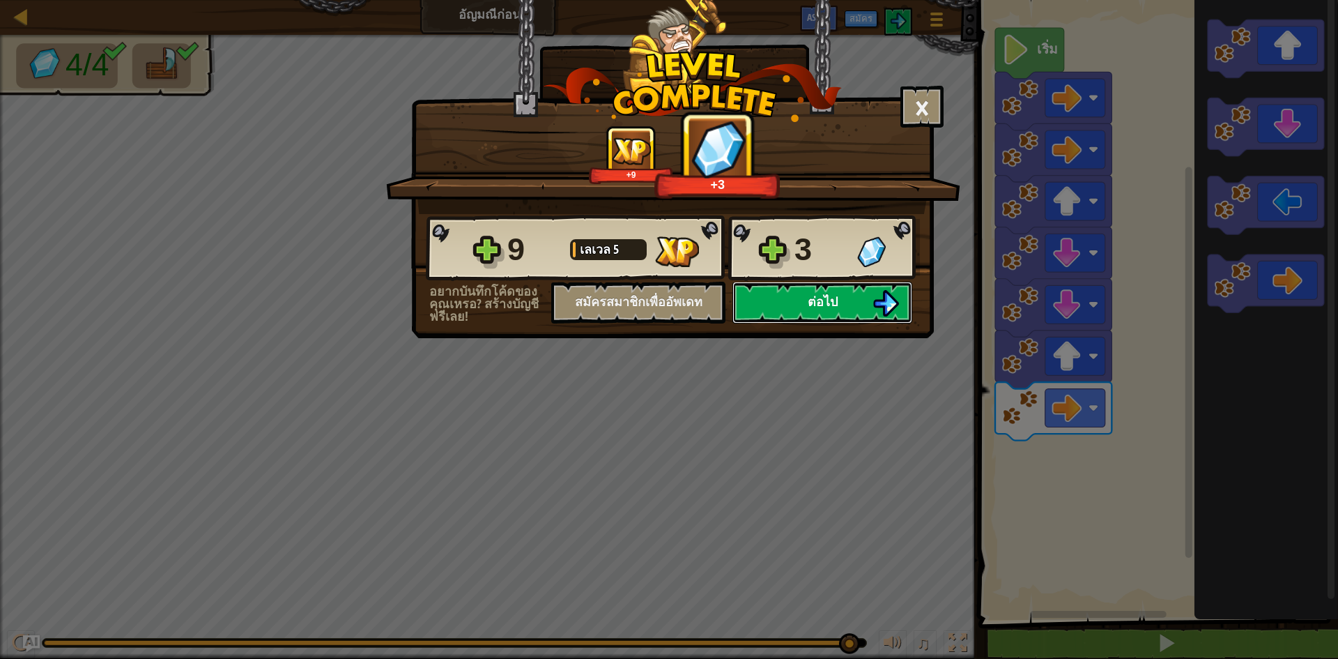
click at [834, 314] on button "ต่อไป" at bounding box center [822, 303] width 180 height 42
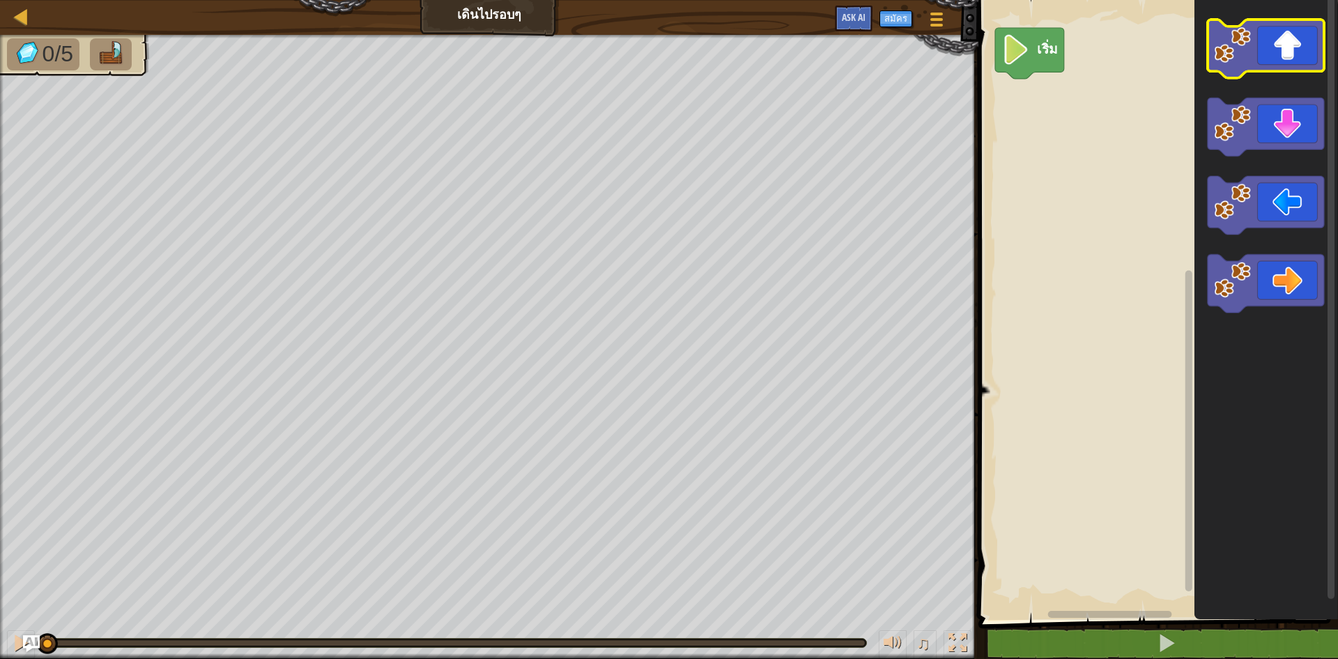
click at [1263, 58] on icon "พื้นที่ทำงาน Blockly" at bounding box center [1266, 49] width 116 height 59
click at [1261, 58] on icon "พื้นที่ทำงาน Blockly" at bounding box center [1266, 49] width 116 height 59
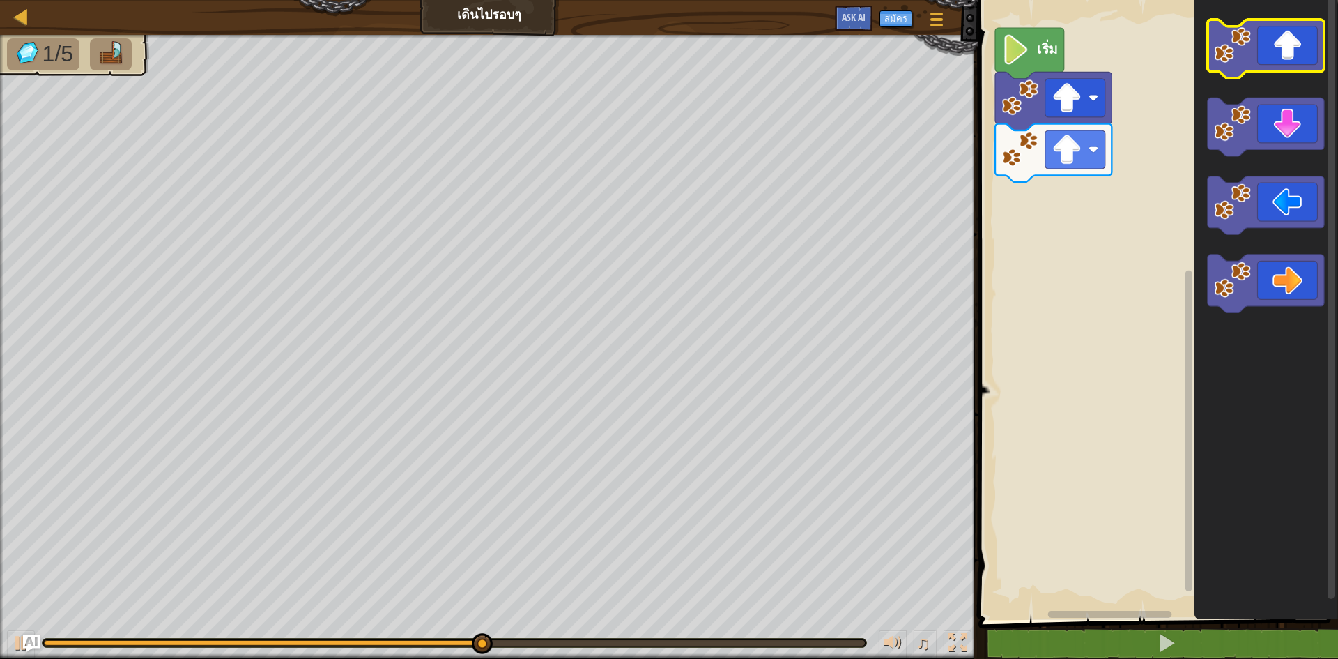
click at [1272, 63] on icon "พื้นที่ทำงาน Blockly" at bounding box center [1266, 49] width 116 height 59
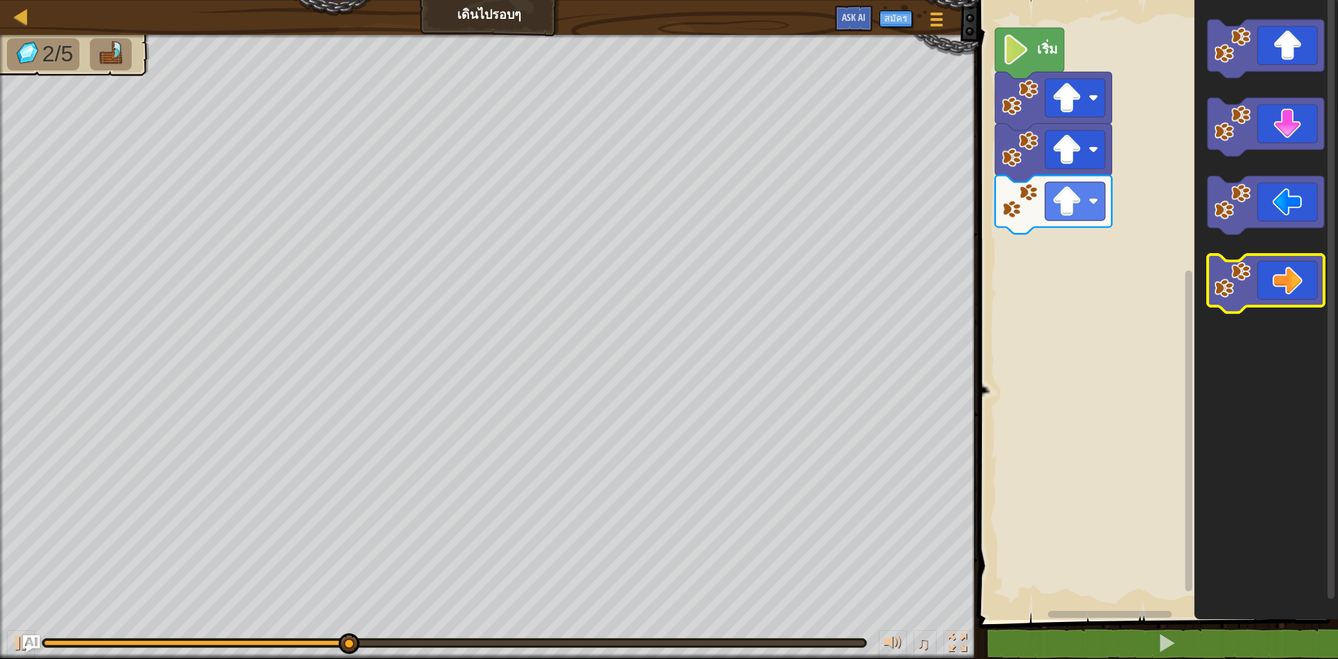
click at [1289, 280] on icon "พื้นที่ทำงาน Blockly" at bounding box center [1266, 283] width 116 height 59
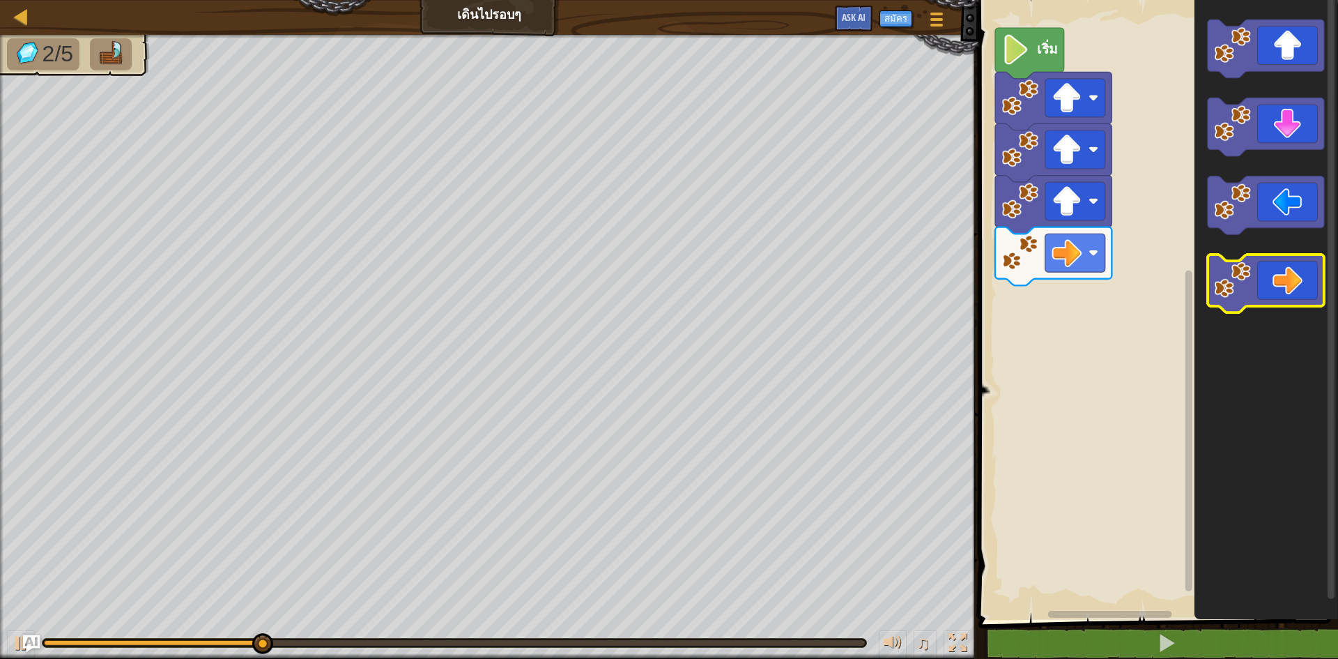
click at [1289, 280] on icon "พื้นที่ทำงาน Blockly" at bounding box center [1266, 283] width 116 height 59
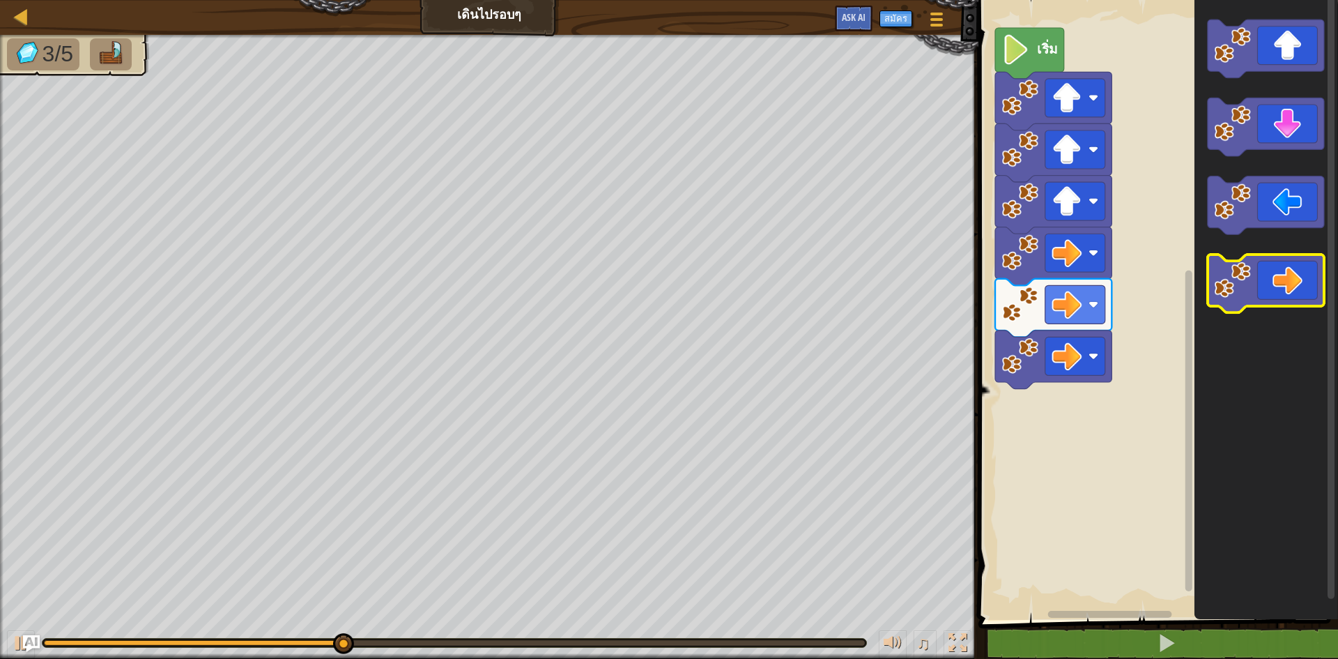
click at [1289, 280] on icon "พื้นที่ทำงาน Blockly" at bounding box center [1266, 283] width 116 height 59
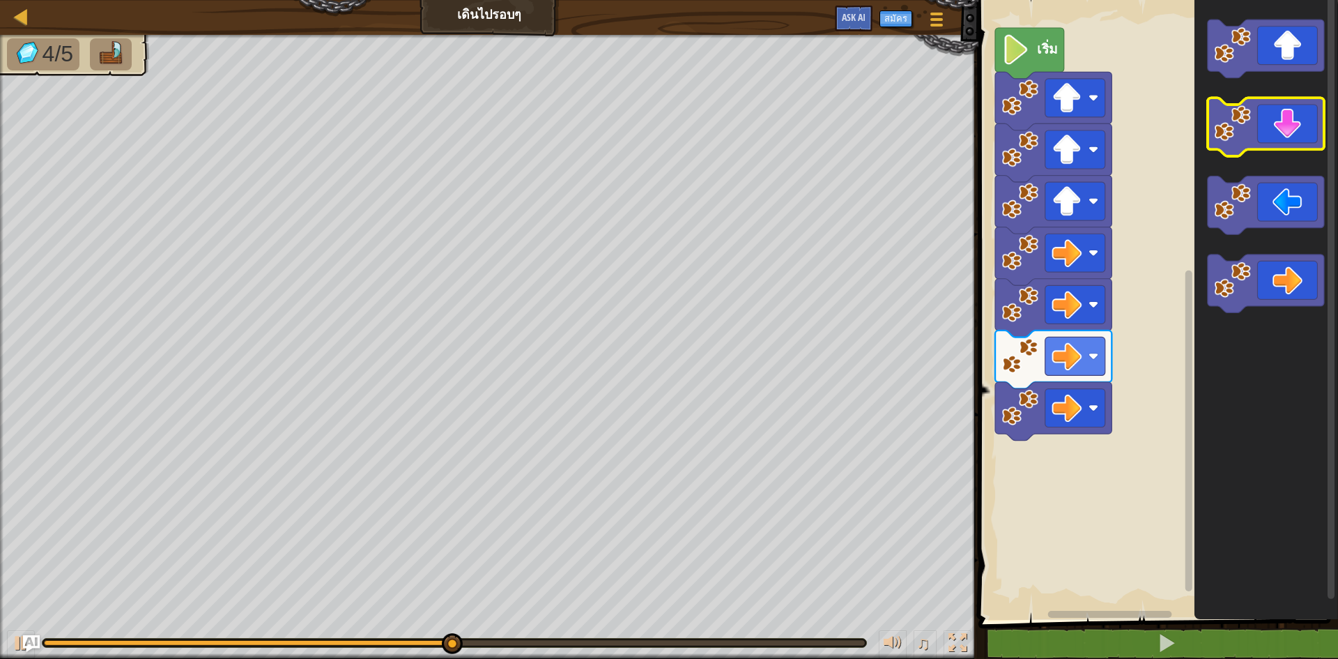
click at [1315, 133] on icon "พื้นที่ทำงาน Blockly" at bounding box center [1266, 127] width 116 height 59
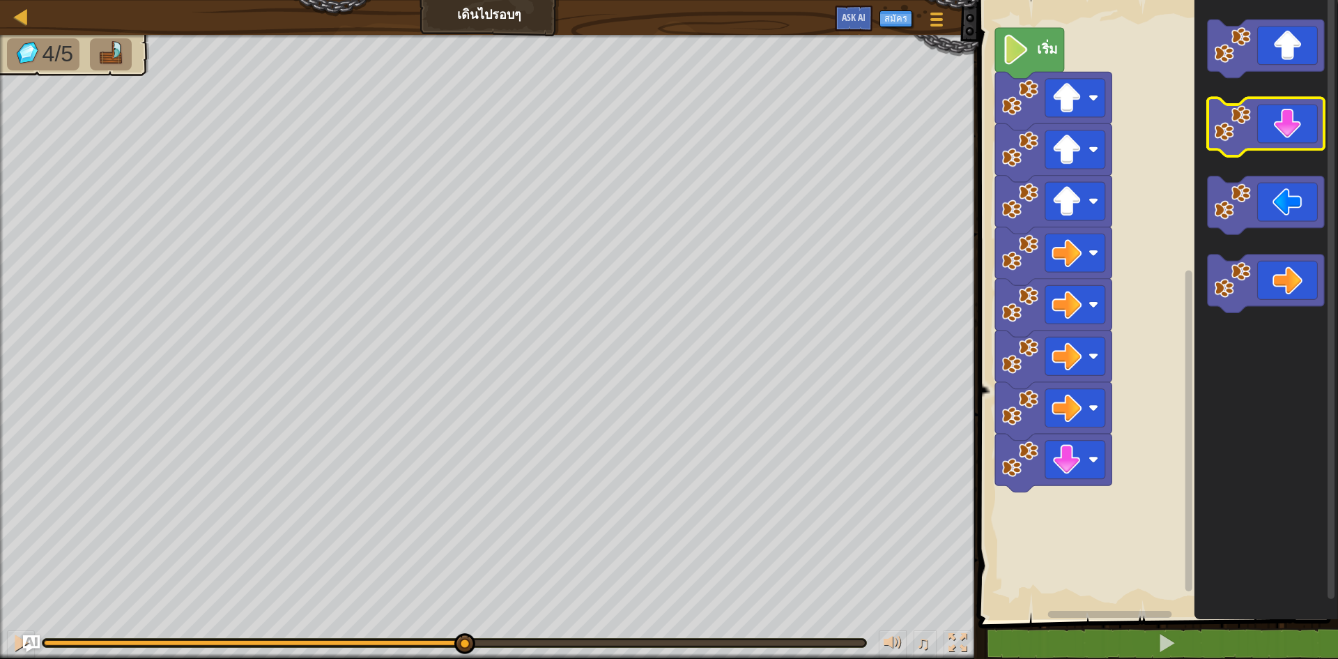
click at [1315, 133] on icon "พื้นที่ทำงาน Blockly" at bounding box center [1266, 127] width 116 height 59
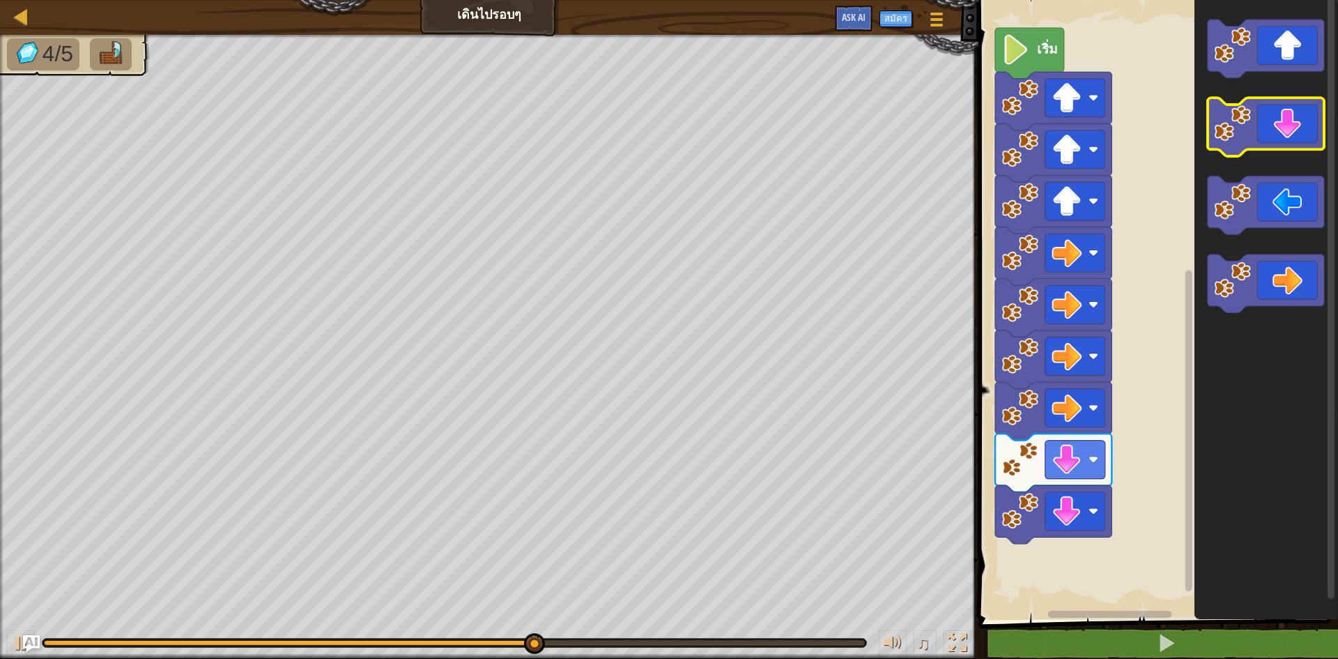
click at [1315, 133] on icon "พื้นที่ทำงาน Blockly" at bounding box center [1266, 127] width 116 height 59
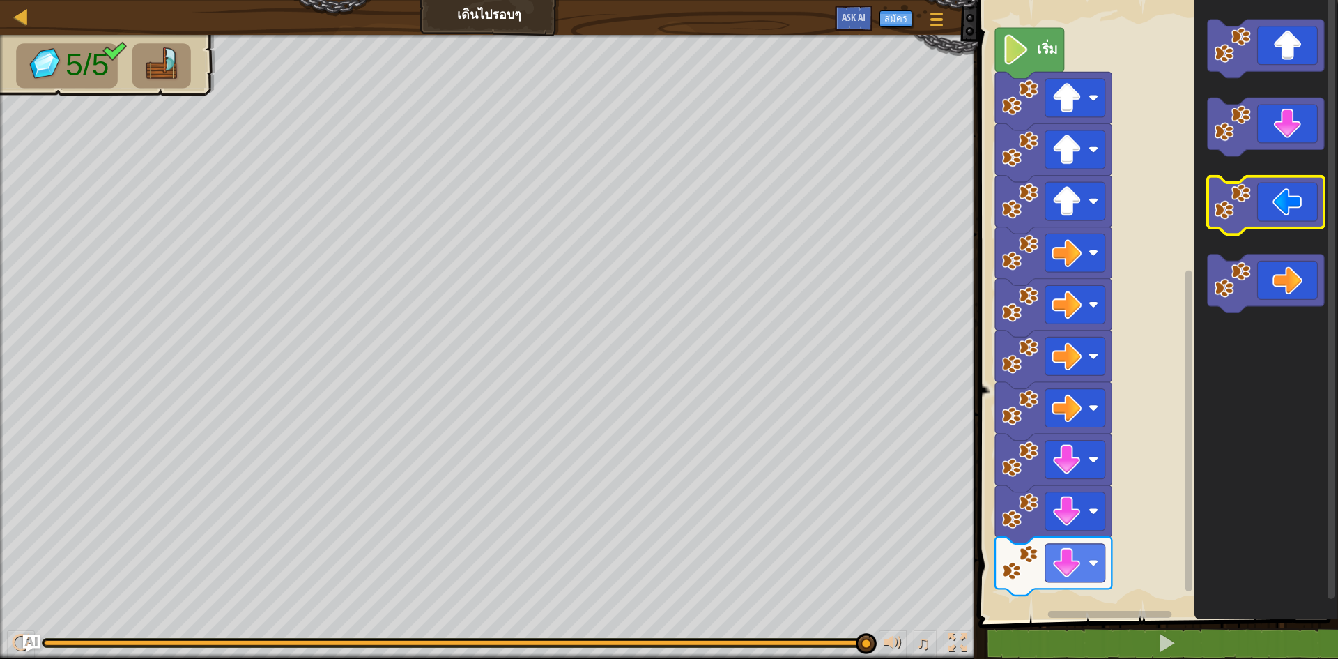
click at [1299, 208] on icon "พื้นที่ทำงาน Blockly" at bounding box center [1266, 205] width 116 height 59
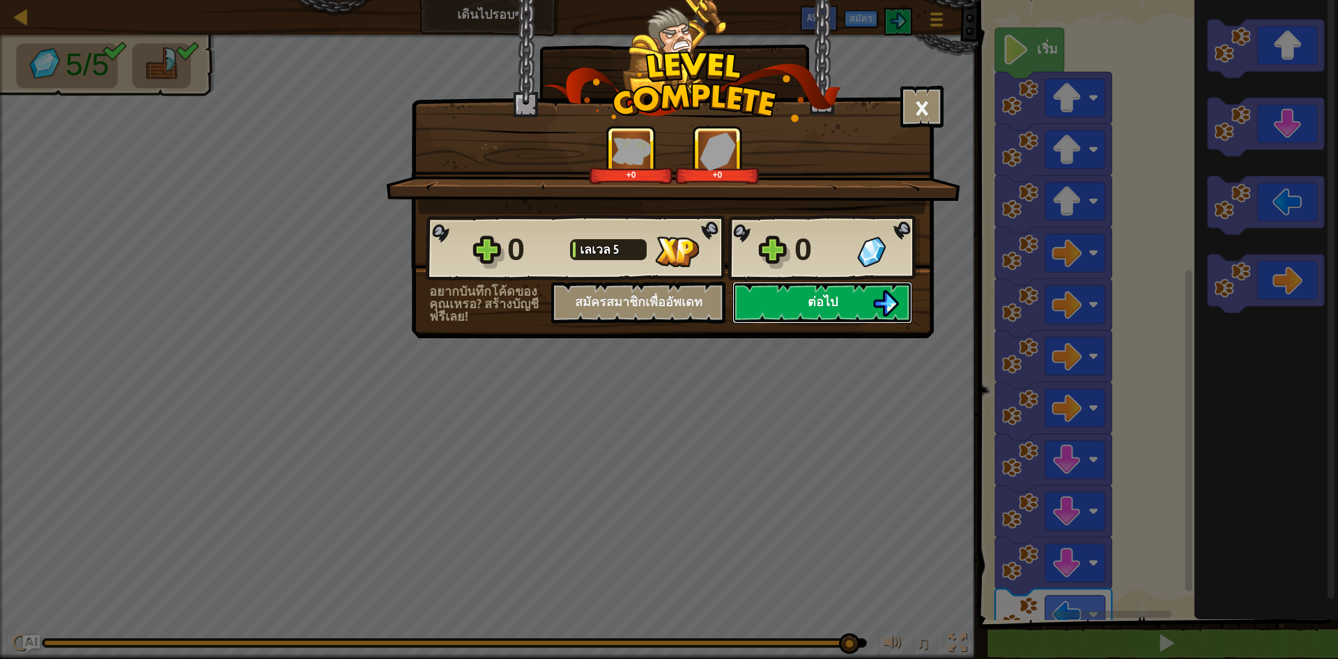
click at [821, 292] on button "ต่อไป" at bounding box center [822, 303] width 180 height 42
